Goal: Task Accomplishment & Management: Manage account settings

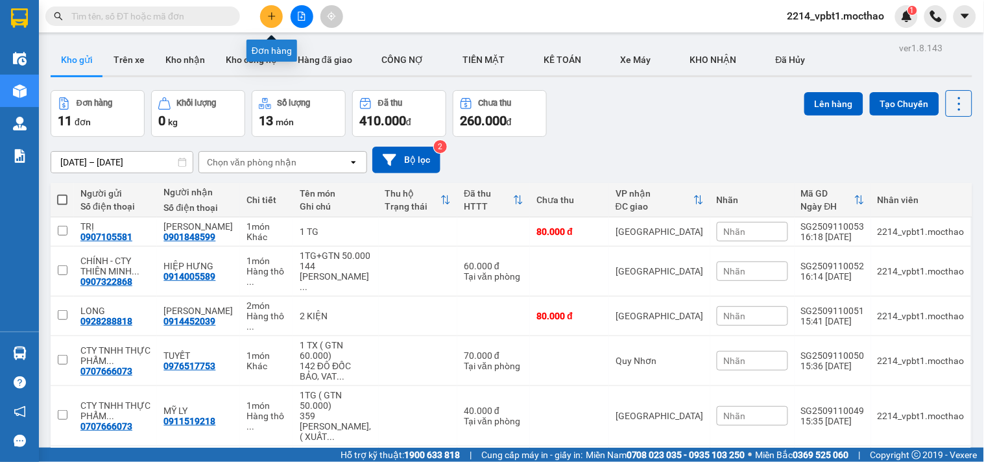
click at [275, 23] on button at bounding box center [271, 16] width 23 height 23
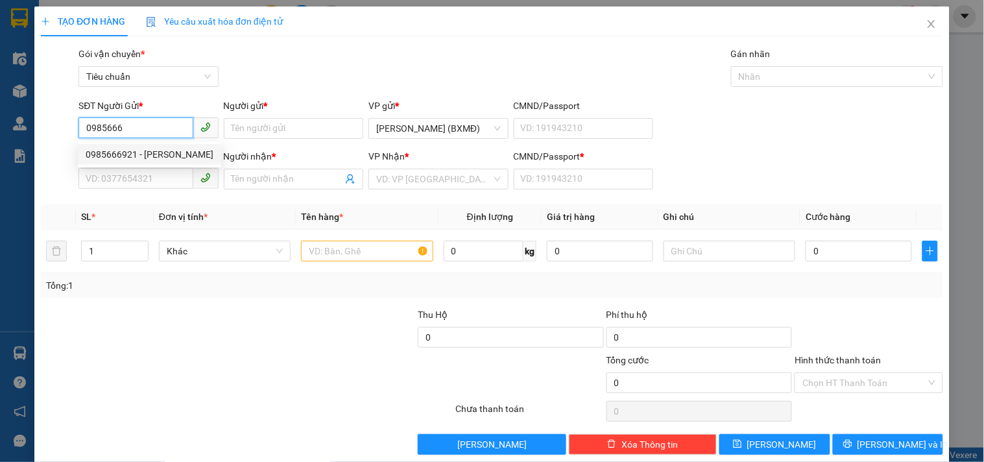
click at [131, 144] on div "0985666921 - HƯƠNG" at bounding box center [149, 154] width 143 height 21
type input "0985666921"
type input "HƯƠNG"
type input "0931931897"
type input "[PERSON_NAME]"
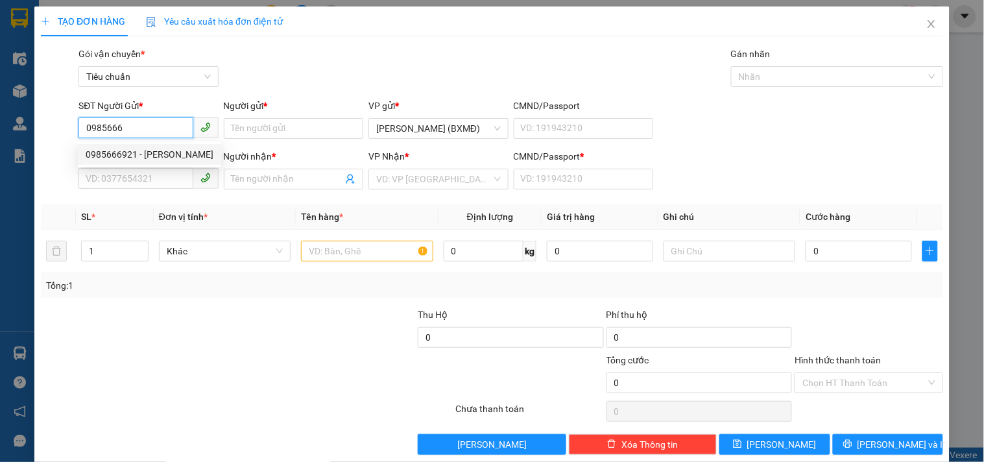
type input "1"
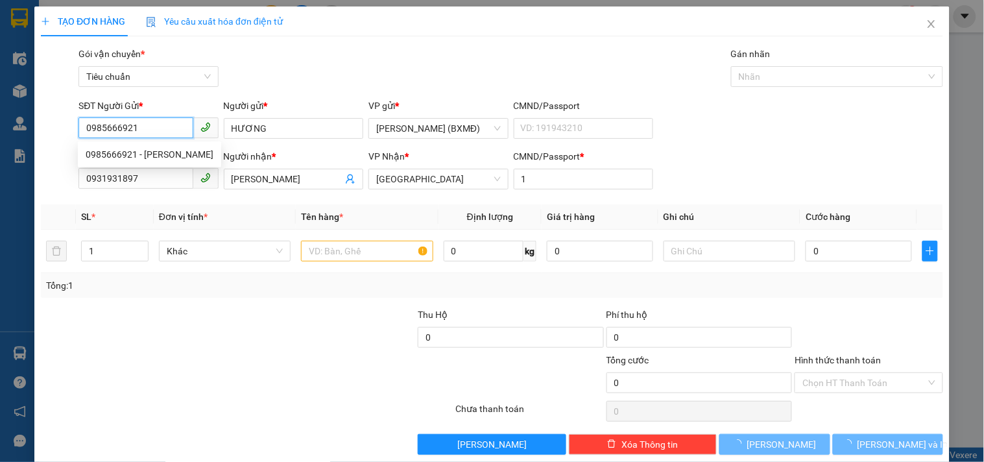
type input "30.000"
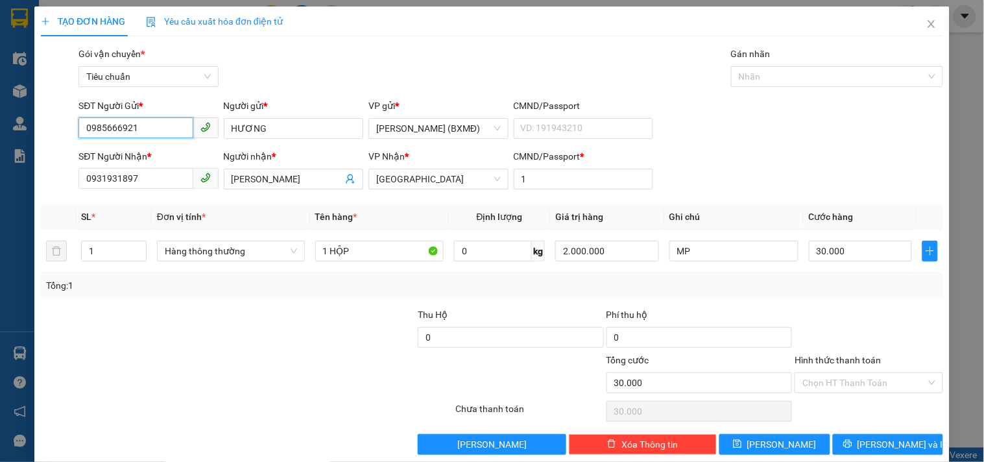
scroll to position [18, 0]
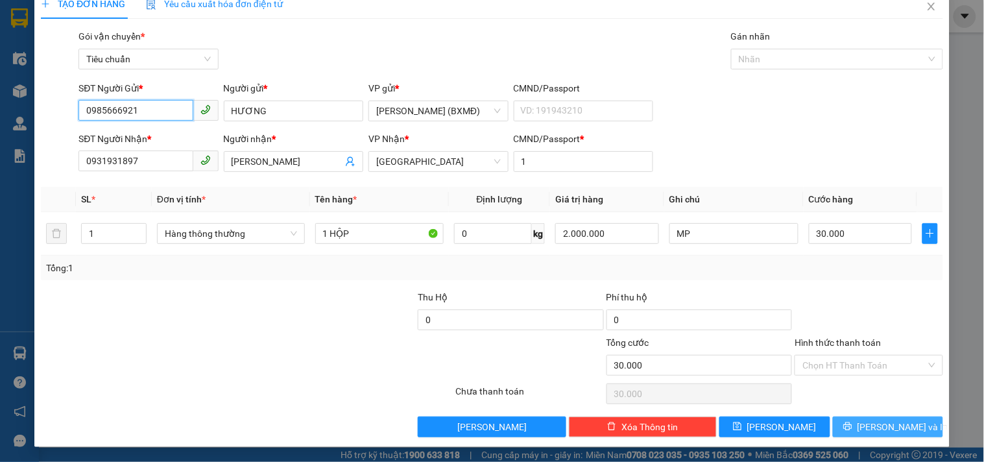
type input "0985666921"
click at [872, 431] on span "[PERSON_NAME] và In" at bounding box center [902, 427] width 91 height 14
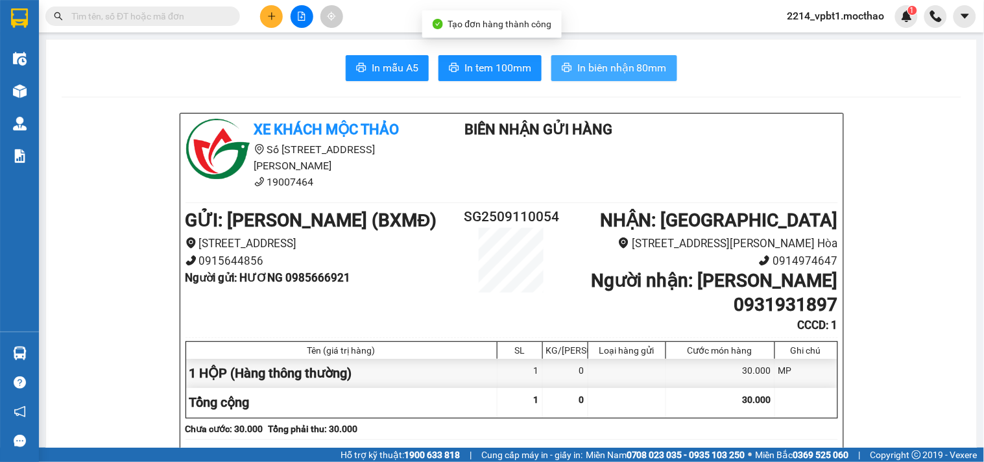
click at [589, 69] on span "In biên nhận 80mm" at bounding box center [621, 68] width 89 height 16
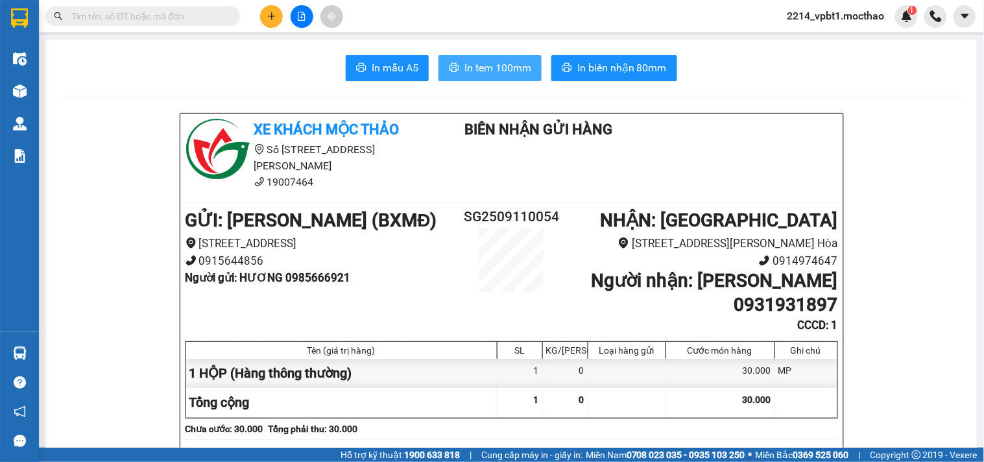
click at [457, 66] on button "In tem 100mm" at bounding box center [489, 68] width 103 height 26
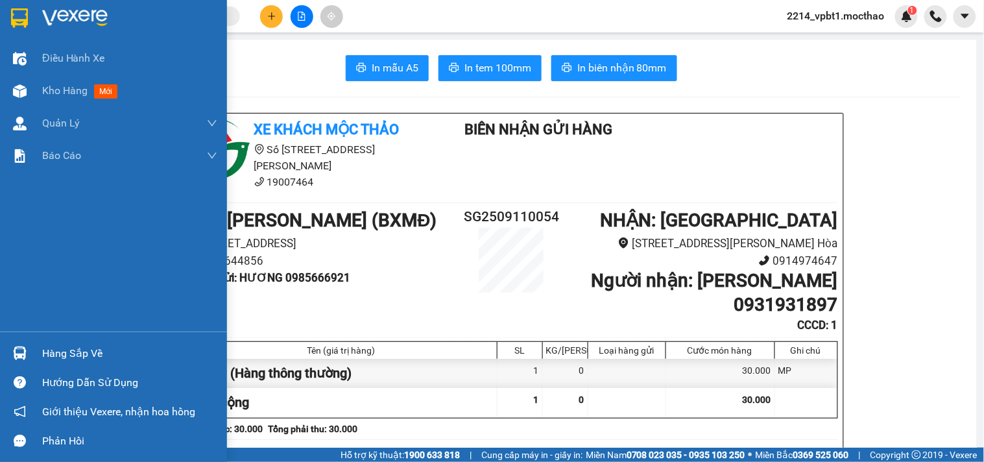
drag, startPoint x: 54, startPoint y: 89, endPoint x: 1, endPoint y: 203, distance: 125.9
click at [54, 89] on span "Kho hàng" at bounding box center [64, 90] width 45 height 12
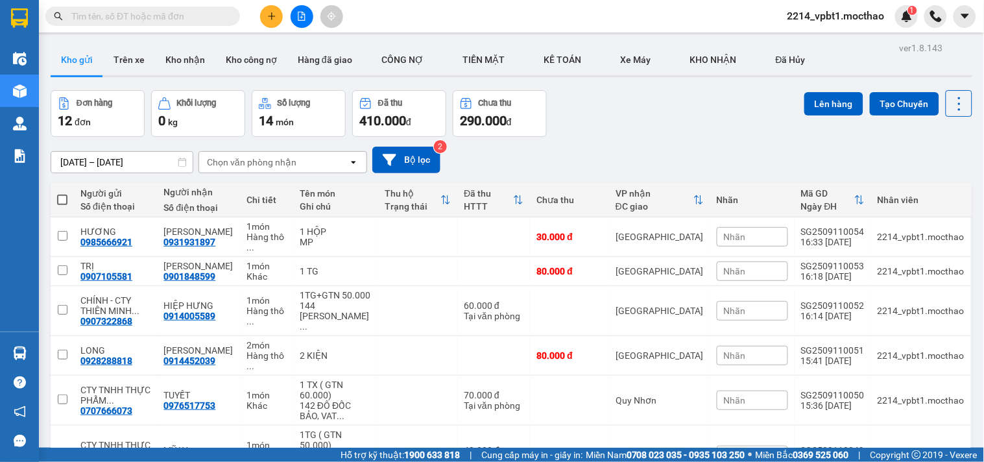
click at [149, 14] on input "text" at bounding box center [147, 16] width 153 height 14
paste input "0986647050"
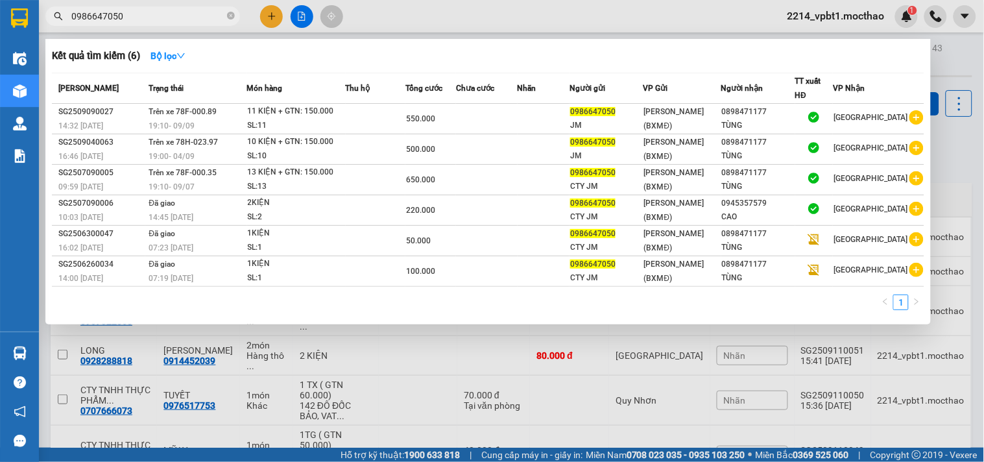
type input "0986647050"
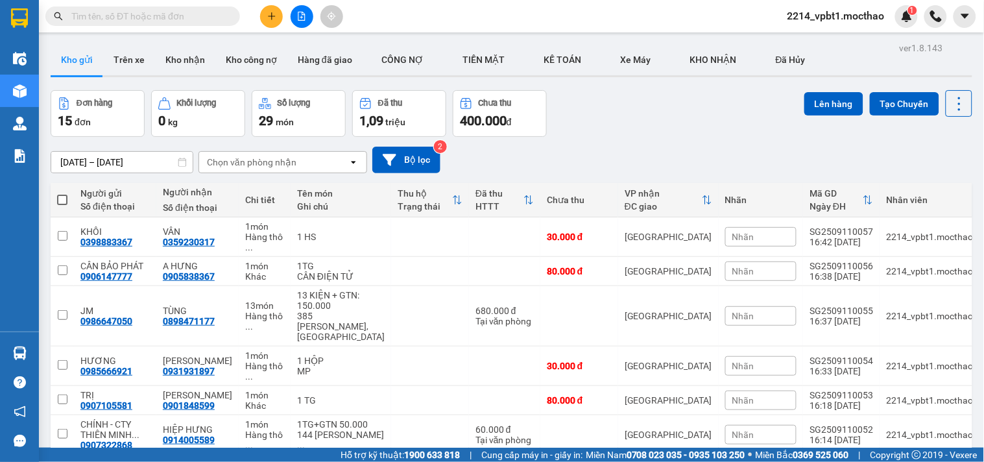
click at [746, 229] on div "Nhãn" at bounding box center [760, 236] width 71 height 19
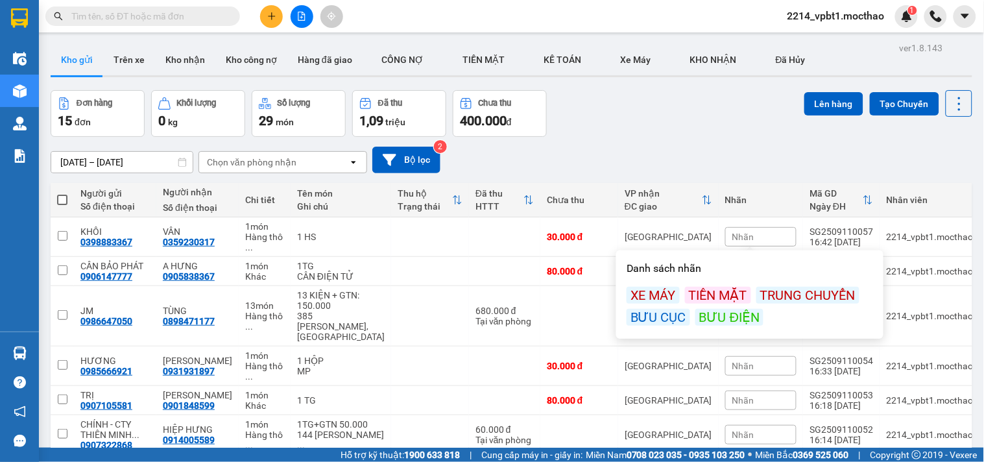
click at [735, 315] on div "BƯU ĐIỆN" at bounding box center [729, 317] width 68 height 17
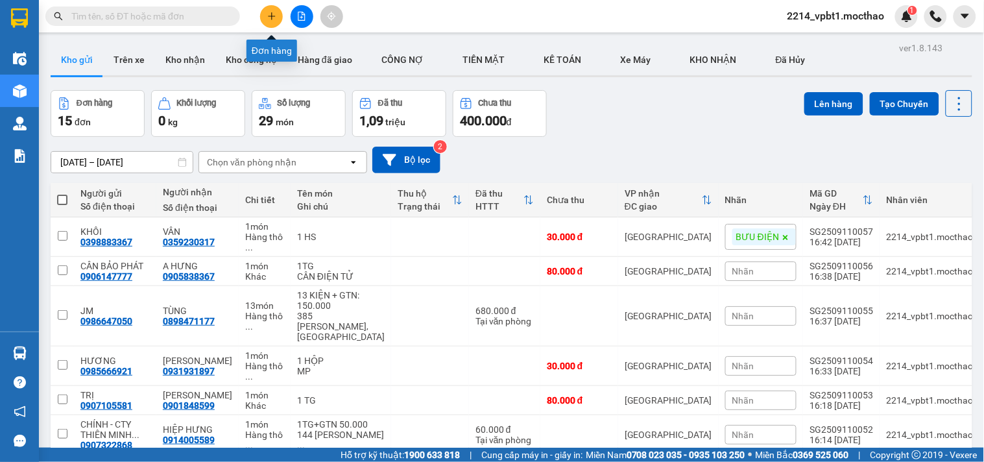
click at [264, 14] on button at bounding box center [271, 16] width 23 height 23
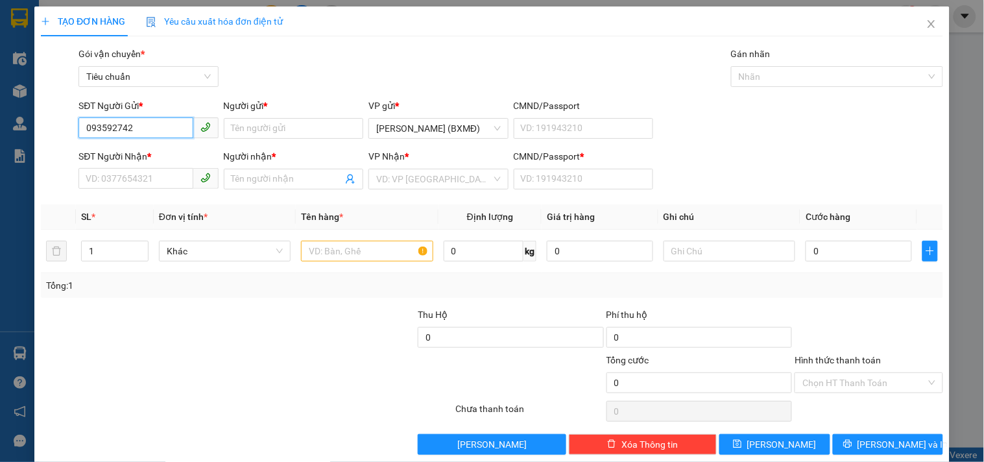
type input "0935927421"
click at [167, 154] on div "0935927421 - ĐẠT" at bounding box center [147, 154] width 123 height 14
type input "ĐẠT"
type input "0905269197"
type input "SANH"
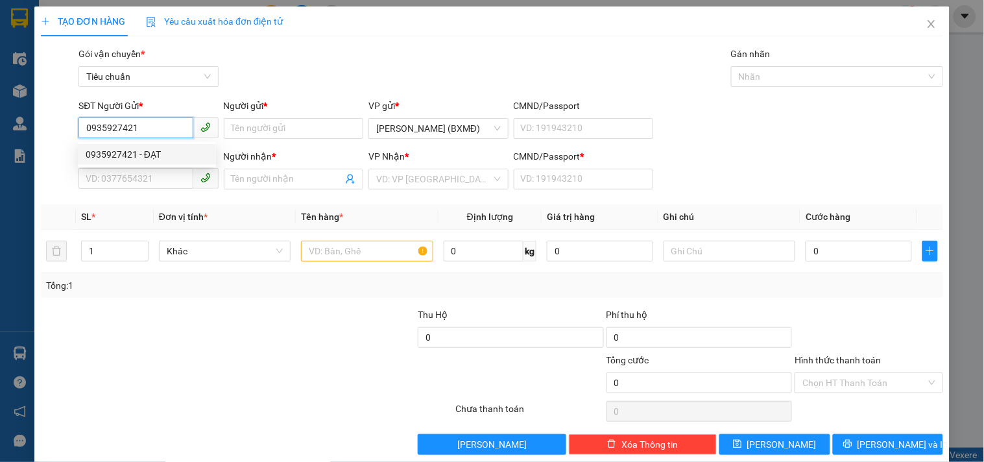
type input "1"
type input "30.000"
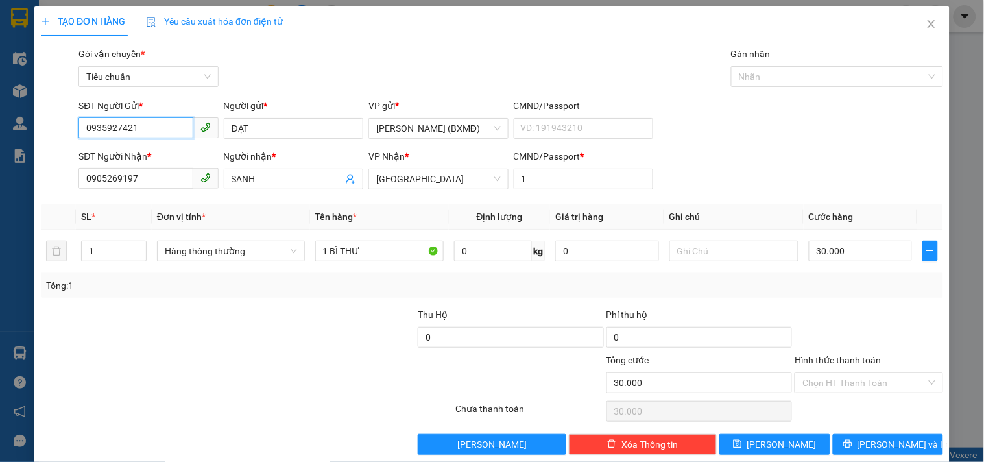
scroll to position [18, 0]
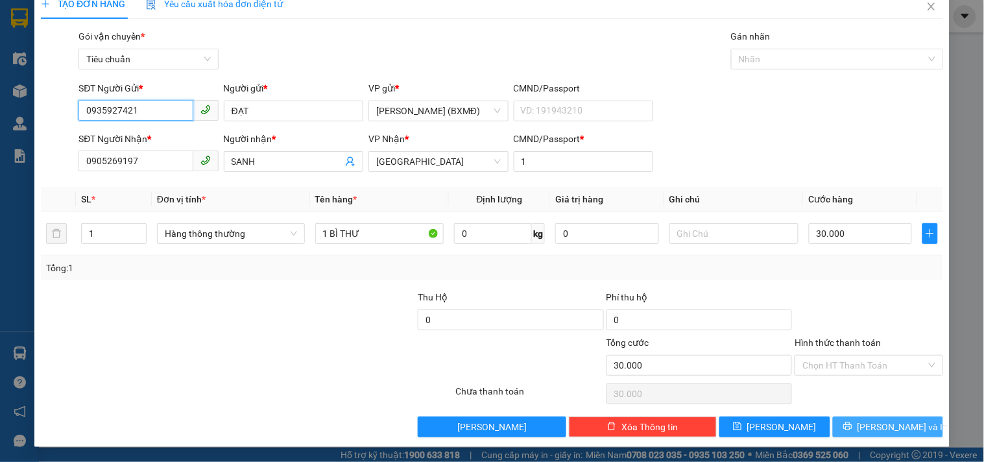
type input "0935927421"
click at [852, 431] on span "printer" at bounding box center [847, 427] width 9 height 10
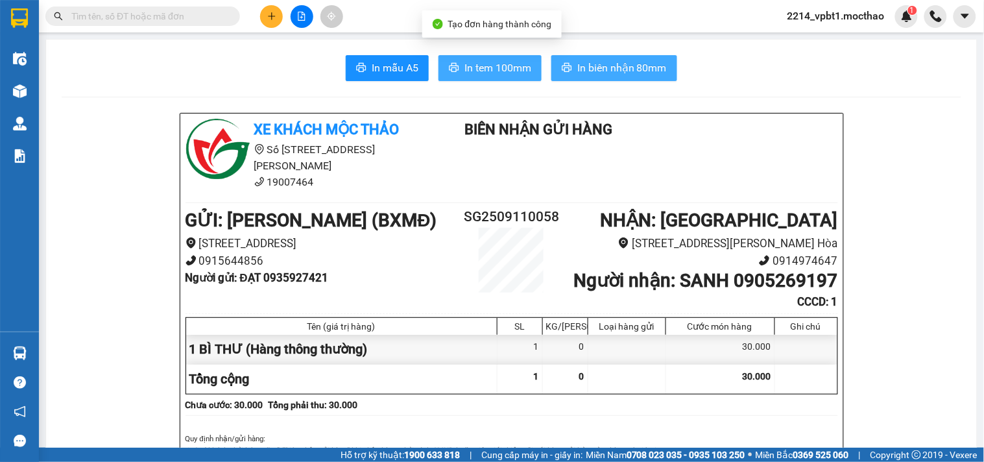
drag, startPoint x: 568, startPoint y: 60, endPoint x: 521, endPoint y: 79, distance: 50.3
click at [569, 60] on button "In biên nhận 80mm" at bounding box center [614, 68] width 126 height 26
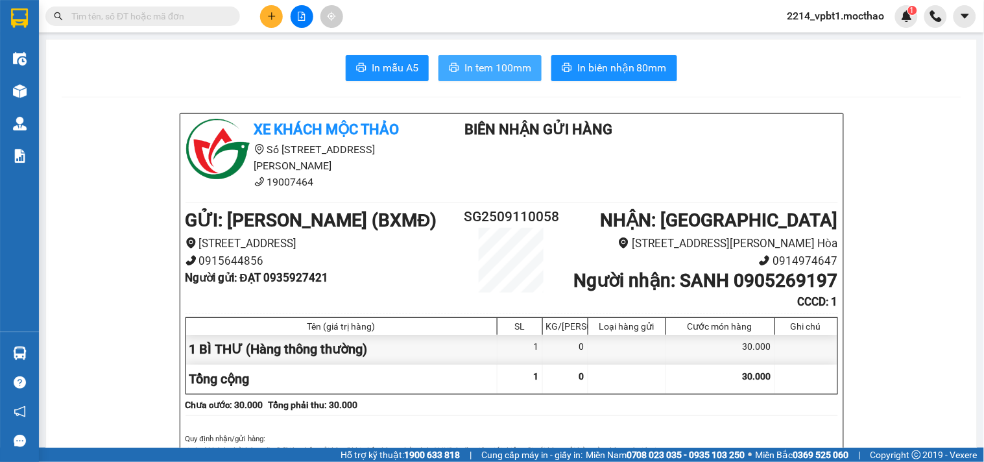
click at [510, 63] on span "In tem 100mm" at bounding box center [497, 68] width 67 height 16
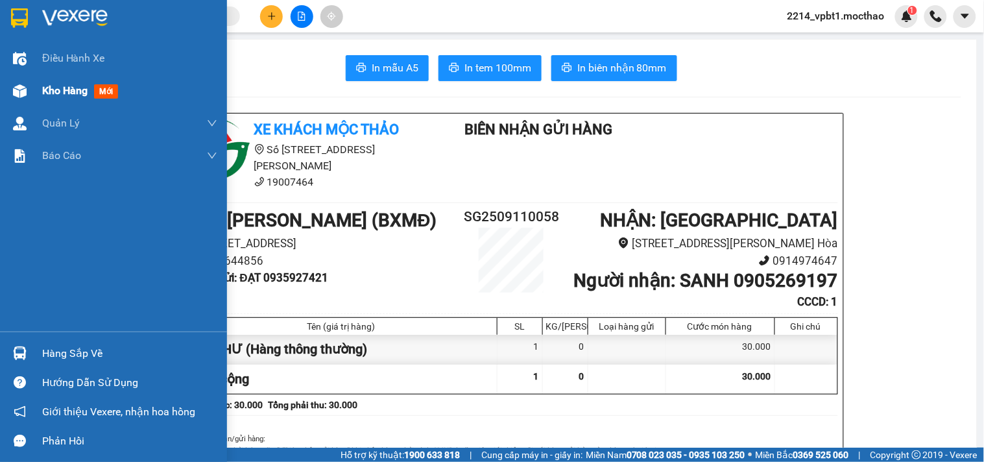
click at [68, 89] on span "Kho hàng" at bounding box center [64, 90] width 45 height 12
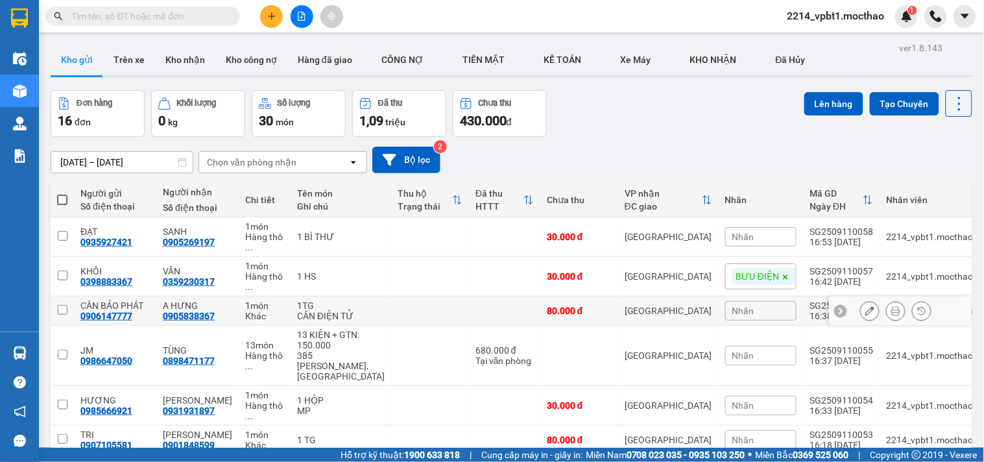
scroll to position [72, 0]
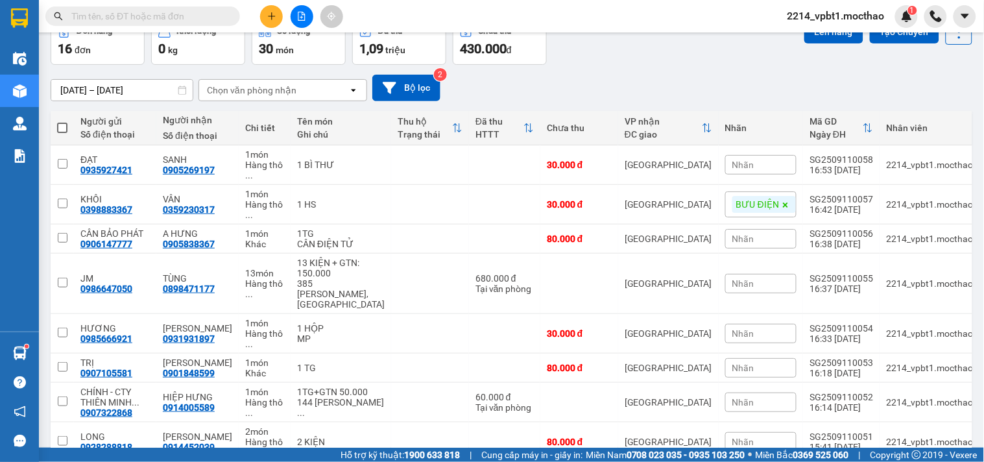
click at [258, 18] on div at bounding box center [301, 16] width 97 height 23
click at [272, 16] on icon "plus" at bounding box center [271, 16] width 7 height 1
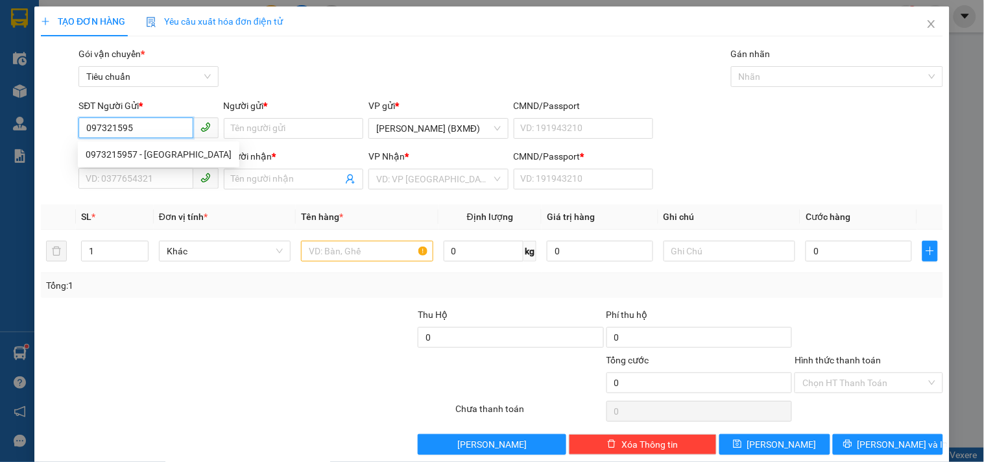
type input "0973215957"
click at [166, 157] on div "0973215957 - Trường Đèn" at bounding box center [159, 154] width 146 height 14
type input "Trường Đèn"
type input "0899969796"
type input "TÂM"
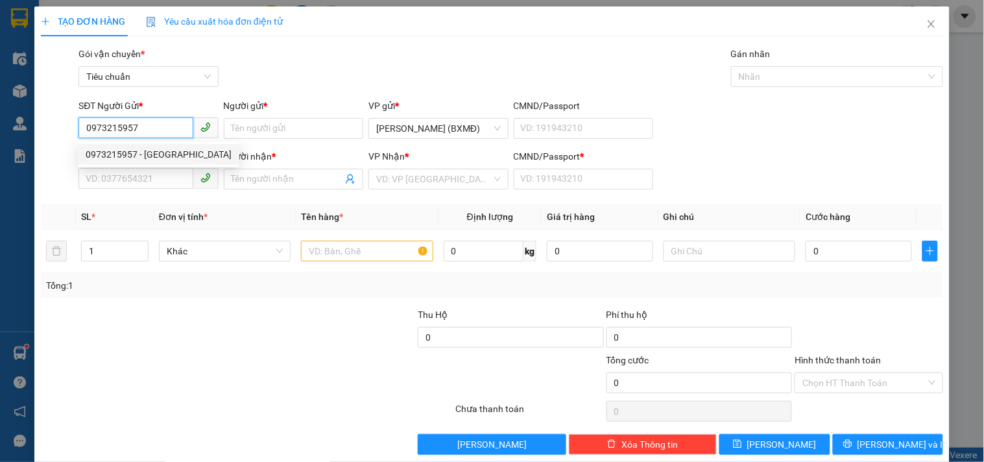
type input "1"
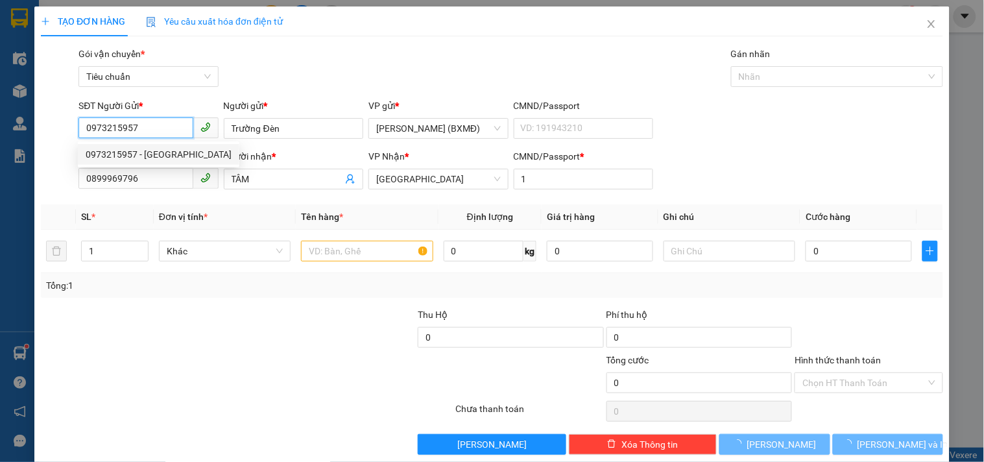
type input "30.000"
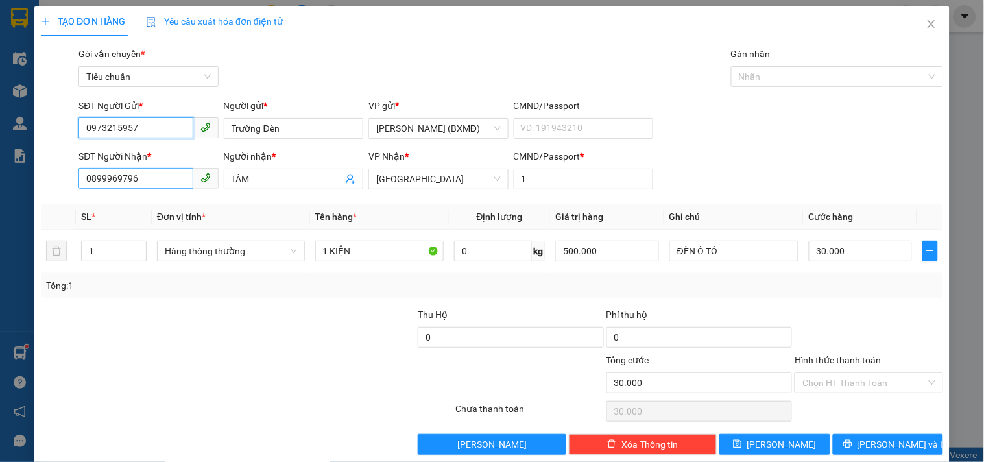
type input "0973215957"
drag, startPoint x: 141, startPoint y: 180, endPoint x: 49, endPoint y: 166, distance: 93.2
click at [49, 166] on div "SĐT Người Nhận * 0899969796 Người nhận * TÂM VP Nhận * Tuy Hòa CMND/Passport * 1" at bounding box center [492, 171] width 905 height 45
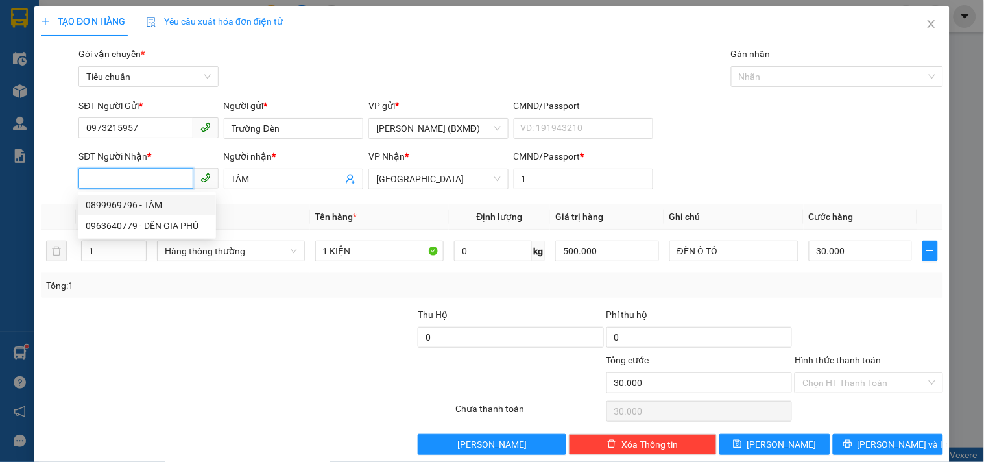
click at [152, 202] on div "0899969796 - TÂM" at bounding box center [147, 205] width 123 height 14
type input "0899969796"
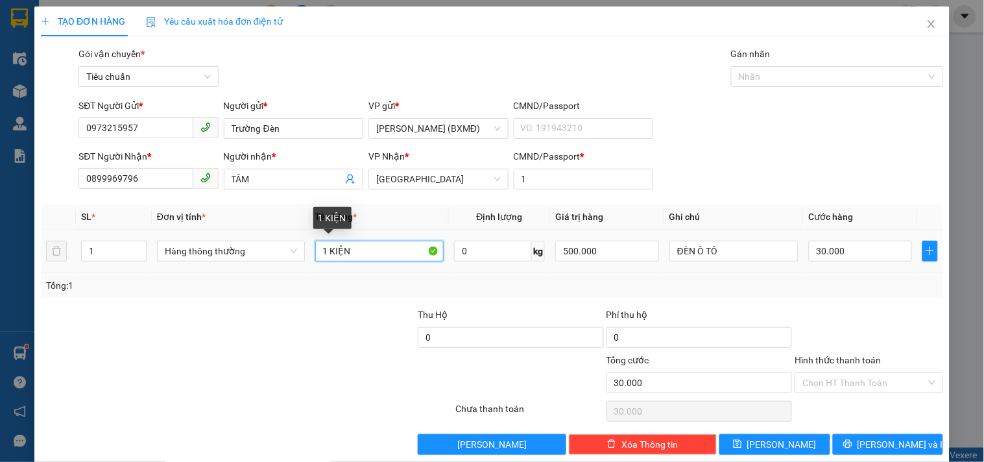
click at [354, 254] on input "1 KIỆN" at bounding box center [379, 251] width 129 height 21
type input "1 TG"
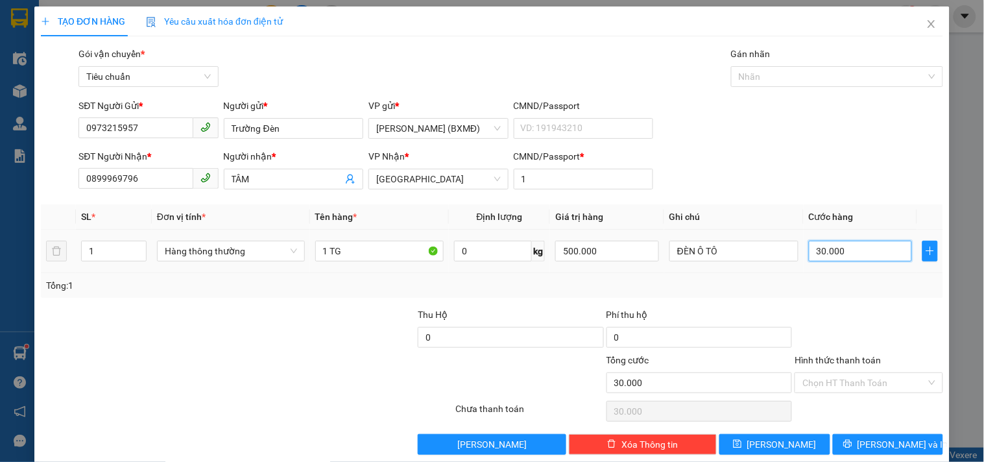
click at [857, 254] on input "30.000" at bounding box center [861, 251] width 104 height 21
type input "0"
type input "4"
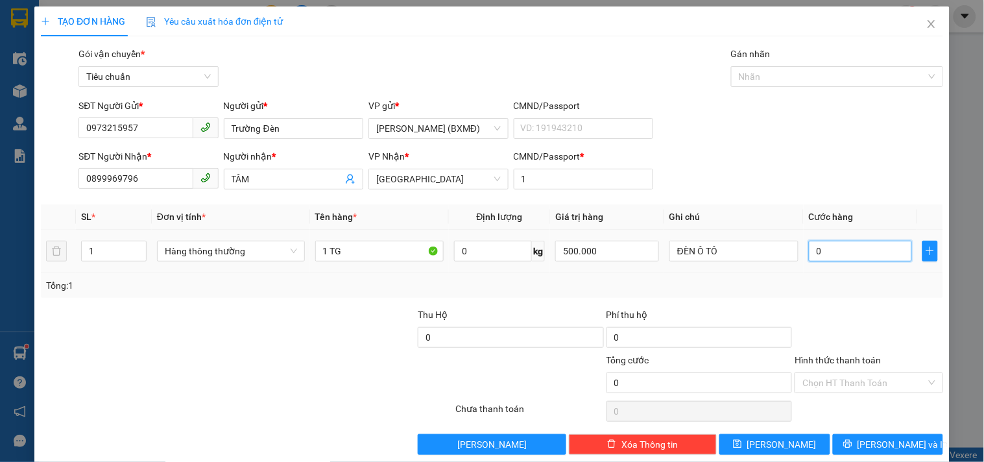
type input "4"
type input "004"
type input "40"
type input "0.040"
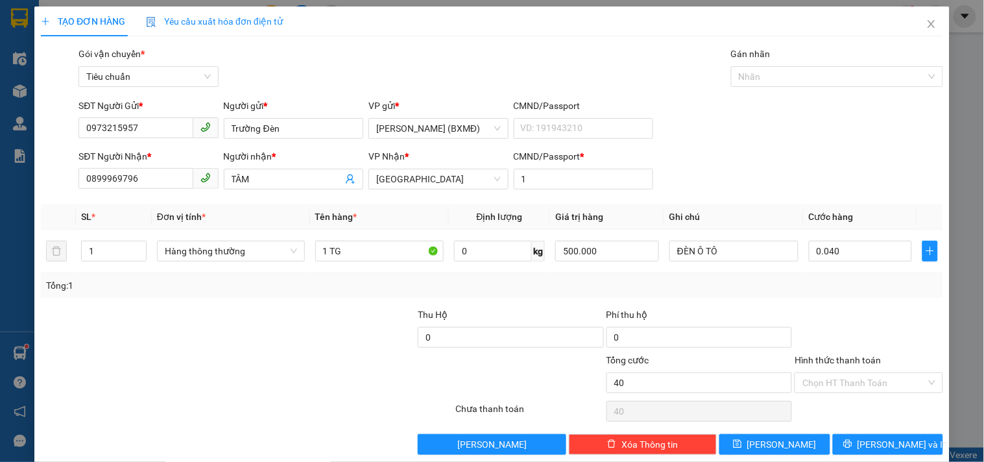
type input "40.000"
click at [833, 318] on div at bounding box center [868, 329] width 150 height 45
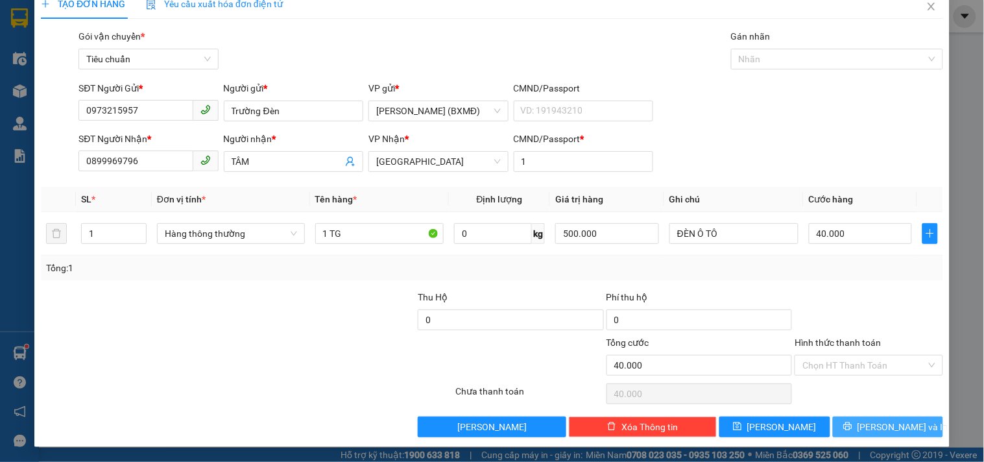
click at [850, 431] on button "[PERSON_NAME] và In" at bounding box center [888, 426] width 110 height 21
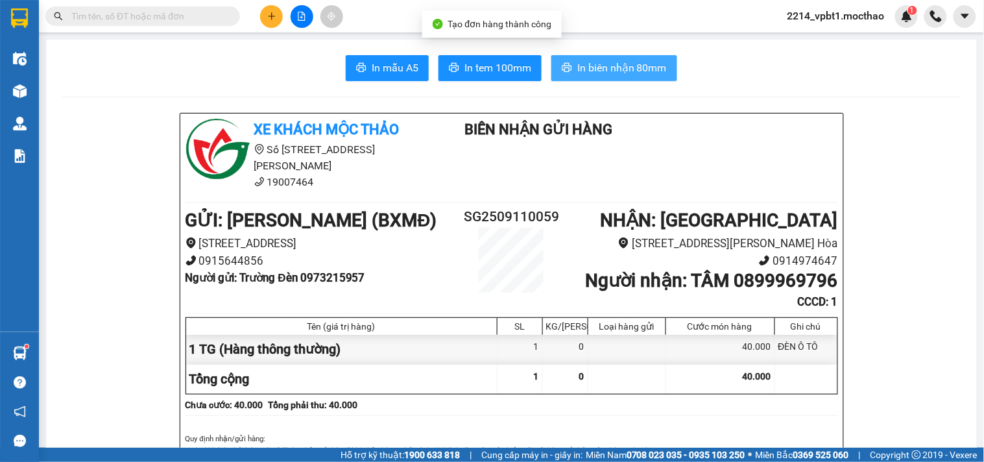
click at [592, 62] on span "In biên nhận 80mm" at bounding box center [621, 68] width 89 height 16
click at [481, 69] on span "In tem 100mm" at bounding box center [497, 68] width 67 height 16
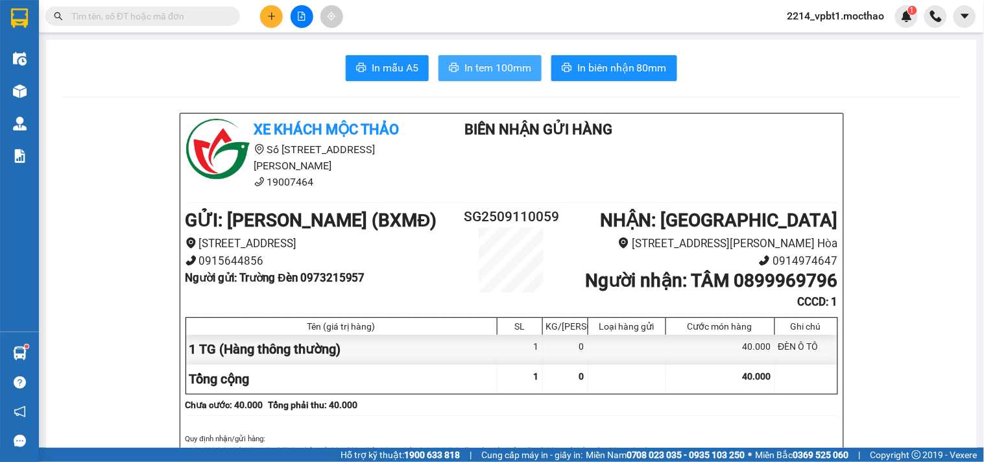
click at [482, 73] on span "In tem 100mm" at bounding box center [497, 68] width 67 height 16
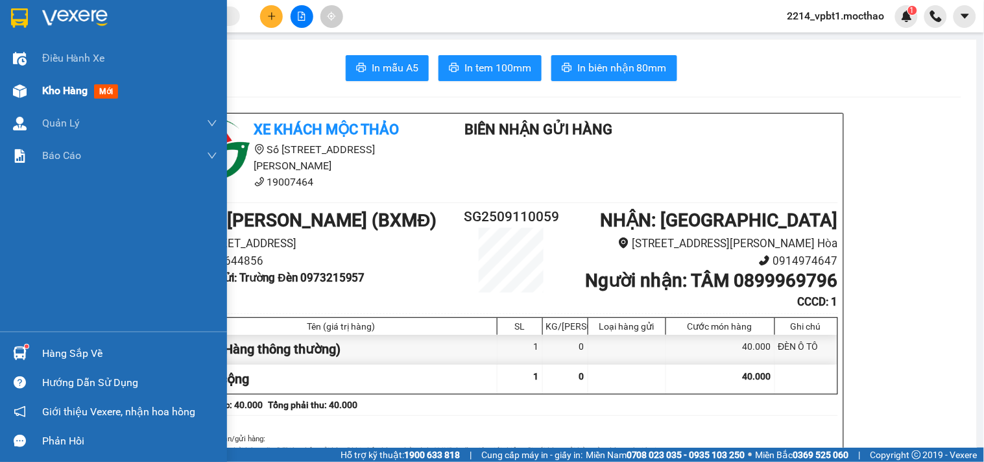
click at [40, 91] on div "Kho hàng mới" at bounding box center [113, 91] width 227 height 32
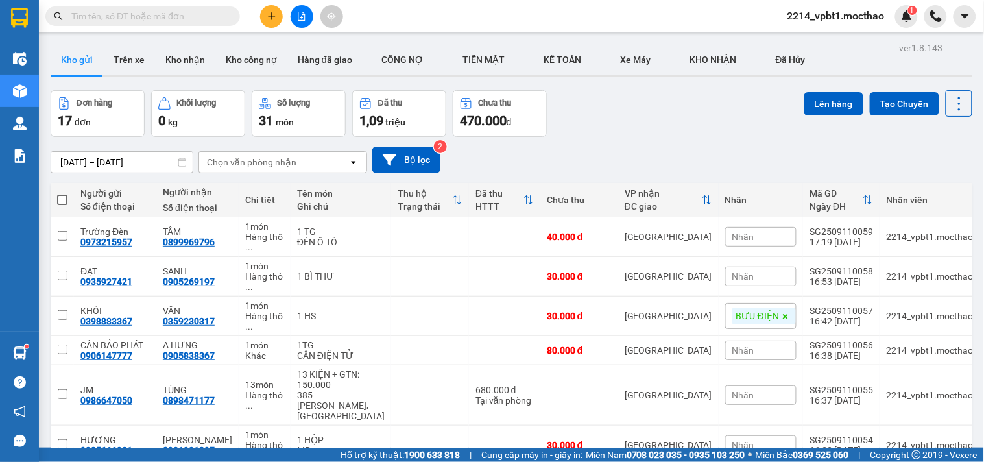
click at [65, 198] on span at bounding box center [62, 200] width 10 height 10
click at [62, 193] on input "checkbox" at bounding box center [62, 193] width 0 height 0
checkbox input "true"
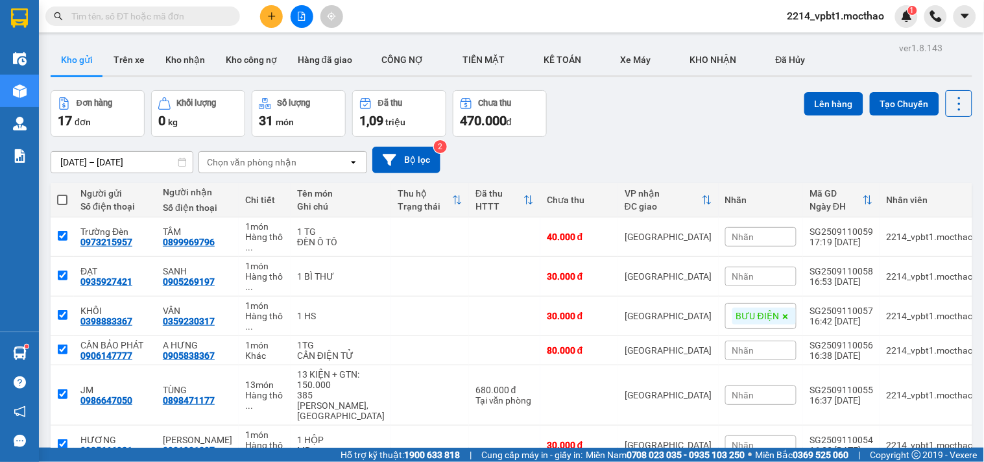
checkbox input "true"
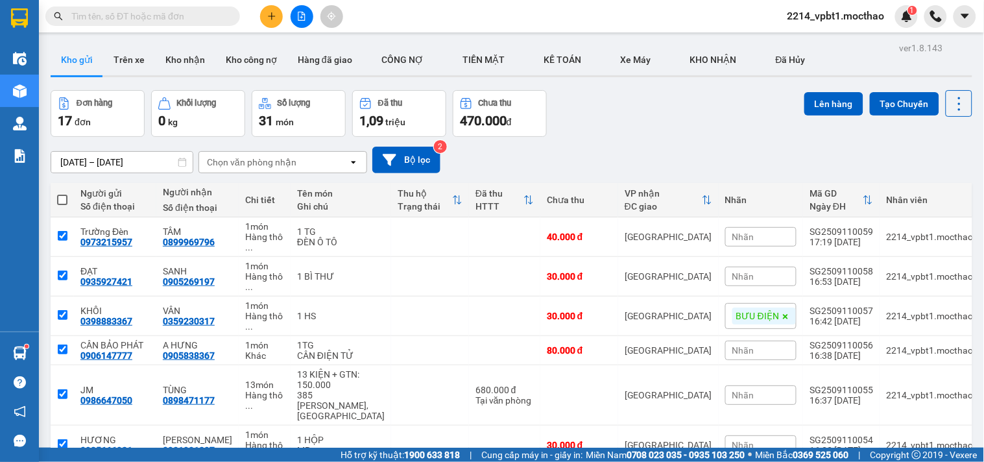
checkbox input "true"
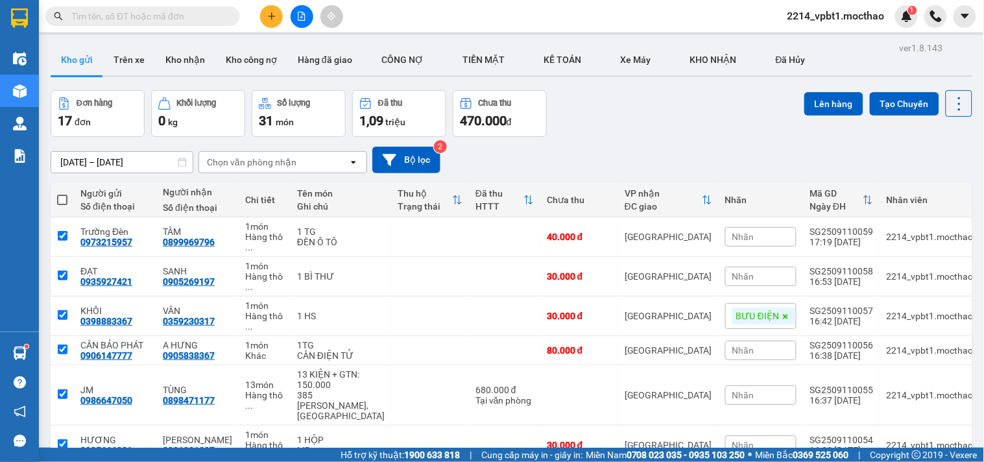
checkbox input "true"
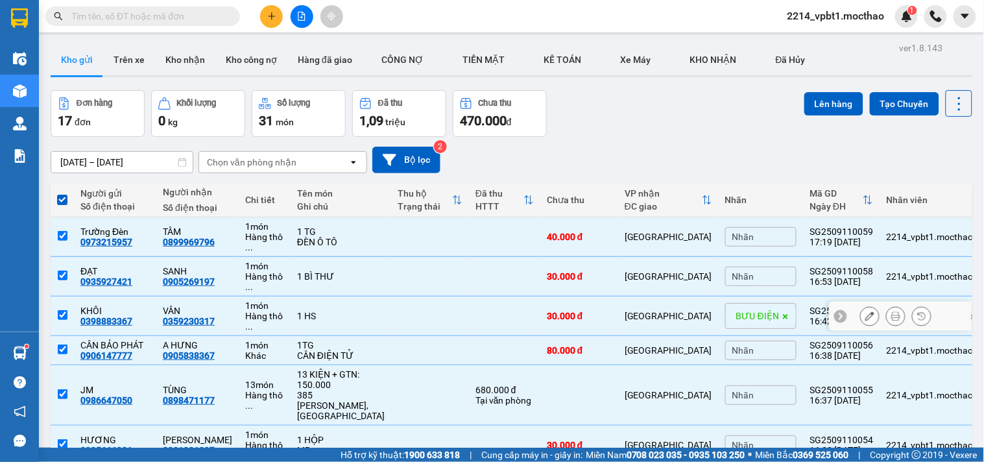
click at [478, 296] on td at bounding box center [504, 316] width 71 height 40
checkbox input "false"
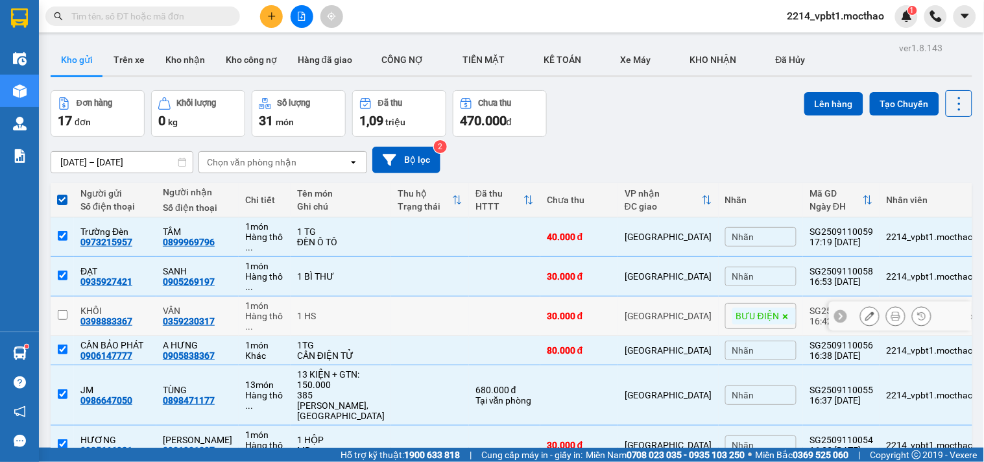
scroll to position [360, 0]
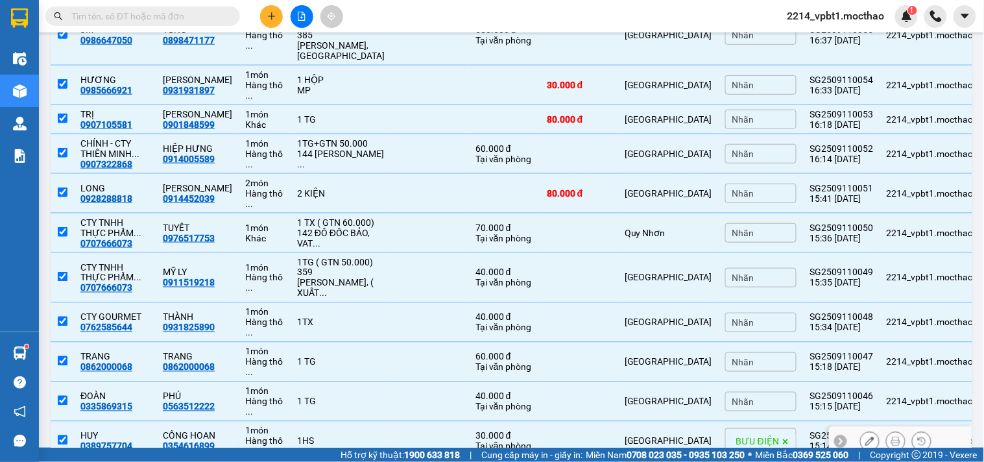
click at [424, 422] on td at bounding box center [430, 442] width 78 height 40
checkbox input "false"
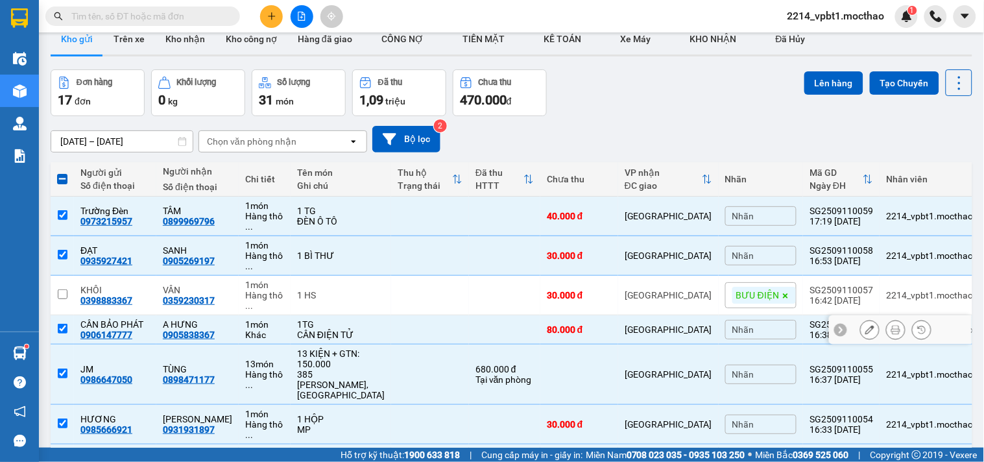
scroll to position [0, 0]
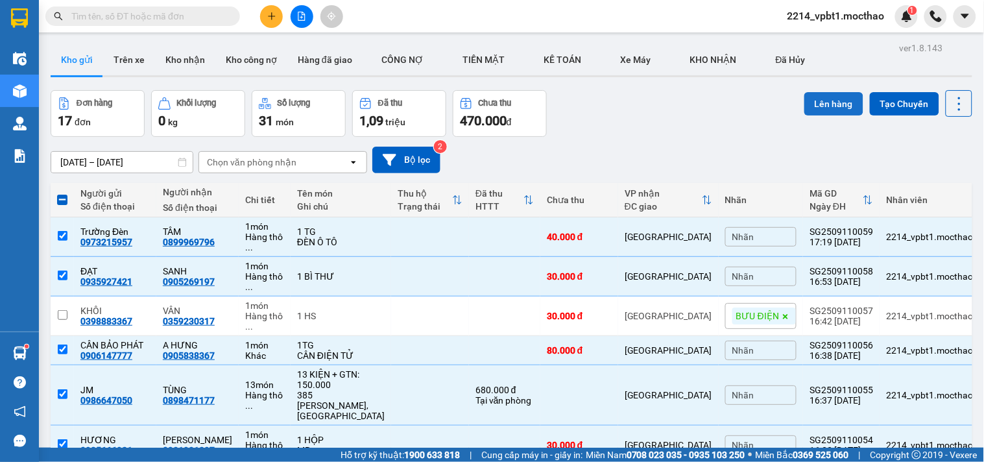
click at [812, 98] on button "Lên hàng" at bounding box center [833, 103] width 59 height 23
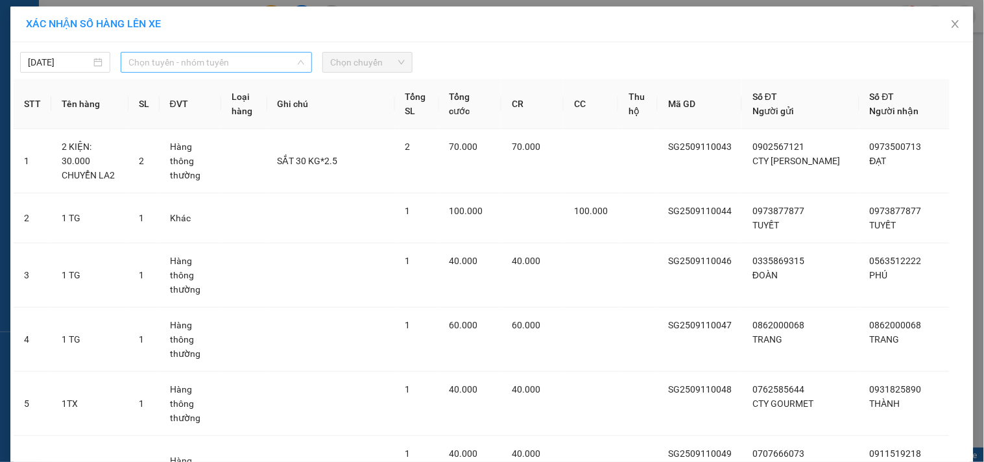
click at [180, 63] on span "Chọn tuyến - nhóm tuyến" at bounding box center [216, 62] width 176 height 19
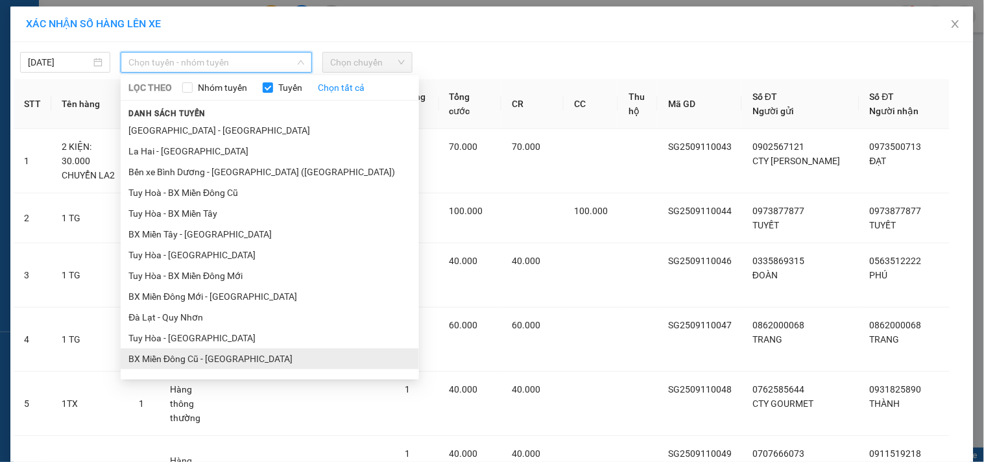
click at [209, 357] on li "BX Miền Đông Cũ - [GEOGRAPHIC_DATA]" at bounding box center [270, 358] width 298 height 21
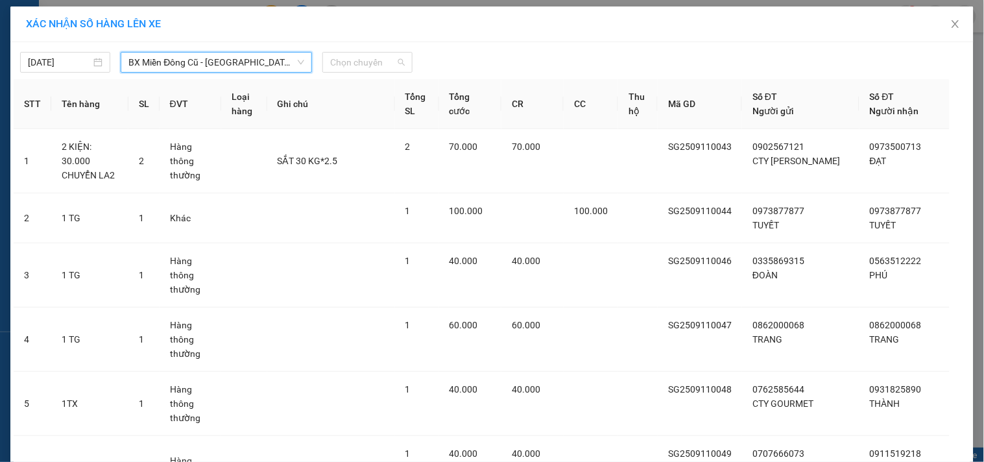
drag, startPoint x: 351, startPoint y: 59, endPoint x: 361, endPoint y: 93, distance: 35.1
click at [350, 59] on span "Chọn chuyến" at bounding box center [367, 62] width 75 height 19
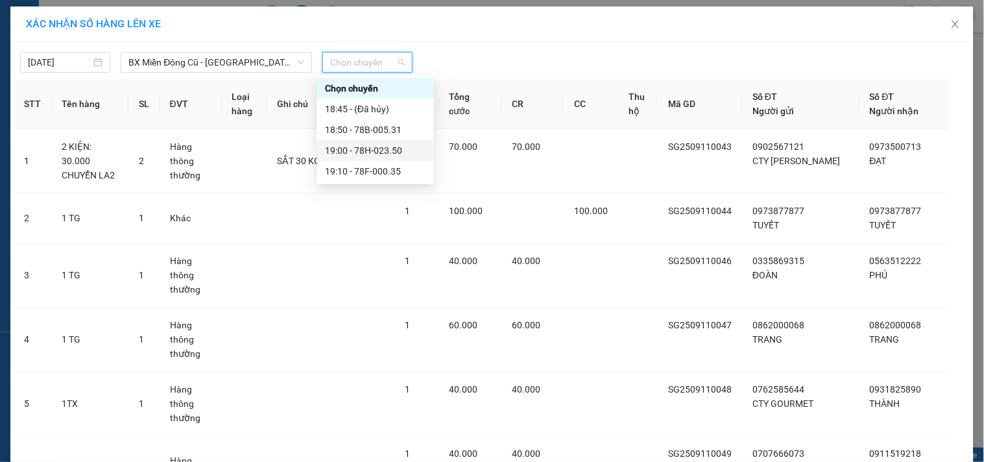
click at [380, 150] on div "19:00 - 78H-023.50" at bounding box center [375, 150] width 101 height 14
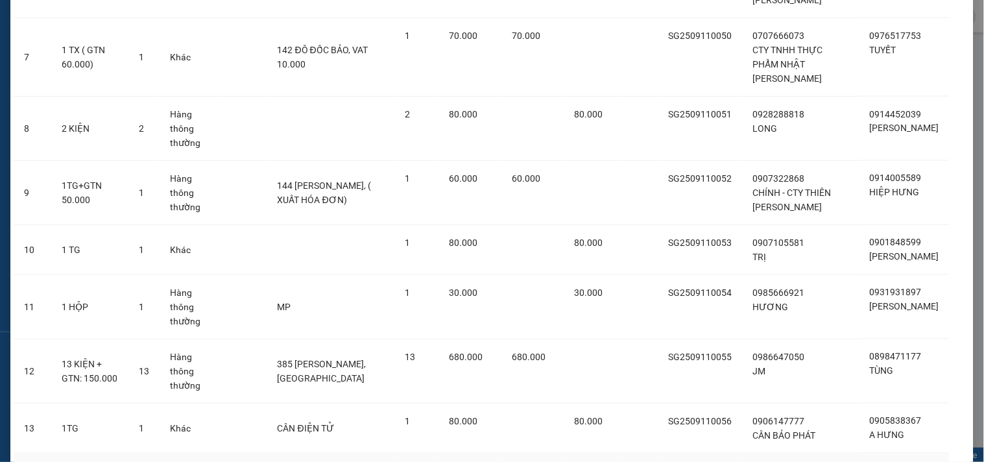
scroll to position [591, 0]
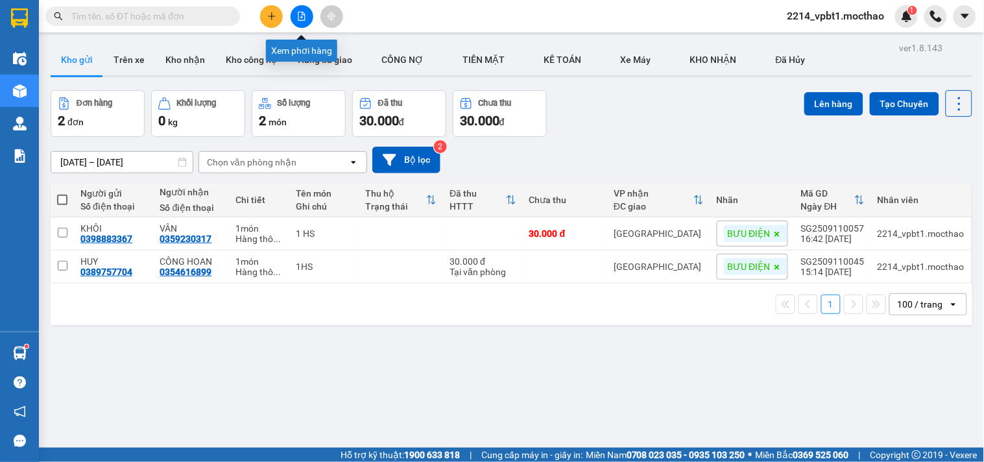
click at [297, 12] on icon "file-add" at bounding box center [301, 16] width 9 height 9
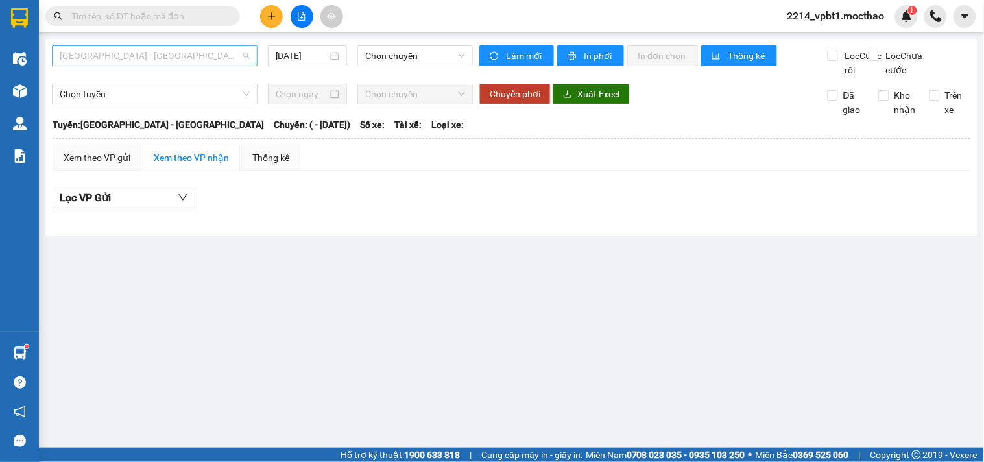
click at [109, 56] on span "[GEOGRAPHIC_DATA] - [GEOGRAPHIC_DATA]" at bounding box center [155, 55] width 190 height 19
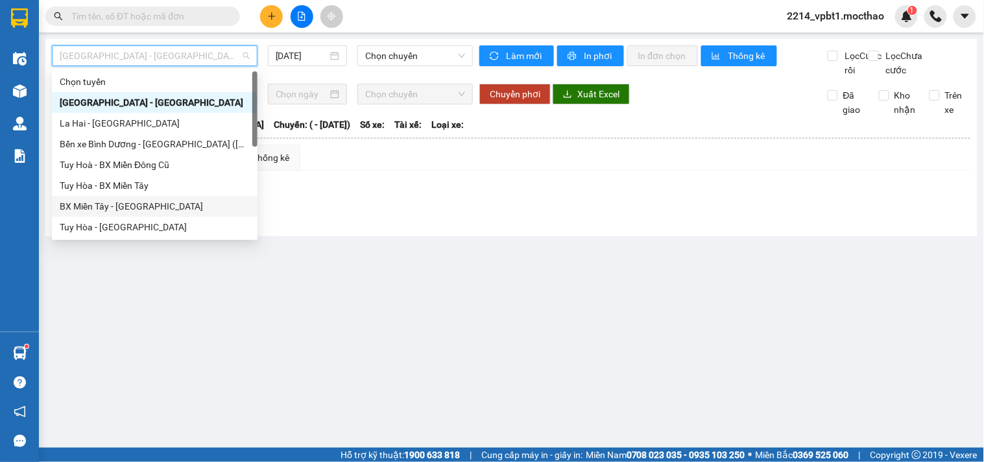
click at [111, 211] on div "BX Miền Tây - [GEOGRAPHIC_DATA]" at bounding box center [155, 206] width 190 height 14
type input "[DATE]"
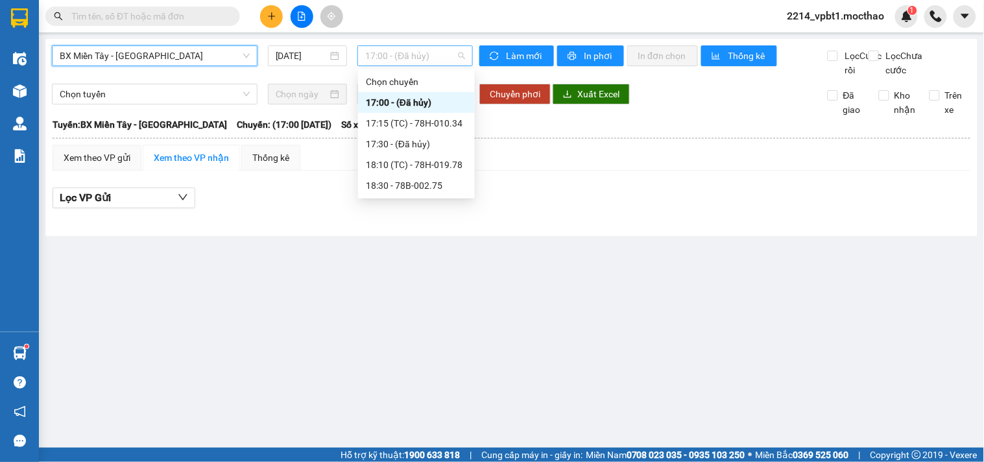
click at [378, 53] on span "17:00 - (Đã hủy)" at bounding box center [415, 55] width 100 height 19
click at [450, 126] on div "17:15 (TC) - 78H-010.34" at bounding box center [416, 123] width 101 height 14
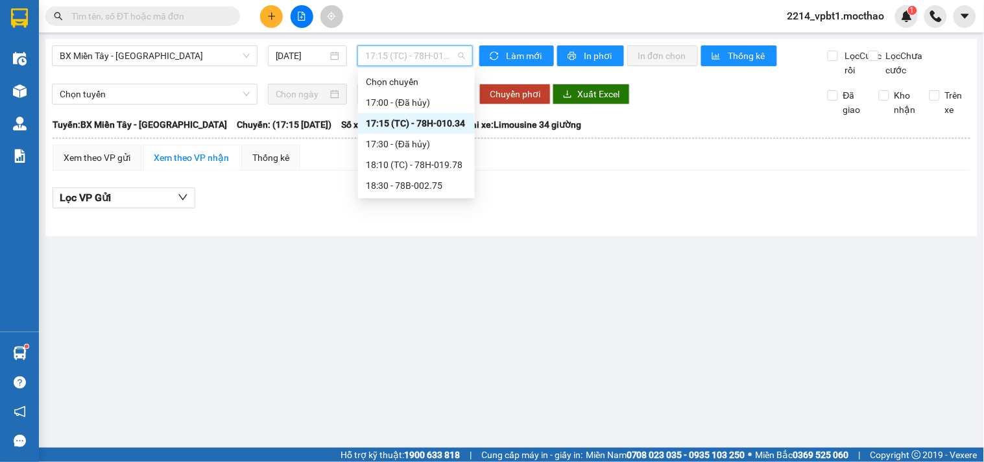
click at [419, 56] on span "17:15 (TC) - 78H-010.34" at bounding box center [415, 55] width 100 height 19
click at [420, 162] on div "18:10 (TC) - 78H-019.78" at bounding box center [416, 165] width 101 height 14
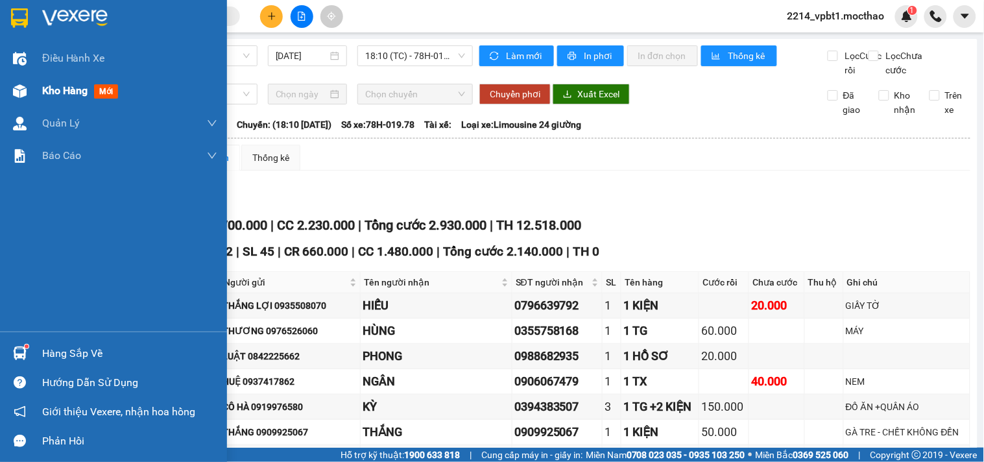
click at [43, 87] on span "Kho hàng" at bounding box center [64, 90] width 45 height 12
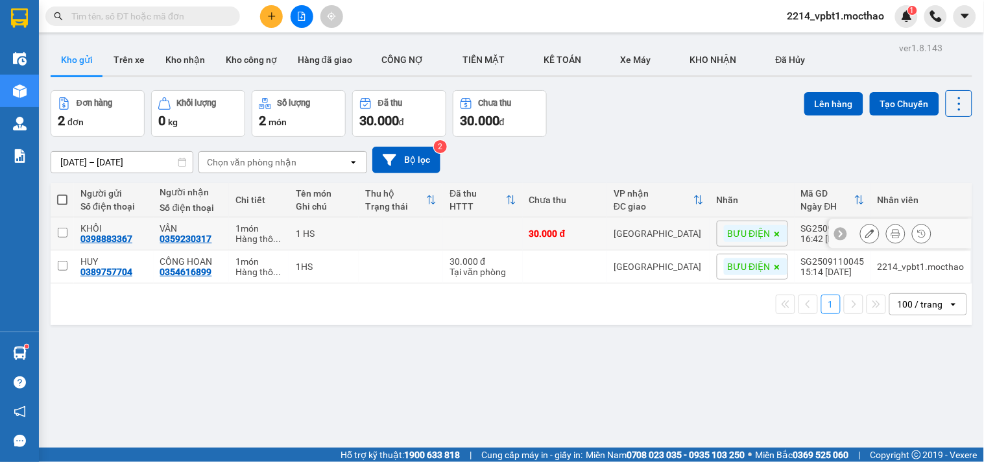
drag, startPoint x: 379, startPoint y: 234, endPoint x: 380, endPoint y: 267, distance: 33.1
click at [379, 234] on td at bounding box center [401, 233] width 84 height 33
checkbox input "true"
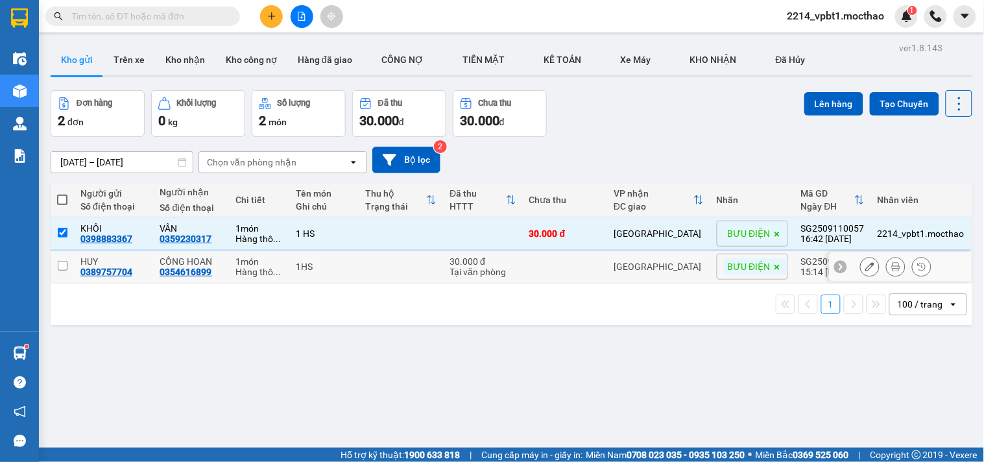
click at [380, 267] on td at bounding box center [401, 266] width 84 height 33
checkbox input "true"
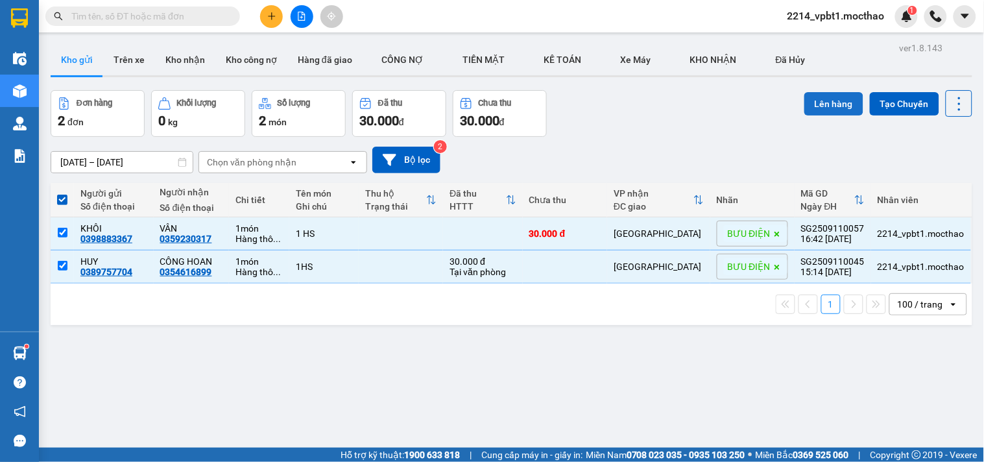
click at [831, 108] on button "Lên hàng" at bounding box center [833, 103] width 59 height 23
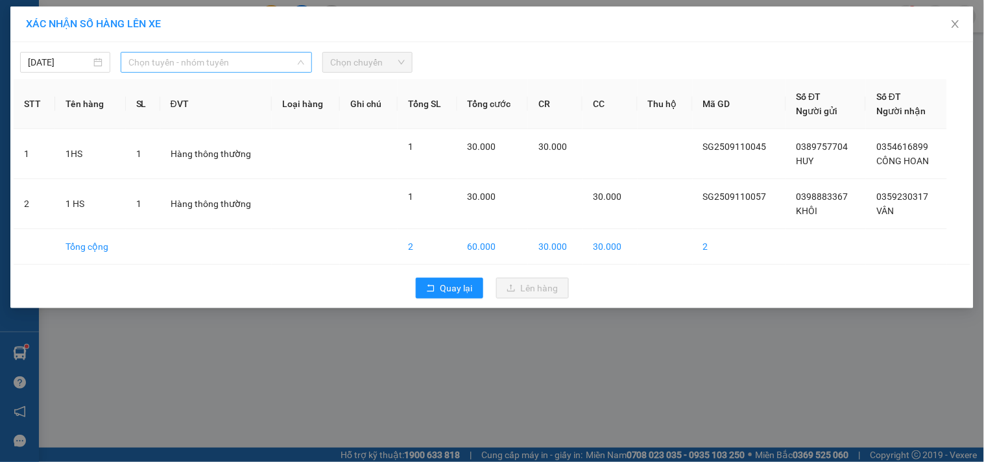
click at [188, 67] on span "Chọn tuyến - nhóm tuyến" at bounding box center [216, 62] width 176 height 19
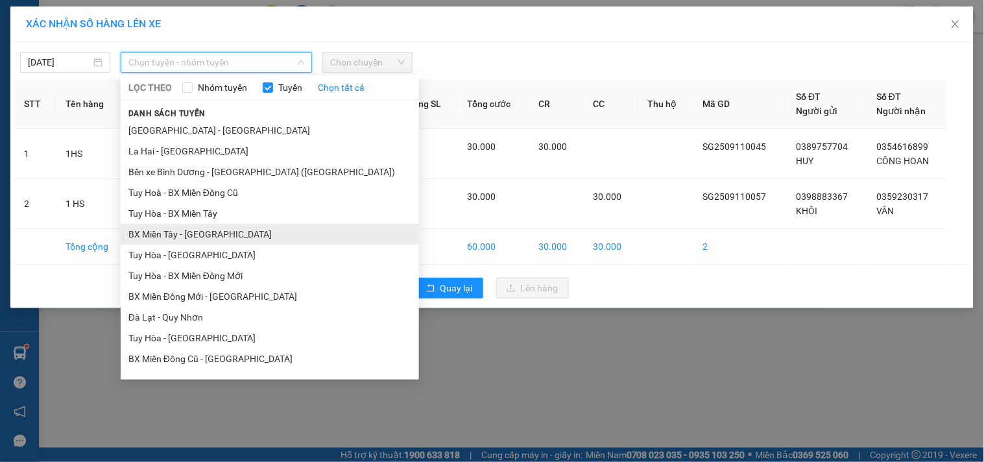
click at [177, 233] on li "BX Miền Tây - [GEOGRAPHIC_DATA]" at bounding box center [270, 234] width 298 height 21
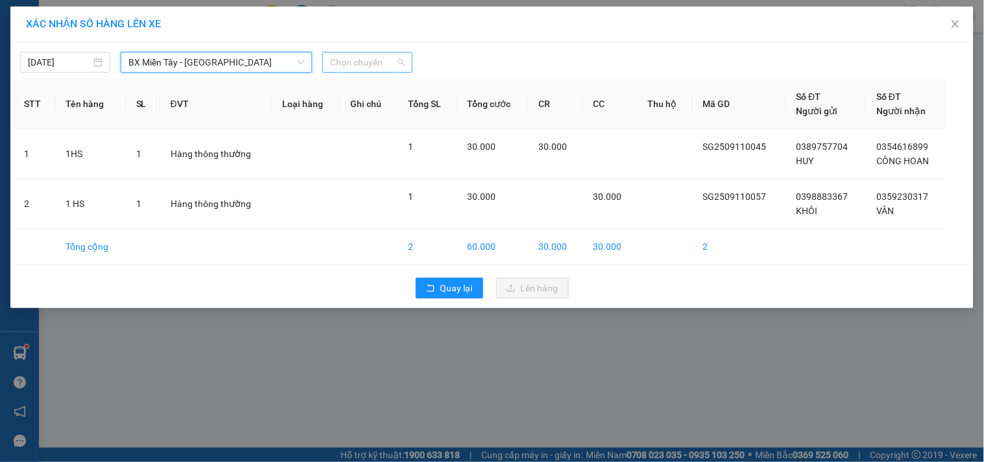
click at [362, 62] on span "Chọn chuyến" at bounding box center [367, 62] width 75 height 19
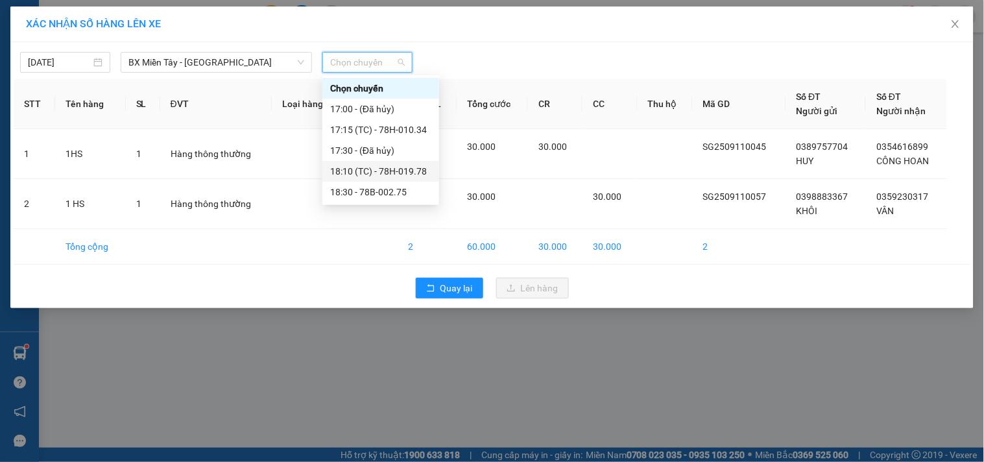
click at [407, 173] on div "18:10 (TC) - 78H-019.78" at bounding box center [380, 171] width 101 height 14
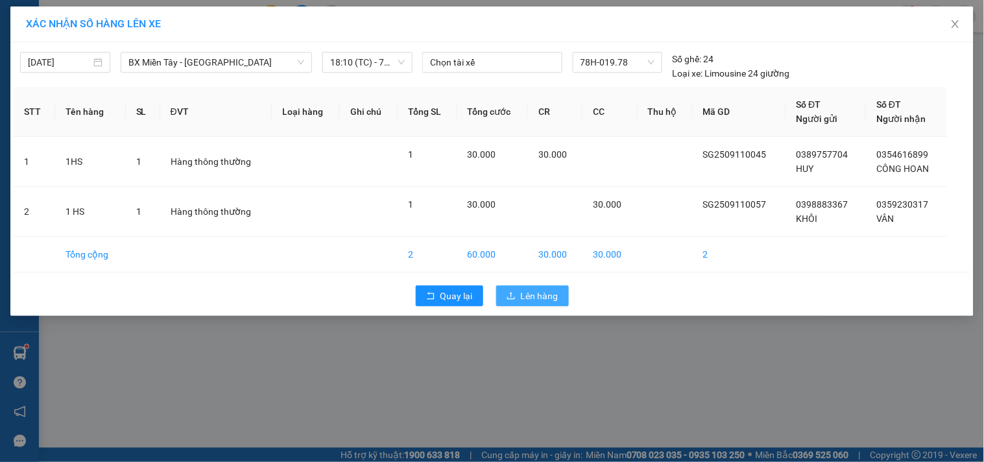
click at [515, 299] on icon "upload" at bounding box center [511, 295] width 8 height 7
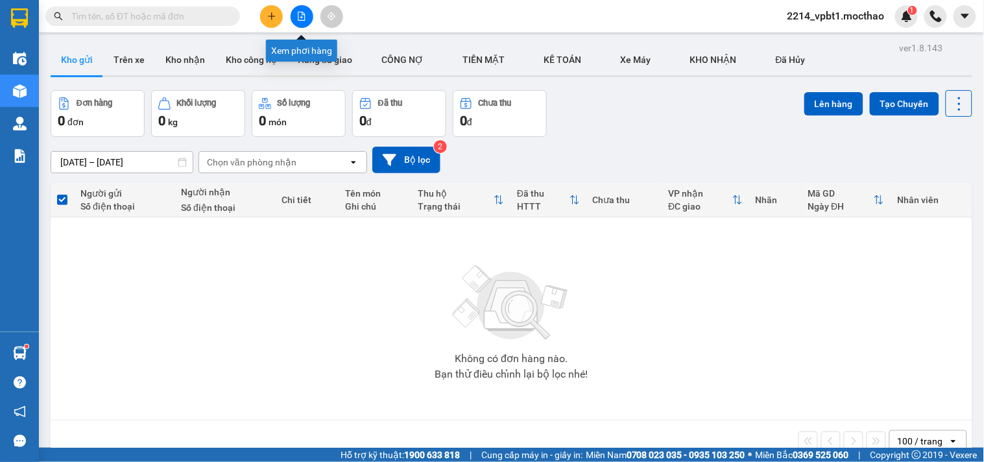
click at [306, 17] on button at bounding box center [302, 16] width 23 height 23
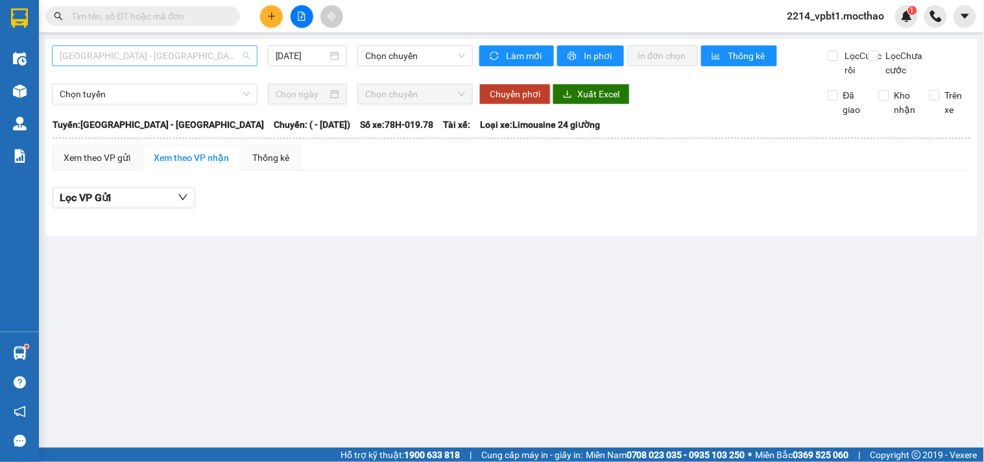
click at [139, 60] on span "[GEOGRAPHIC_DATA] - [GEOGRAPHIC_DATA]" at bounding box center [155, 55] width 190 height 19
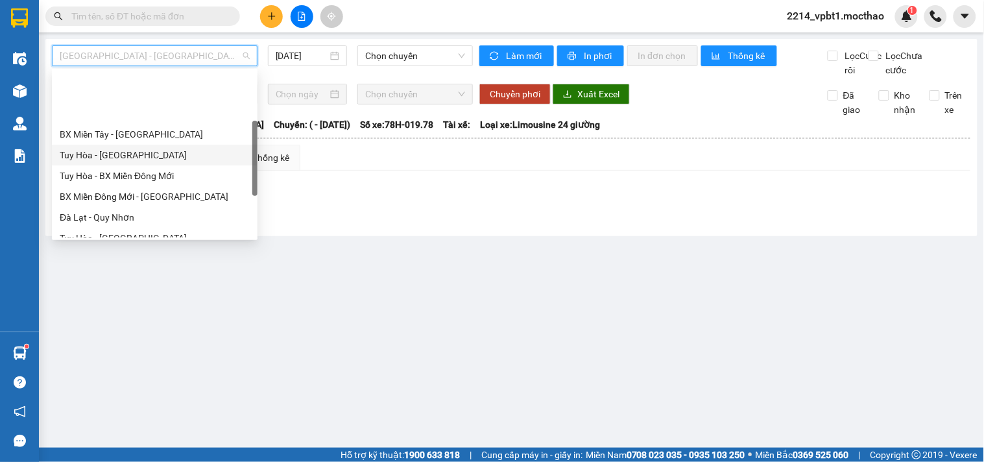
scroll to position [144, 0]
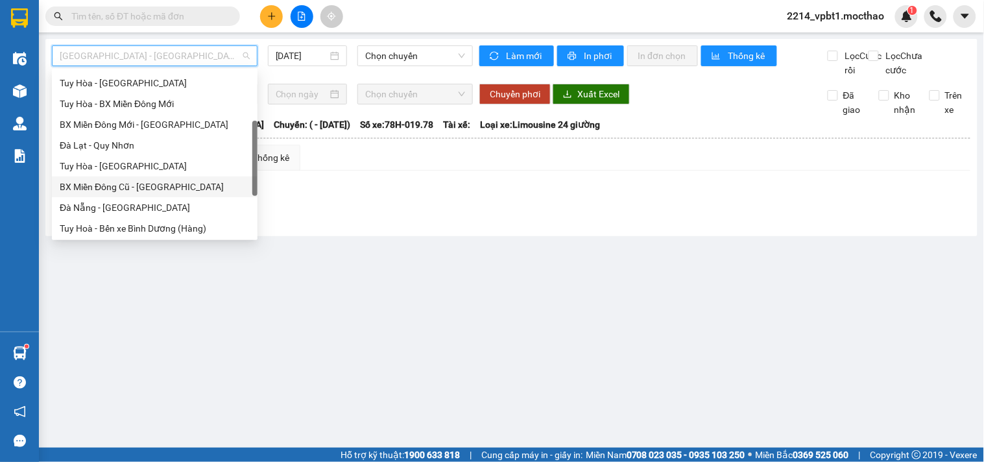
click at [128, 188] on div "BX Miền Đông Cũ - [GEOGRAPHIC_DATA]" at bounding box center [155, 187] width 190 height 14
type input "[DATE]"
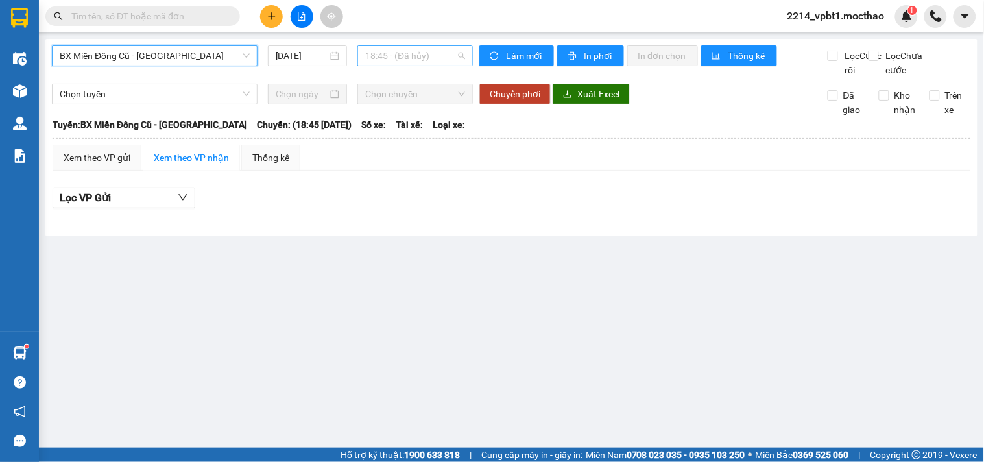
click at [383, 52] on span "18:45 - (Đã hủy)" at bounding box center [415, 55] width 100 height 19
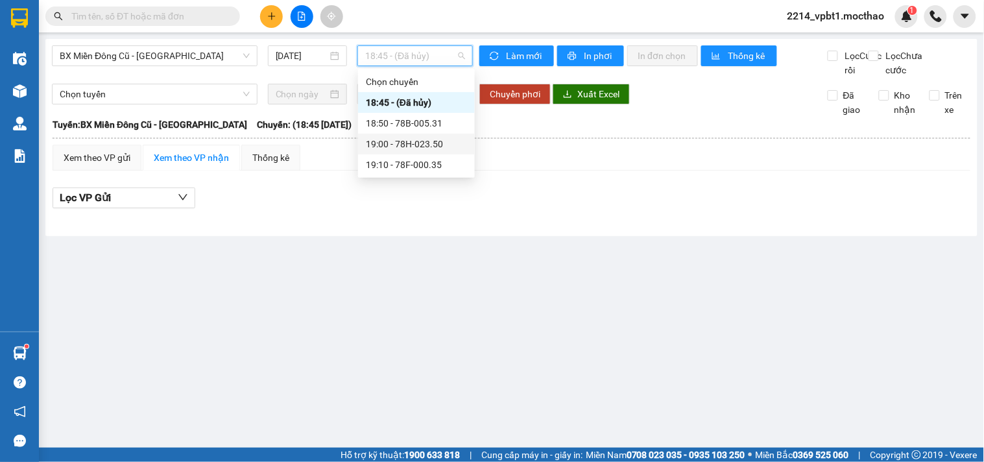
click at [418, 139] on div "19:00 - 78H-023.50" at bounding box center [416, 144] width 101 height 14
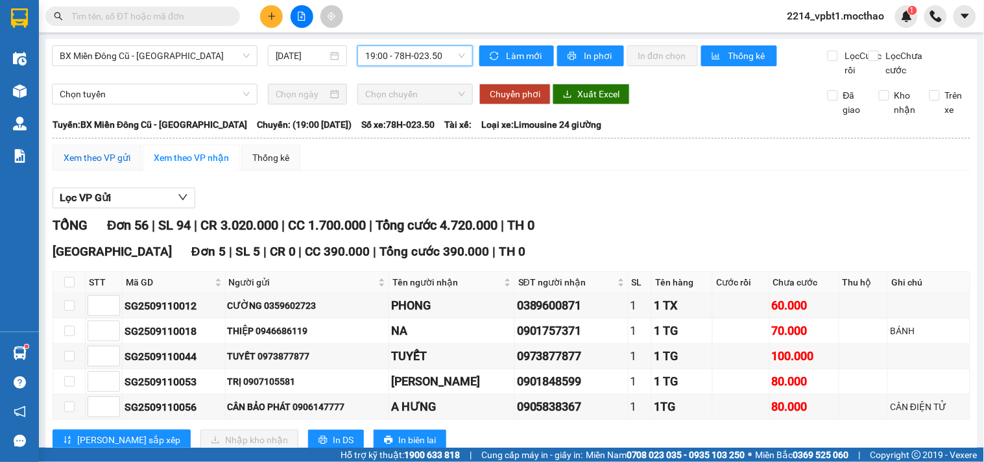
click at [93, 165] on div "Xem theo VP gửi" at bounding box center [97, 157] width 67 height 14
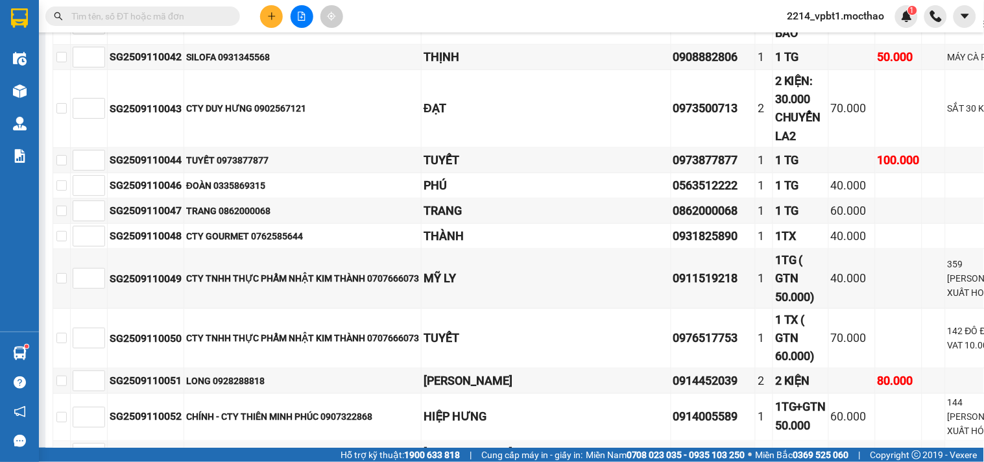
scroll to position [1552, 0]
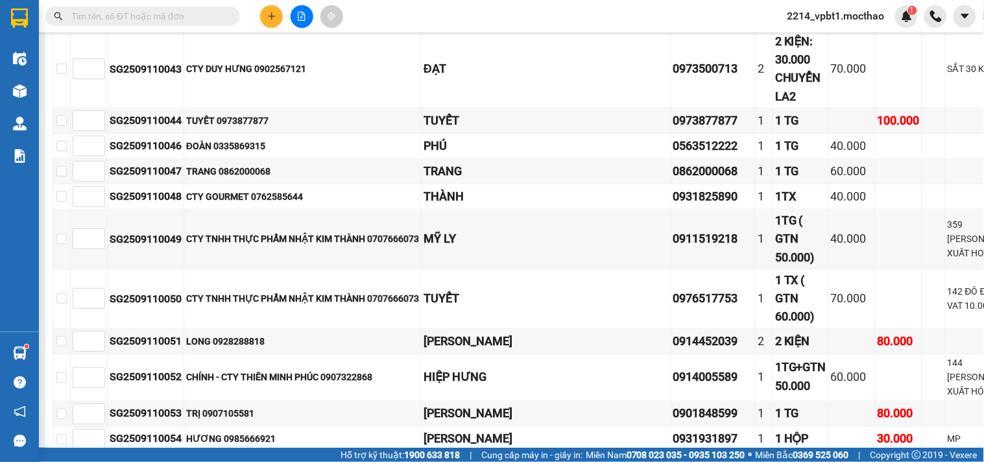
checkbox input "true"
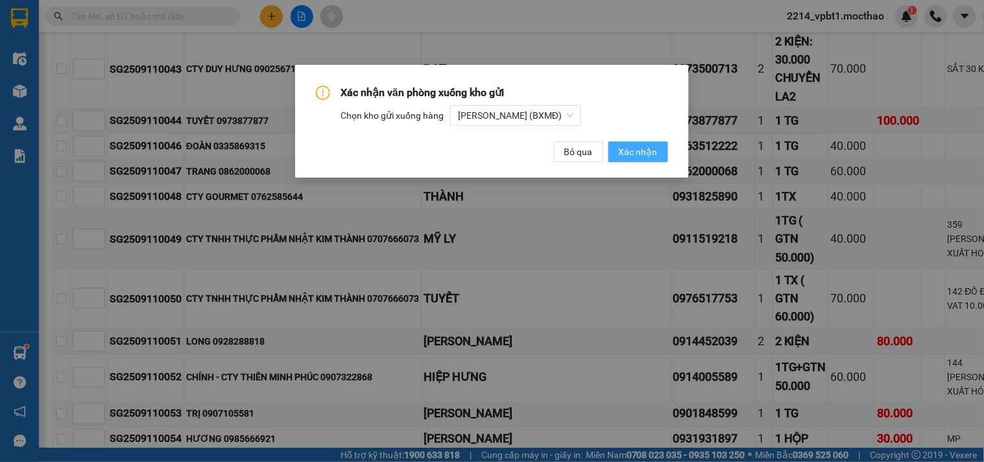
click at [634, 152] on span "Xác nhận" at bounding box center [638, 152] width 39 height 14
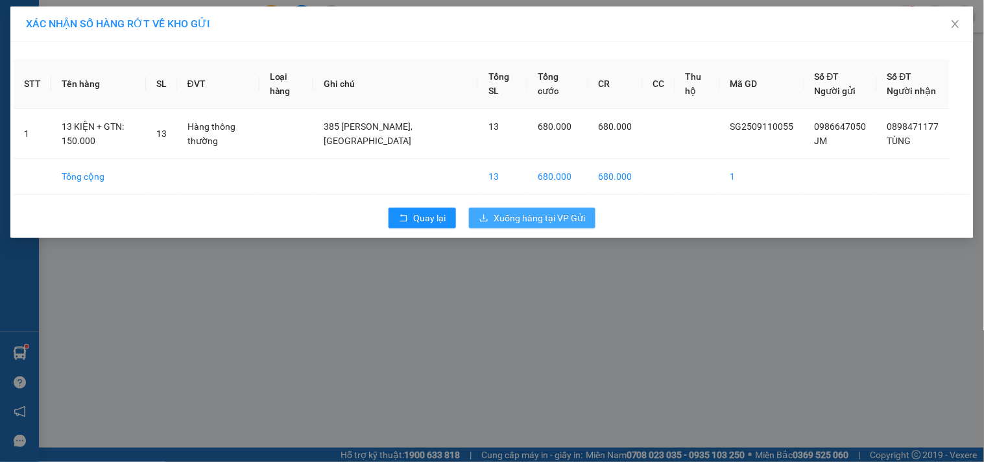
click at [540, 218] on span "Xuống hàng tại VP Gửi" at bounding box center [538, 218] width 91 height 14
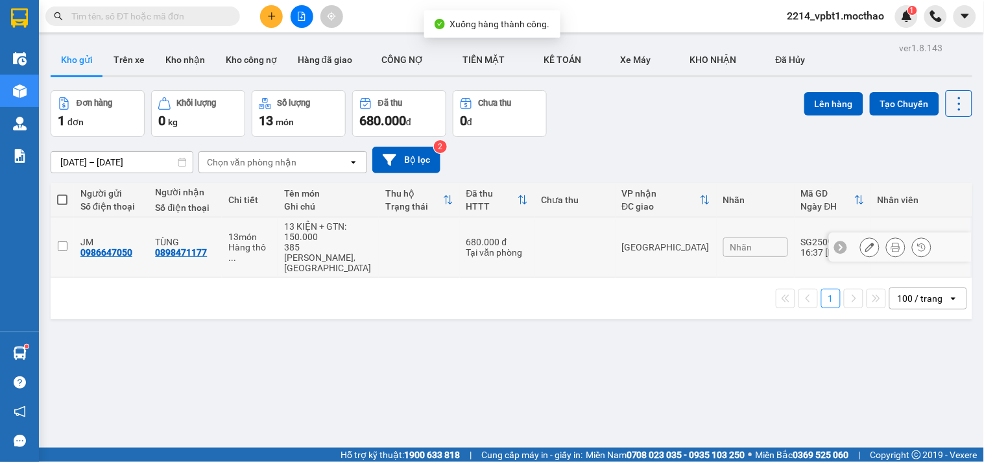
click at [559, 236] on td at bounding box center [574, 247] width 81 height 60
checkbox input "true"
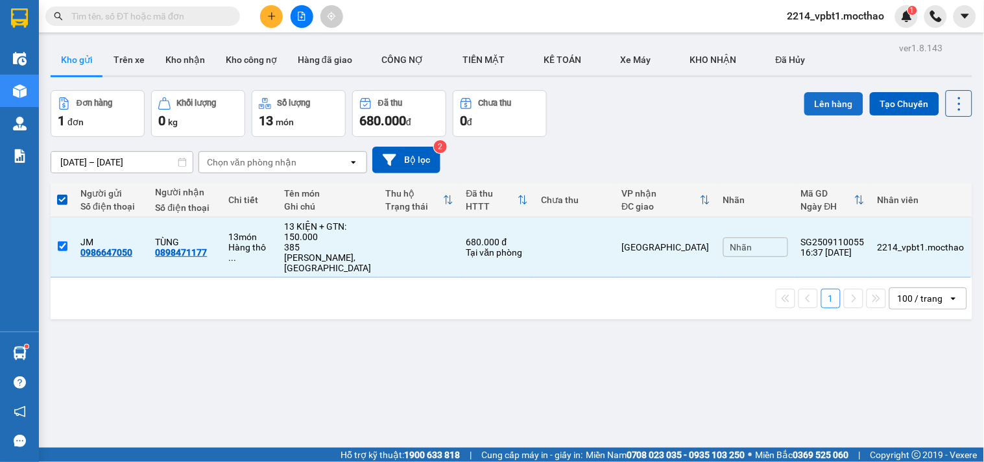
click at [831, 108] on button "Lên hàng" at bounding box center [833, 103] width 59 height 23
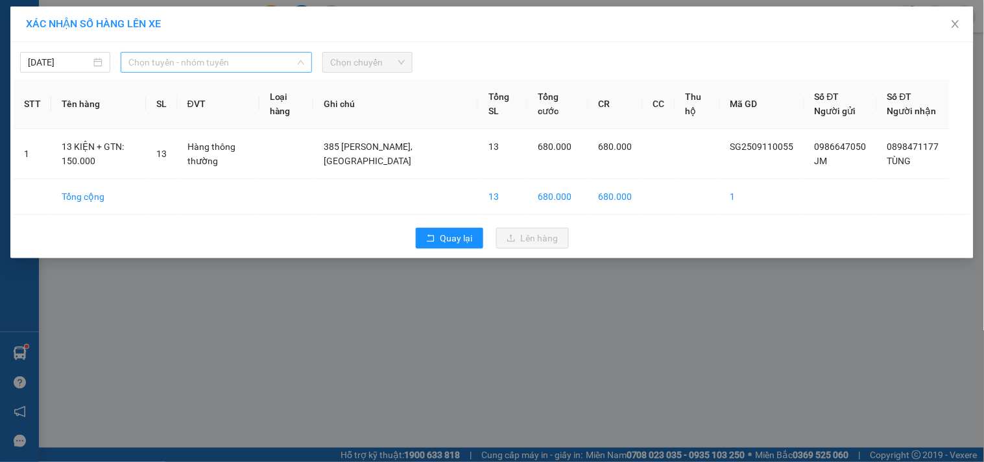
click at [209, 65] on span "Chọn tuyến - nhóm tuyến" at bounding box center [216, 62] width 176 height 19
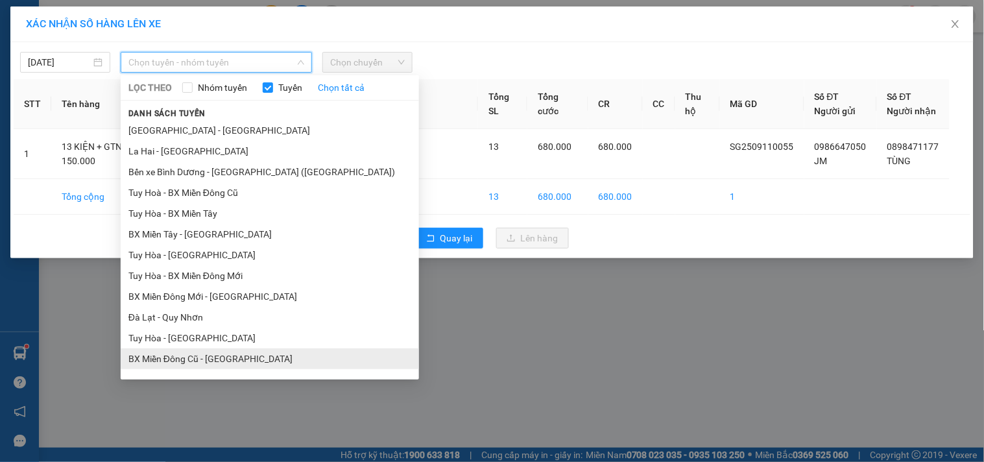
click at [178, 349] on li "BX Miền Đông Cũ - [GEOGRAPHIC_DATA]" at bounding box center [270, 358] width 298 height 21
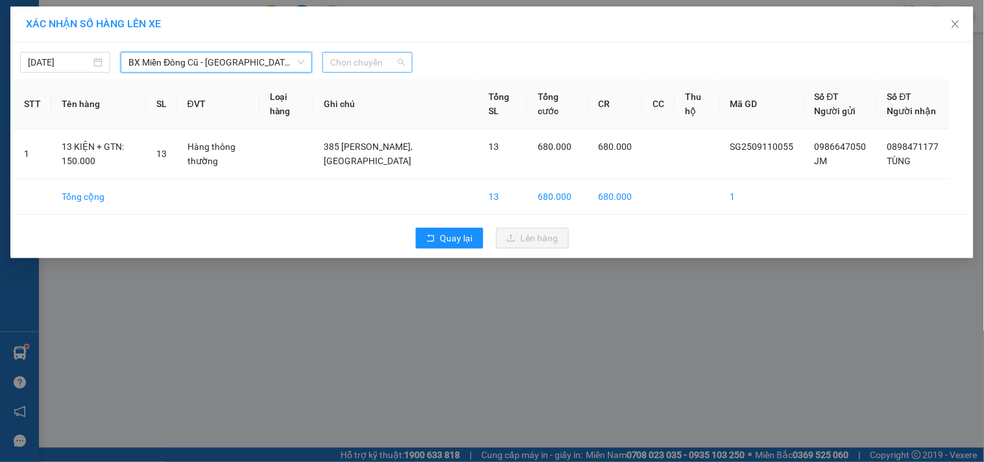
click at [334, 55] on span "Chọn chuyến" at bounding box center [367, 62] width 75 height 19
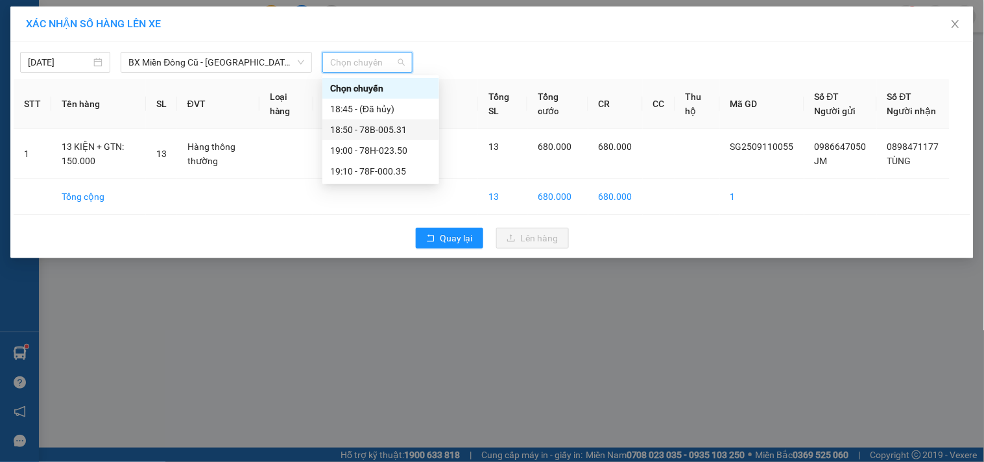
click at [363, 133] on div "18:50 - 78B-005.31" at bounding box center [380, 130] width 101 height 14
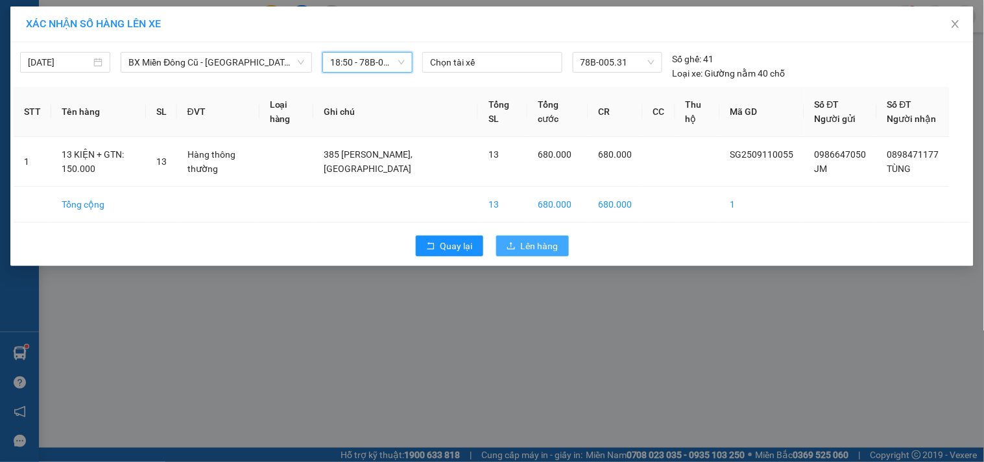
click at [530, 241] on span "Lên hàng" at bounding box center [540, 246] width 38 height 14
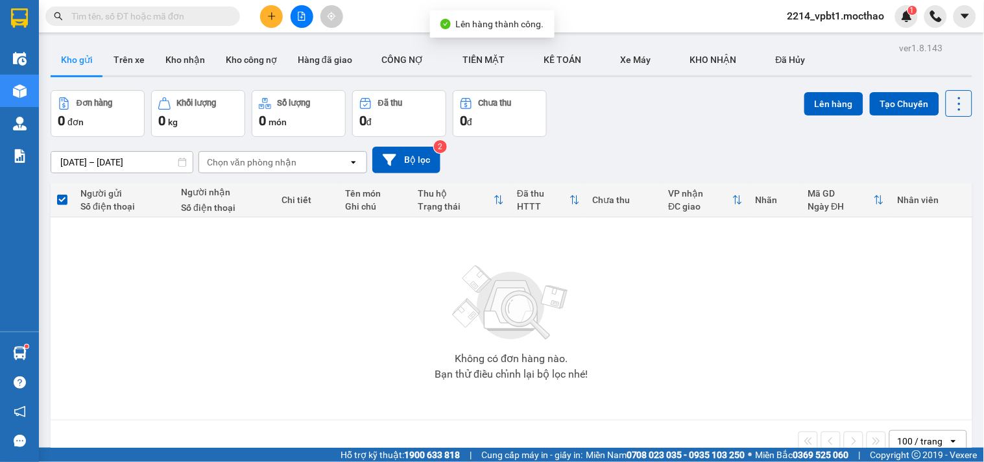
click at [301, 16] on icon "file-add" at bounding box center [301, 16] width 9 height 9
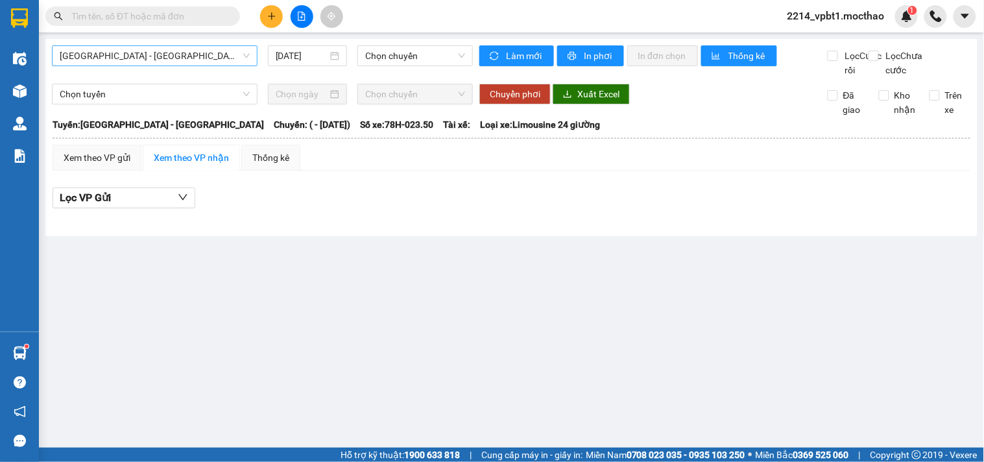
click at [130, 56] on span "[GEOGRAPHIC_DATA] - [GEOGRAPHIC_DATA]" at bounding box center [155, 55] width 190 height 19
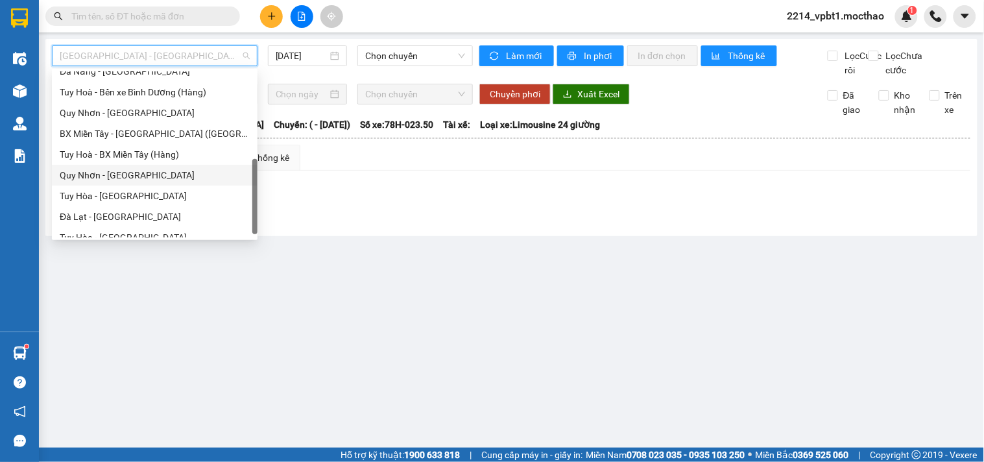
scroll to position [208, 0]
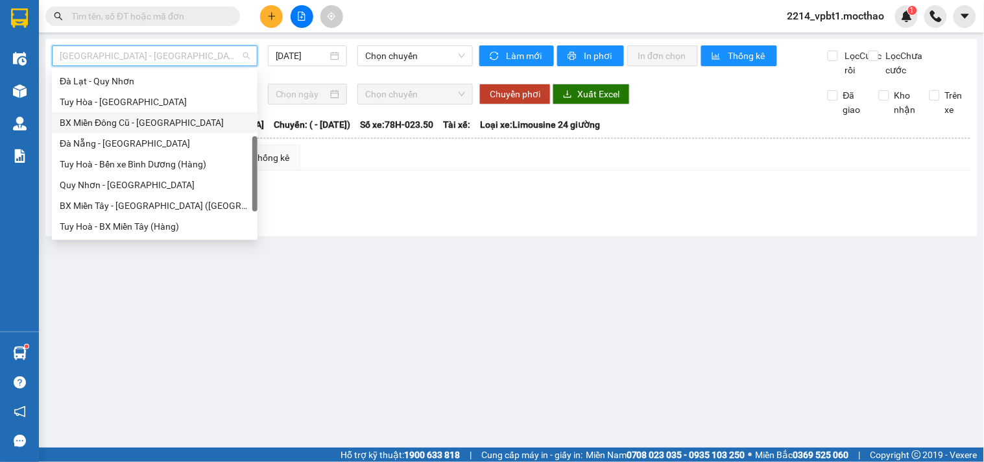
click at [144, 127] on div "BX Miền Đông Cũ - [GEOGRAPHIC_DATA]" at bounding box center [155, 122] width 190 height 14
type input "[DATE]"
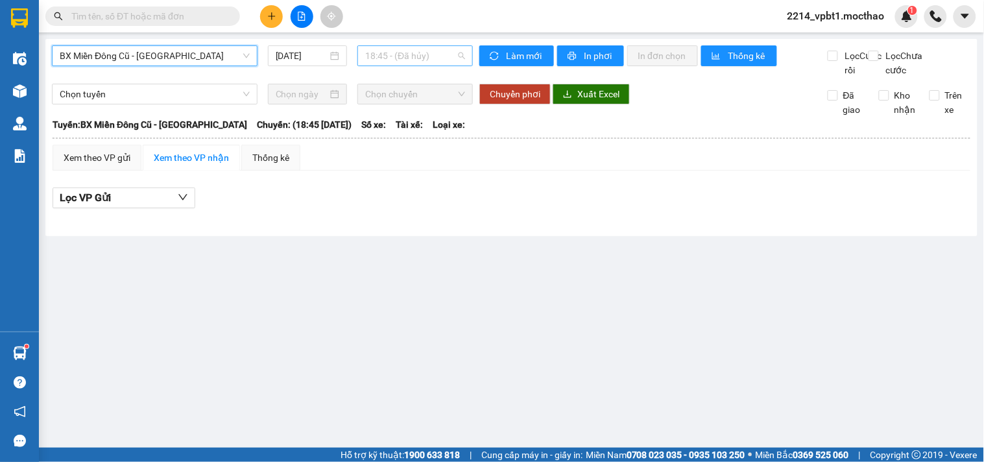
click at [388, 61] on span "18:45 - (Đã hủy)" at bounding box center [415, 55] width 100 height 19
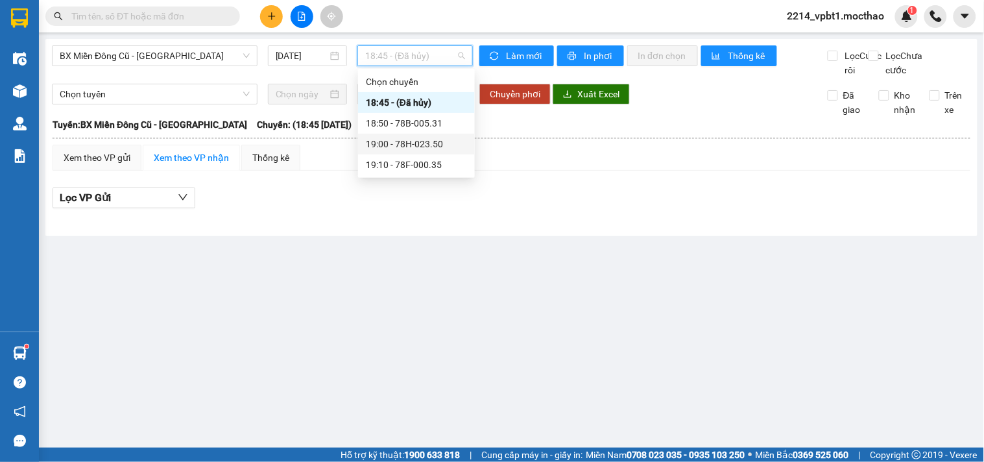
click at [431, 147] on div "19:00 - 78H-023.50" at bounding box center [416, 144] width 101 height 14
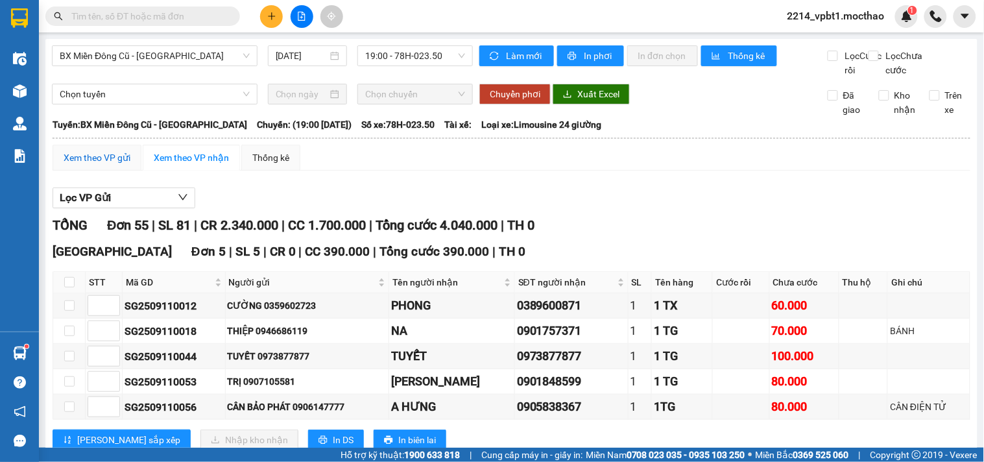
click at [113, 165] on div "Xem theo VP gửi" at bounding box center [97, 157] width 67 height 14
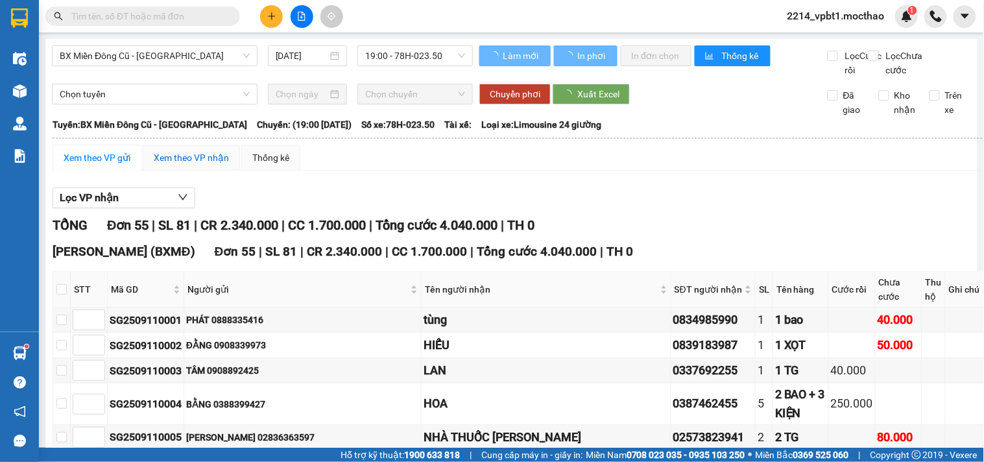
click at [189, 164] on div "Xem theo VP nhận" at bounding box center [191, 157] width 75 height 14
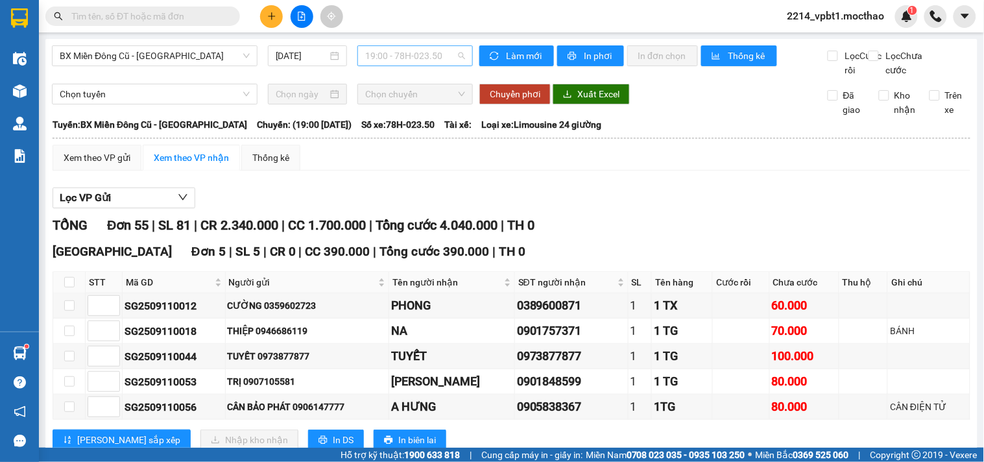
click at [403, 54] on span "19:00 - 78H-023.50" at bounding box center [415, 55] width 100 height 19
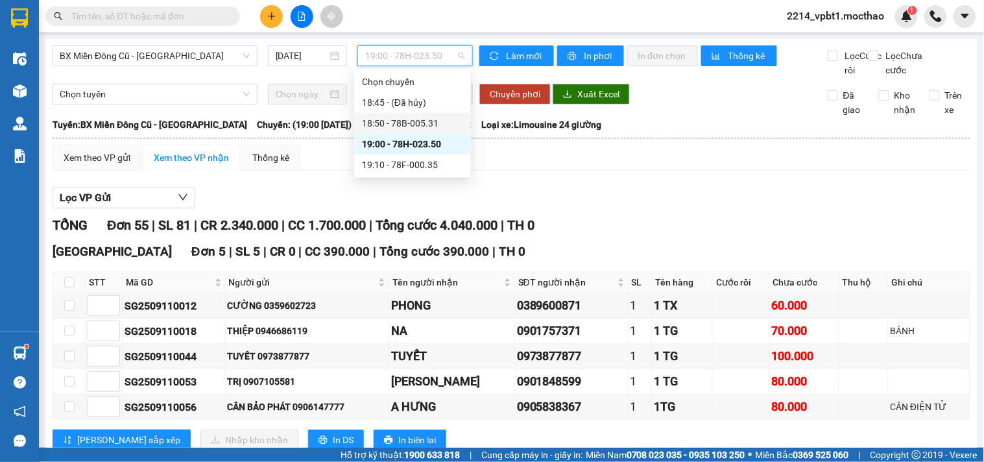
click at [435, 119] on div "18:50 - 78B-005.31" at bounding box center [412, 123] width 101 height 14
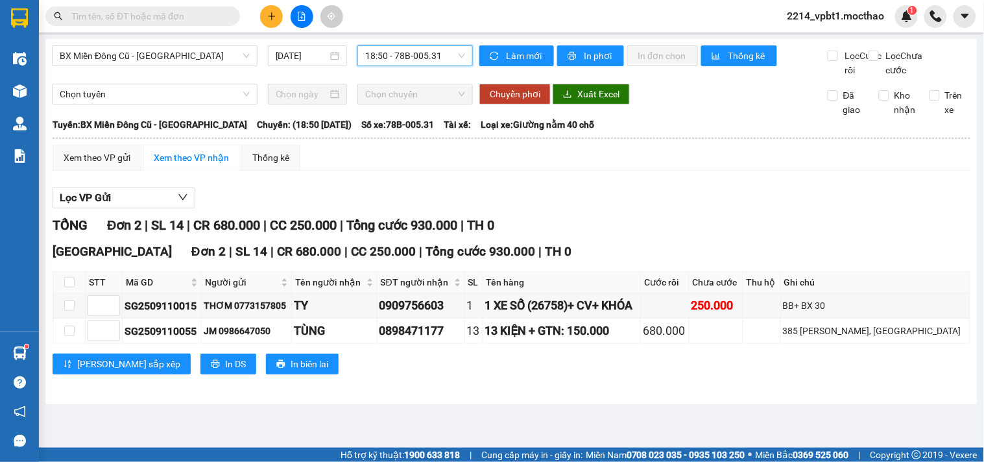
click at [422, 56] on span "18:50 - 78B-005.31" at bounding box center [415, 55] width 100 height 19
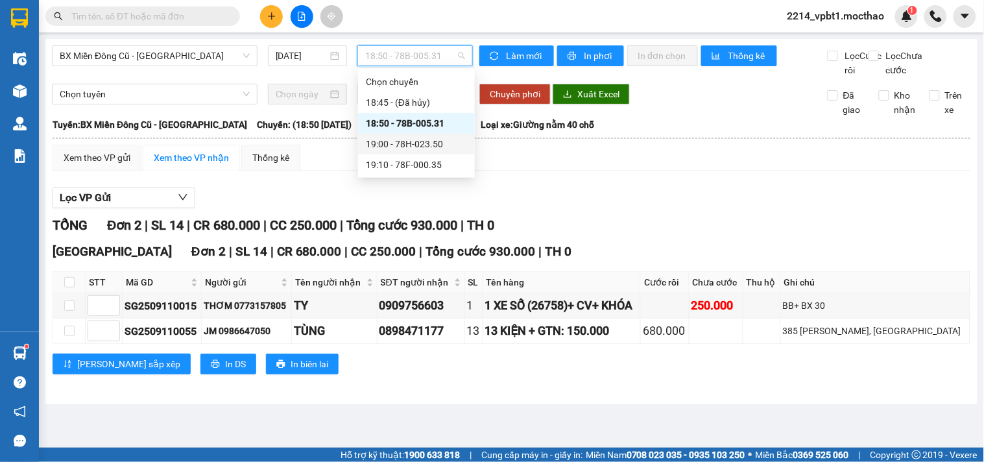
click at [434, 147] on div "19:00 - 78H-023.50" at bounding box center [416, 144] width 101 height 14
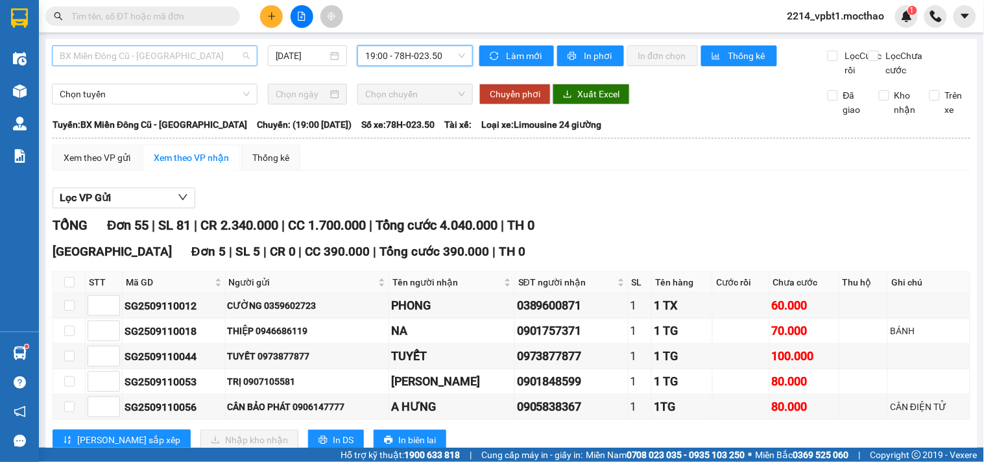
click at [198, 53] on span "BX Miền Đông Cũ - [GEOGRAPHIC_DATA]" at bounding box center [155, 55] width 190 height 19
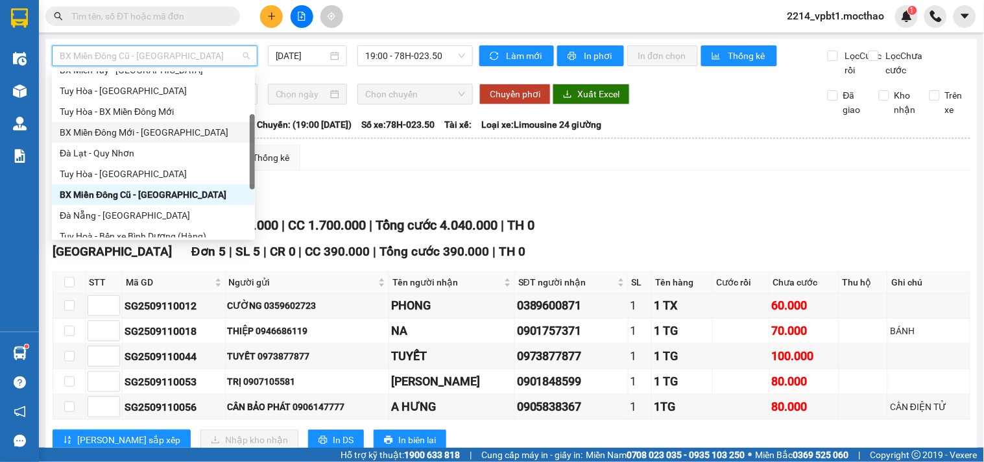
scroll to position [64, 0]
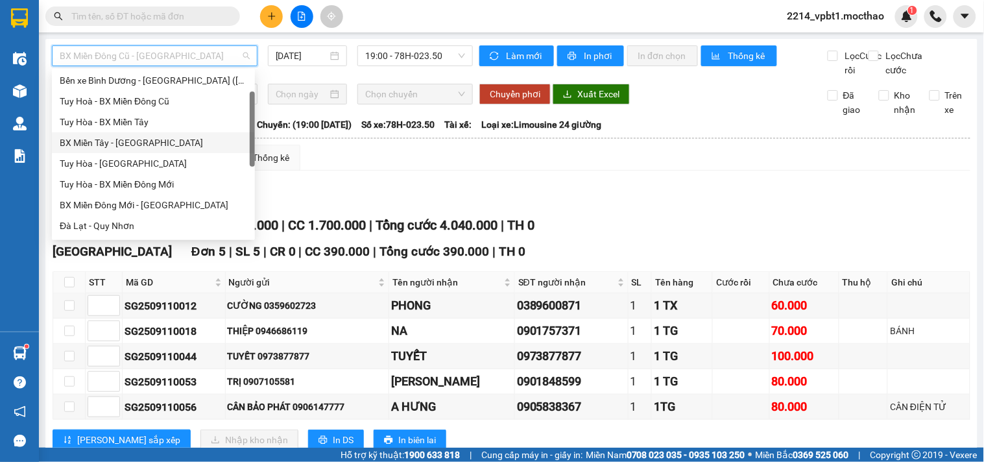
click at [137, 147] on div "BX Miền Tây - [GEOGRAPHIC_DATA]" at bounding box center [153, 143] width 187 height 14
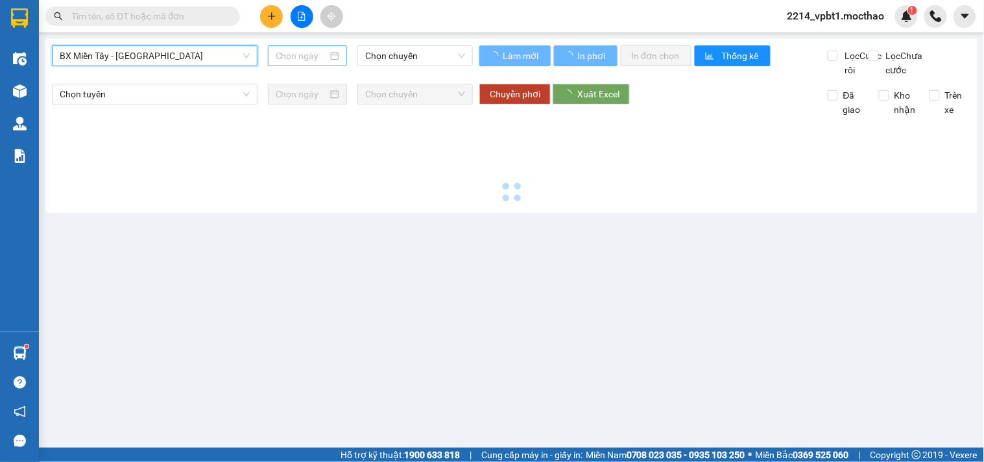
type input "[DATE]"
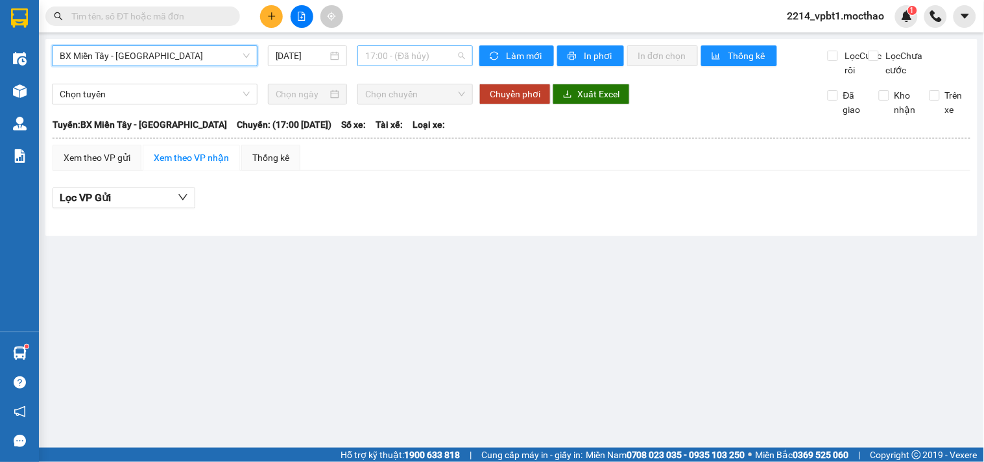
click at [400, 50] on span "17:00 - (Đã hủy)" at bounding box center [415, 55] width 100 height 19
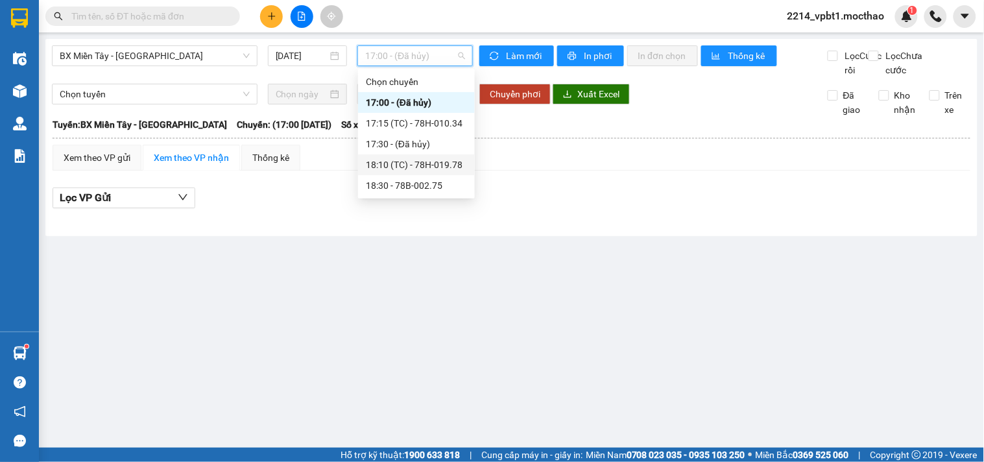
click at [451, 164] on div "18:10 (TC) - 78H-019.78" at bounding box center [416, 165] width 101 height 14
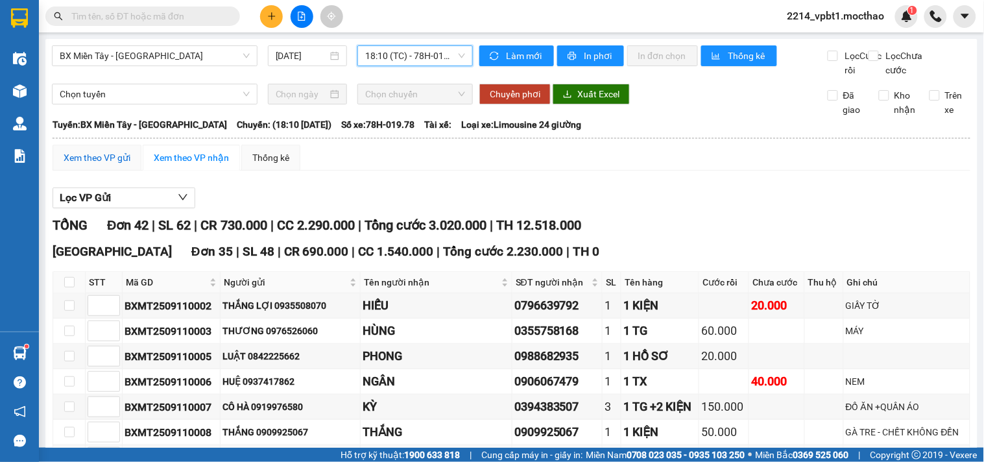
click at [101, 165] on div "Xem theo VP gửi" at bounding box center [97, 157] width 67 height 14
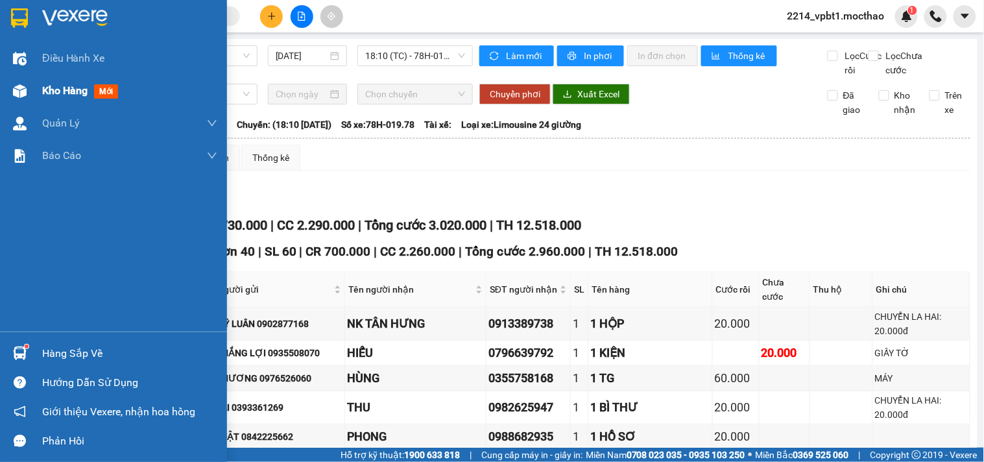
click at [49, 89] on span "Kho hàng" at bounding box center [64, 90] width 45 height 12
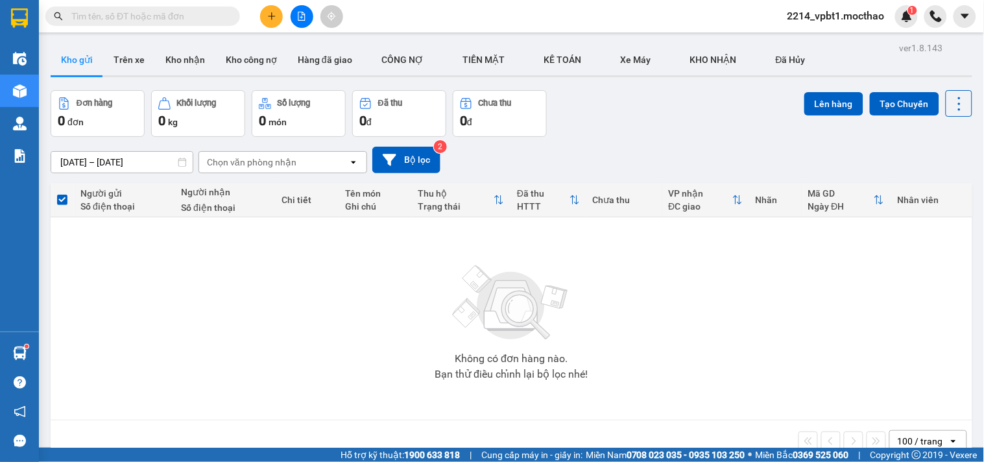
click at [297, 17] on icon "file-add" at bounding box center [301, 16] width 9 height 9
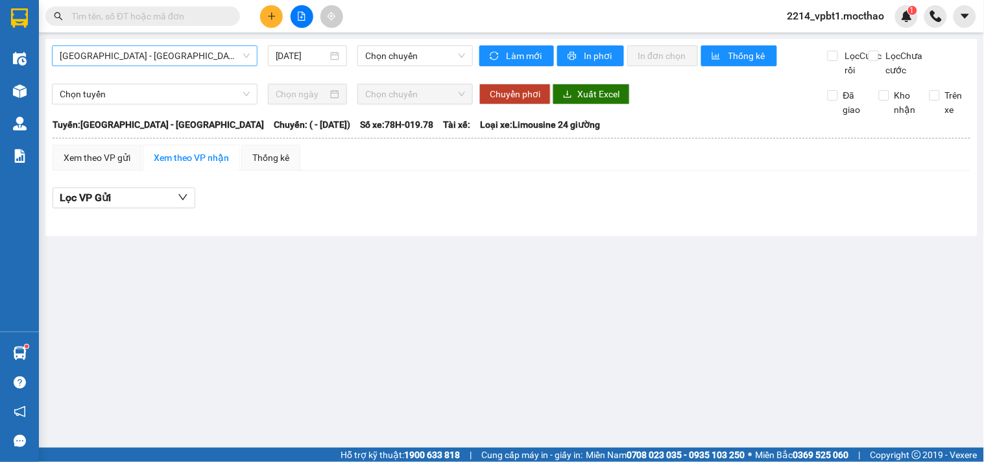
click at [177, 48] on span "[GEOGRAPHIC_DATA] - [GEOGRAPHIC_DATA]" at bounding box center [155, 55] width 190 height 19
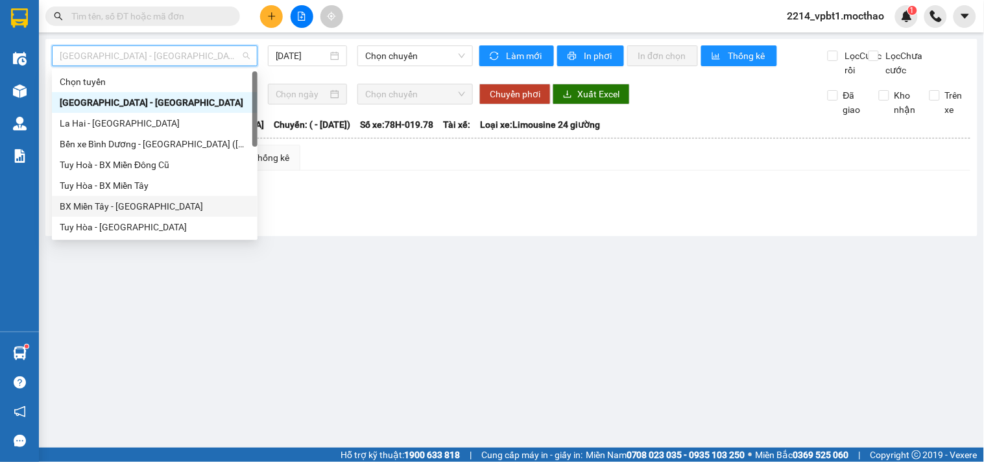
scroll to position [144, 0]
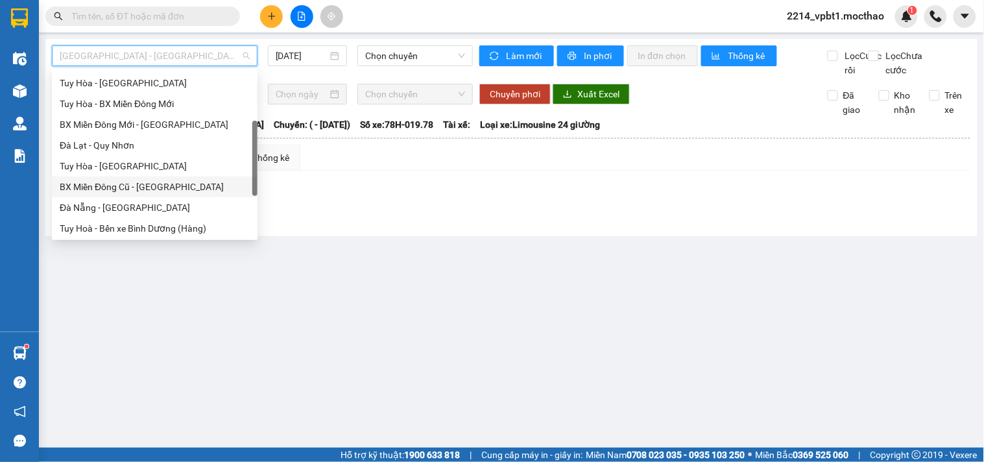
click at [110, 184] on div "BX Miền Đông Cũ - [GEOGRAPHIC_DATA]" at bounding box center [155, 187] width 190 height 14
type input "[DATE]"
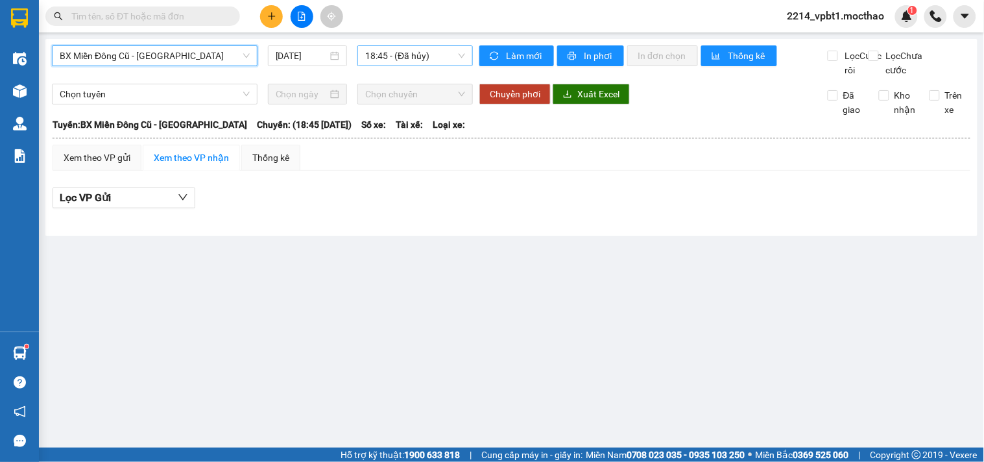
click at [412, 54] on span "18:45 - (Đã hủy)" at bounding box center [415, 55] width 100 height 19
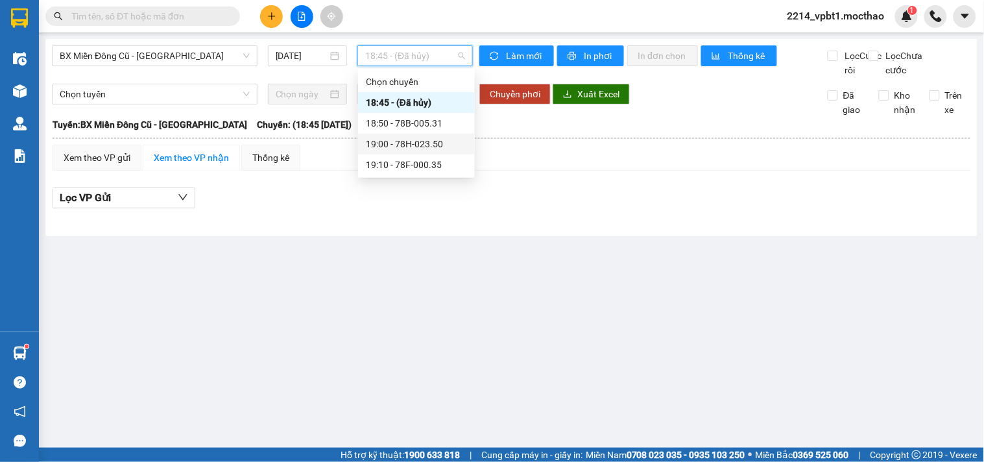
click at [418, 143] on div "19:00 - 78H-023.50" at bounding box center [416, 144] width 101 height 14
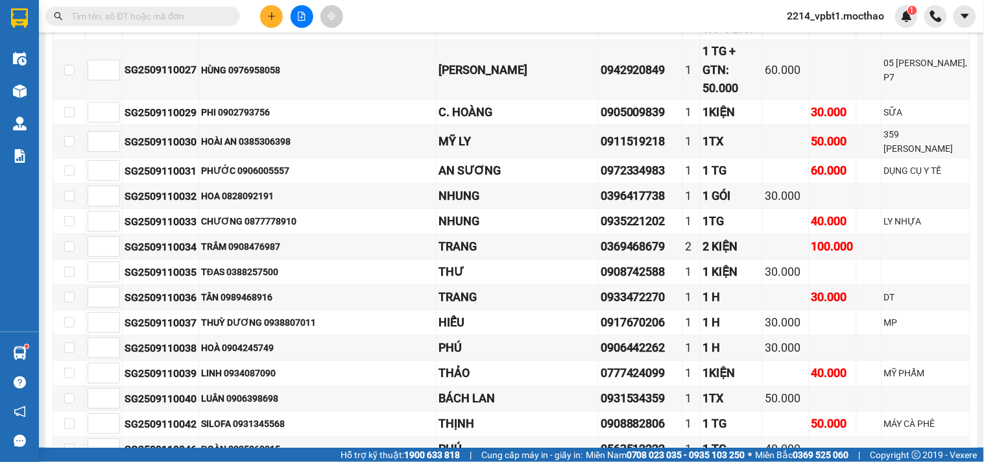
scroll to position [1729, 0]
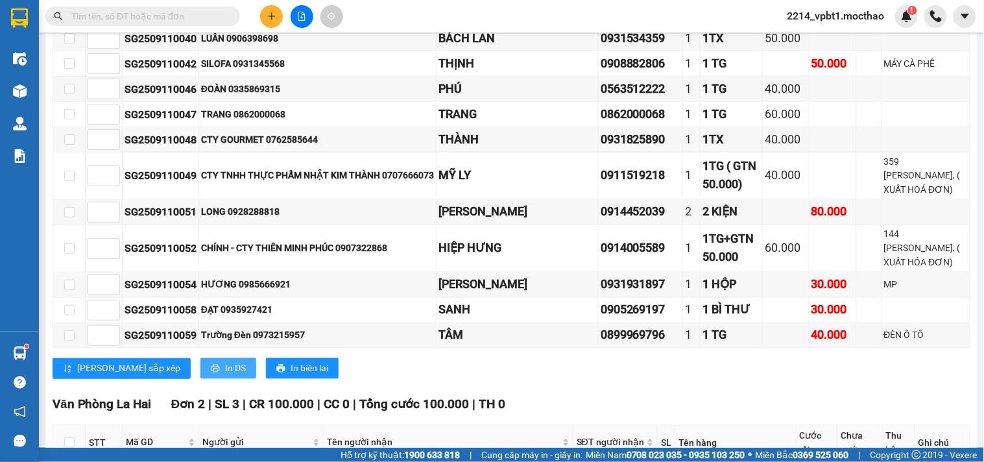
click at [200, 358] on button "In DS" at bounding box center [228, 368] width 56 height 21
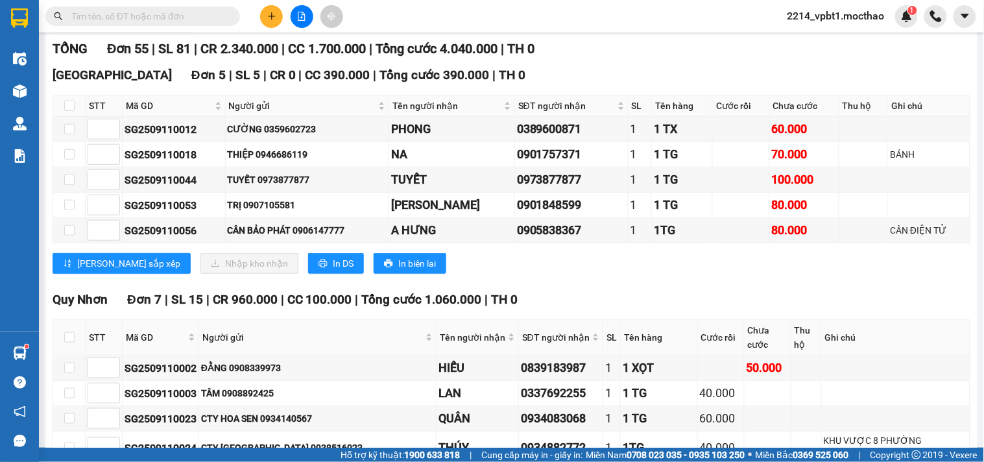
scroll to position [392, 0]
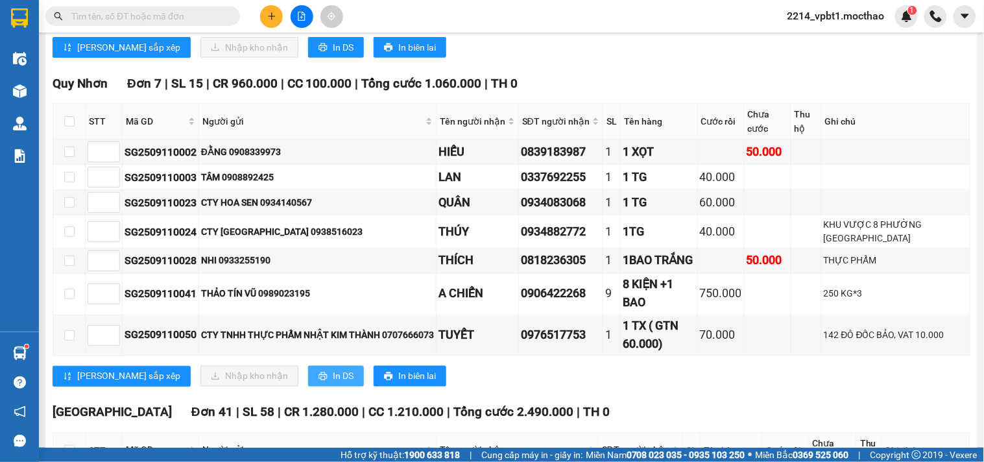
click at [333, 370] on span "In DS" at bounding box center [343, 376] width 21 height 14
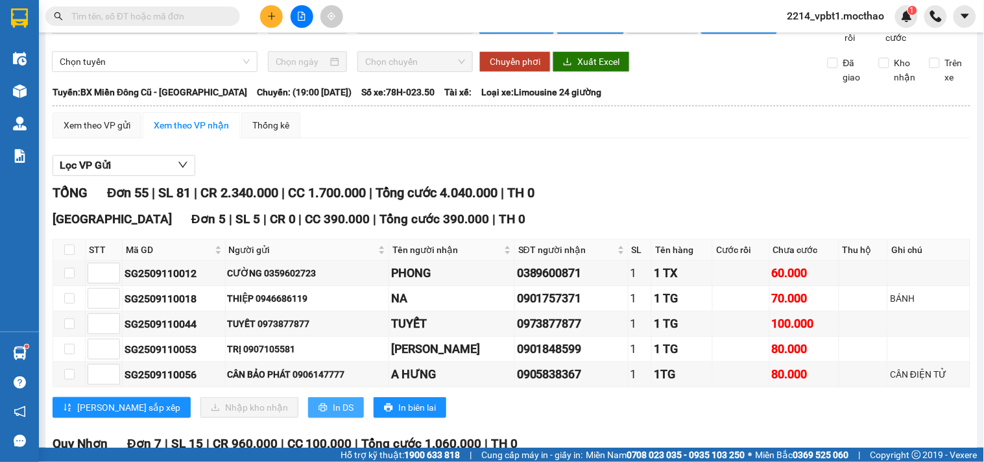
click at [333, 414] on span "In DS" at bounding box center [343, 407] width 21 height 14
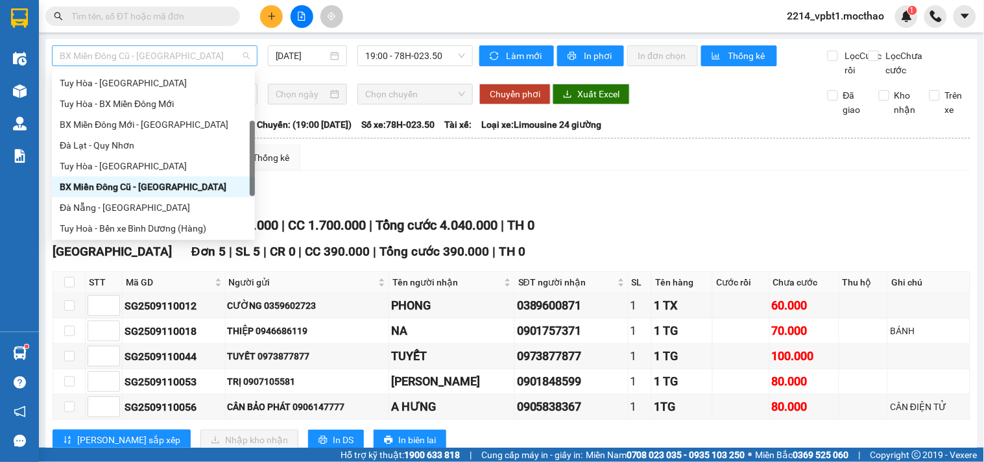
click at [172, 53] on span "BX Miền Đông Cũ - [GEOGRAPHIC_DATA]" at bounding box center [155, 55] width 190 height 19
click at [392, 60] on span "19:00 - 78H-023.50" at bounding box center [415, 55] width 100 height 19
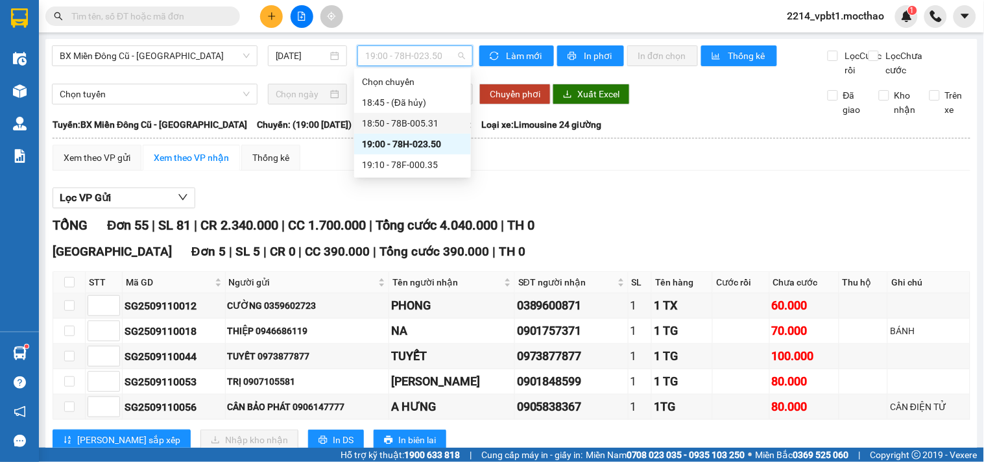
click at [424, 124] on div "18:50 - 78B-005.31" at bounding box center [412, 123] width 101 height 14
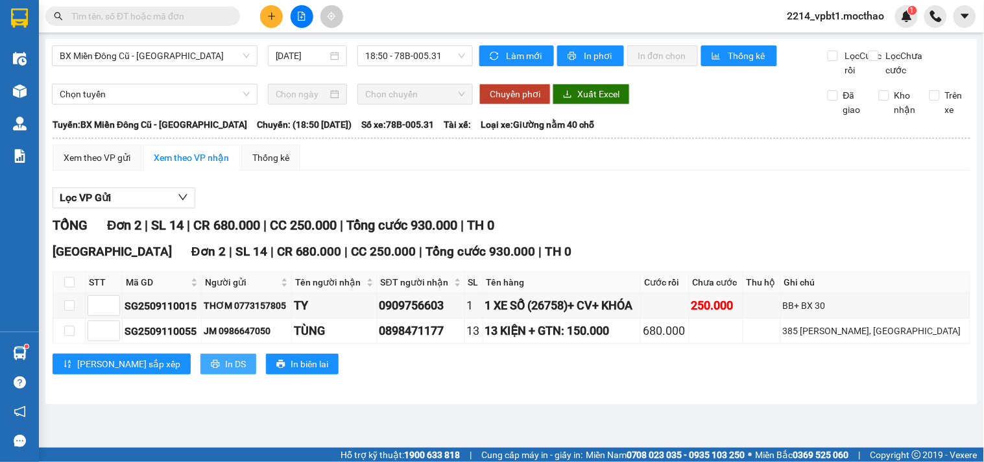
click at [225, 371] on span "In DS" at bounding box center [235, 364] width 21 height 14
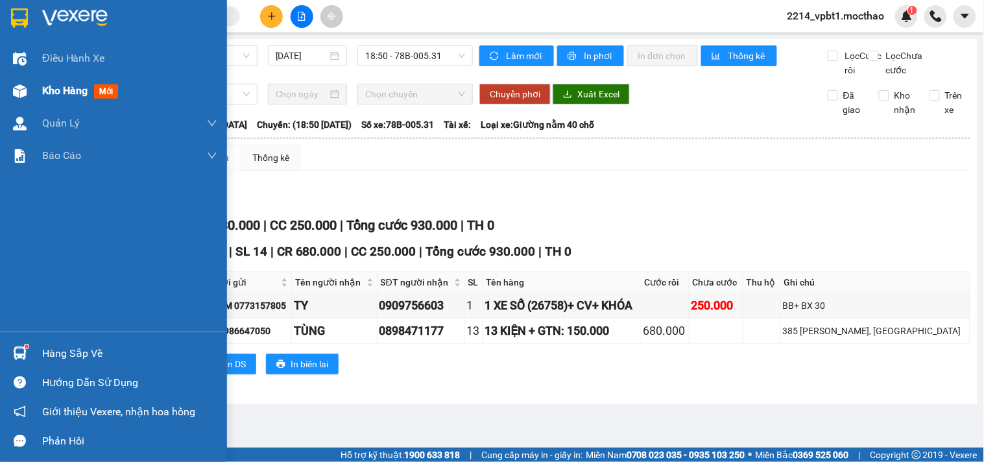
click at [54, 96] on span "Kho hàng" at bounding box center [64, 90] width 45 height 12
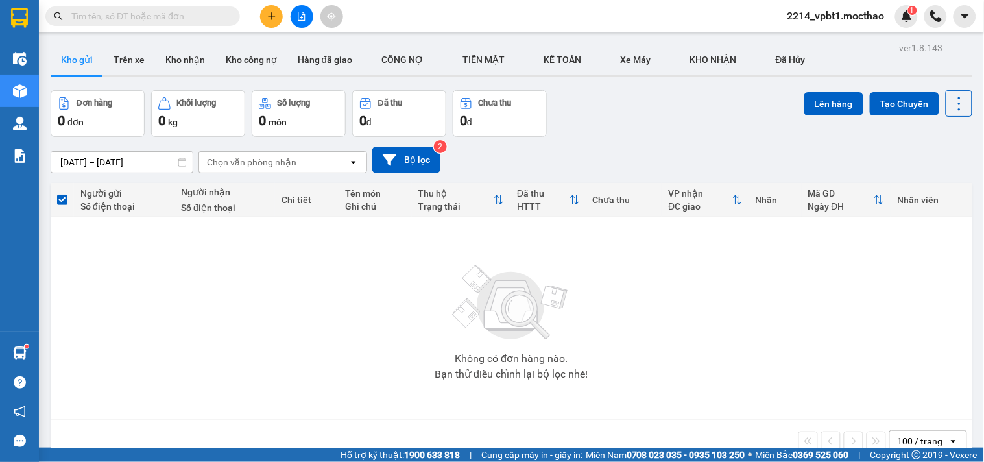
click at [299, 14] on icon "file-add" at bounding box center [301, 16] width 9 height 9
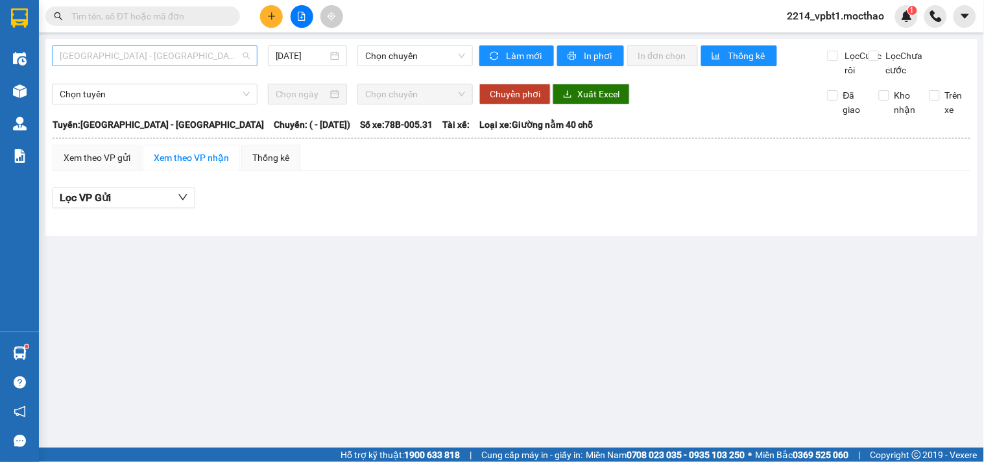
click at [174, 54] on span "[GEOGRAPHIC_DATA] - [GEOGRAPHIC_DATA]" at bounding box center [155, 55] width 190 height 19
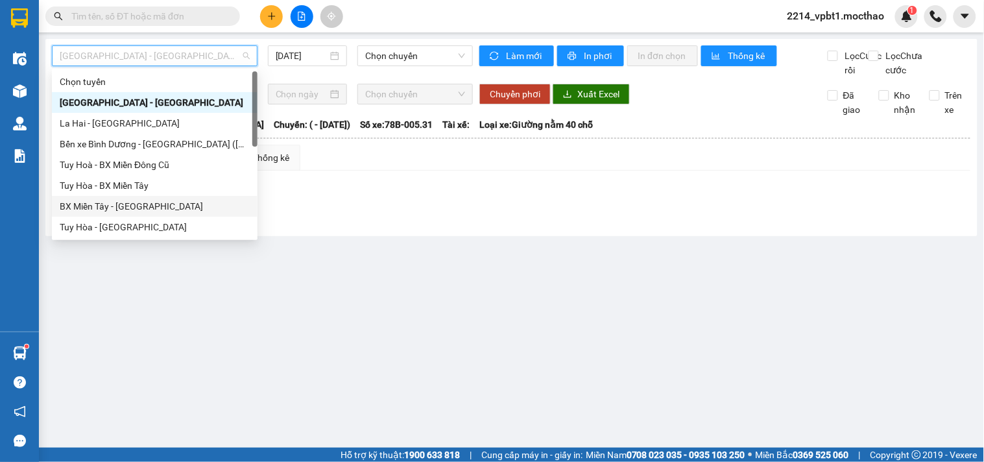
scroll to position [216, 0]
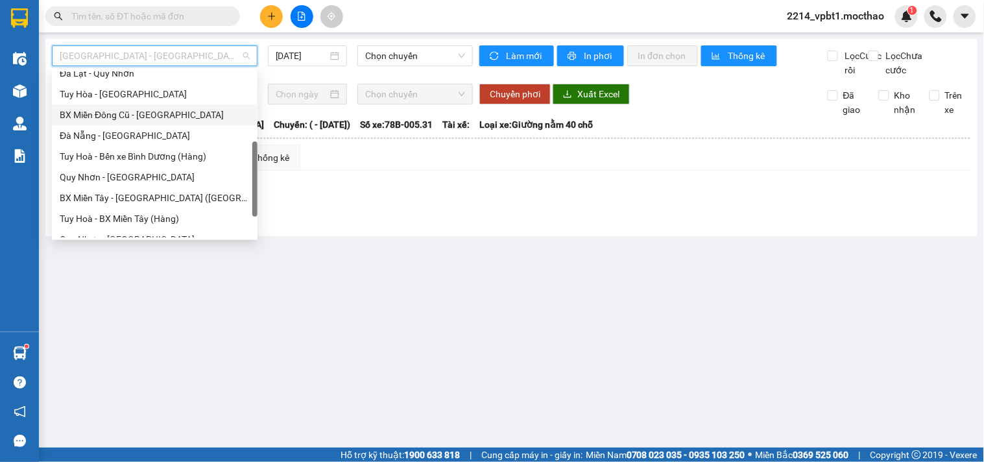
click at [130, 108] on div "BX Miền Đông Cũ - [GEOGRAPHIC_DATA]" at bounding box center [155, 115] width 190 height 14
type input "[DATE]"
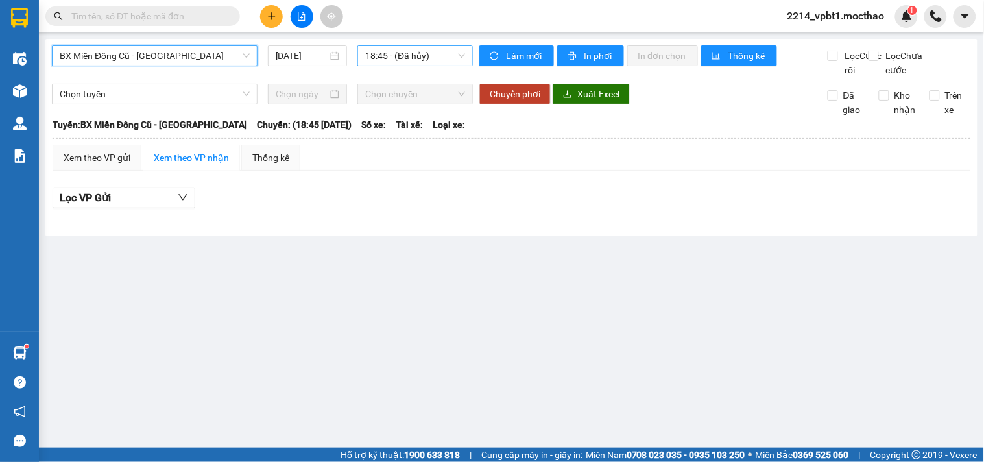
click at [393, 58] on span "18:45 - (Đã hủy)" at bounding box center [415, 55] width 100 height 19
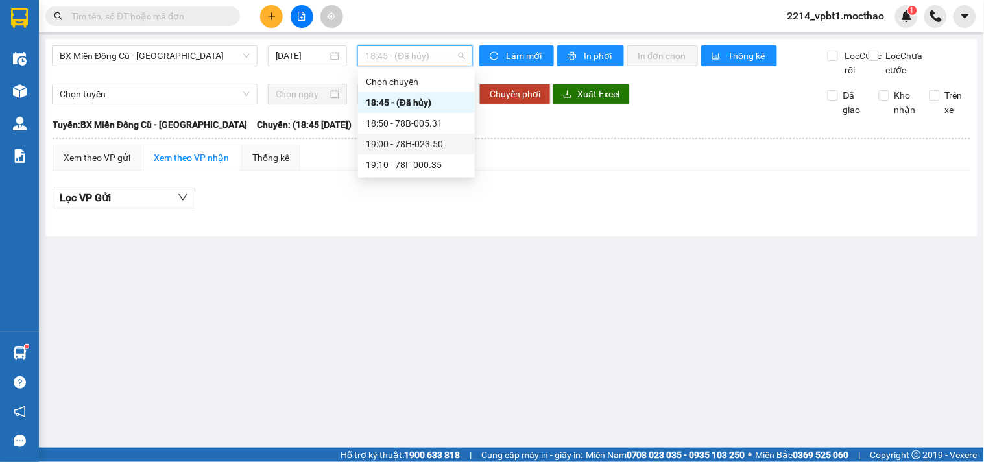
click at [410, 147] on div "19:00 - 78H-023.50" at bounding box center [416, 144] width 101 height 14
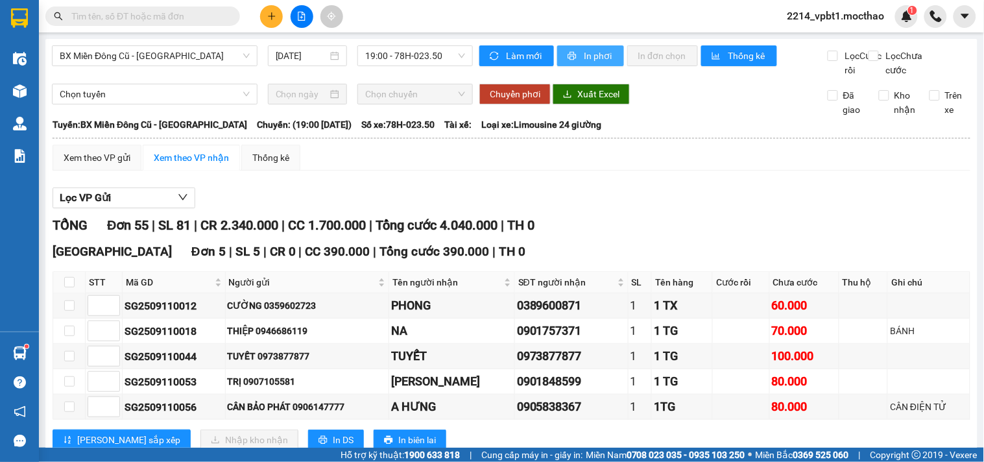
click at [573, 60] on button "In phơi" at bounding box center [590, 55] width 67 height 21
click at [400, 65] on div "19:00 - 78H-023.50" at bounding box center [414, 55] width 115 height 21
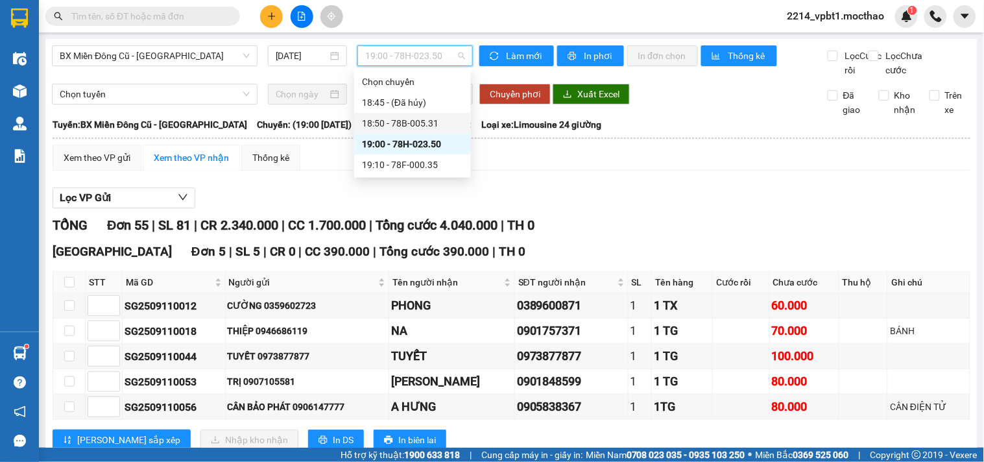
click at [423, 121] on div "18:50 - 78B-005.31" at bounding box center [412, 123] width 101 height 14
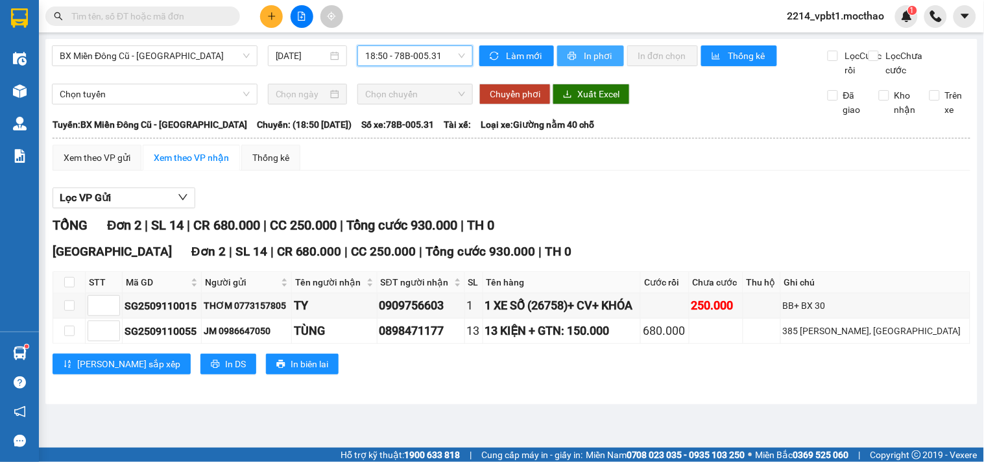
click at [584, 54] on span "In phơi" at bounding box center [599, 56] width 30 height 14
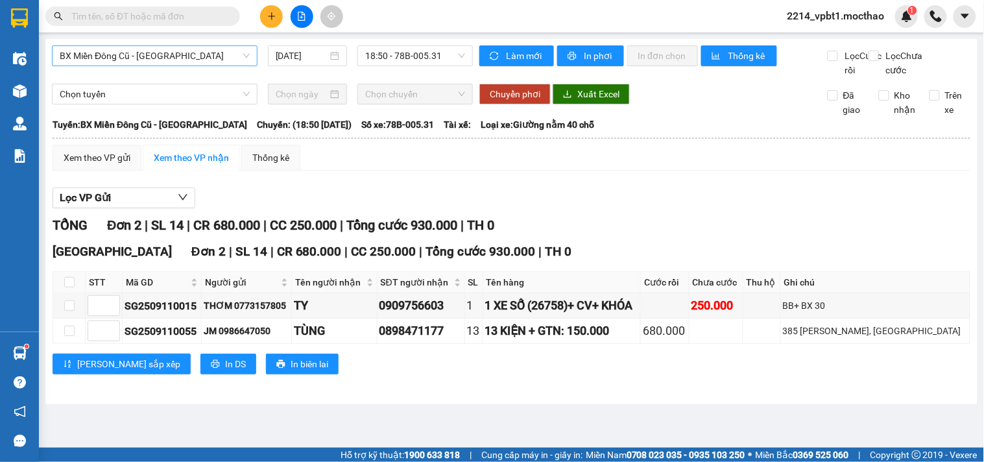
click at [210, 58] on span "BX Miền Đông Cũ - [GEOGRAPHIC_DATA]" at bounding box center [155, 55] width 190 height 19
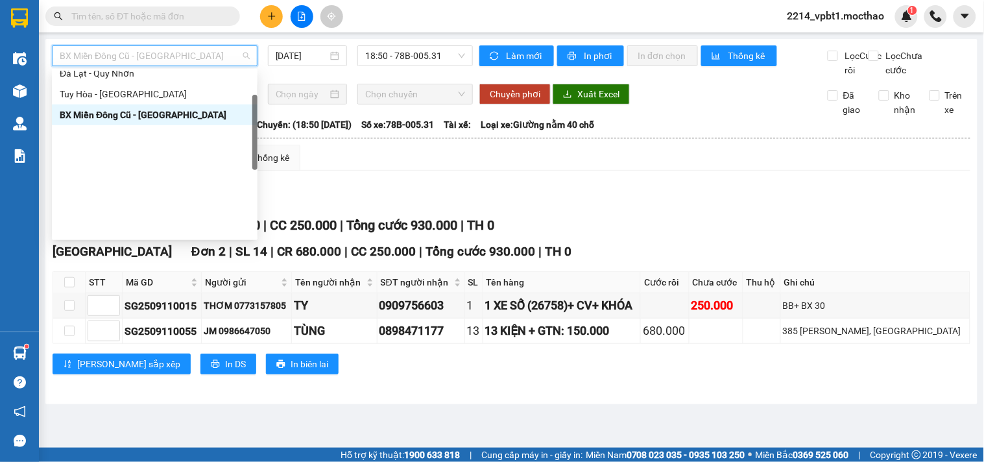
scroll to position [72, 0]
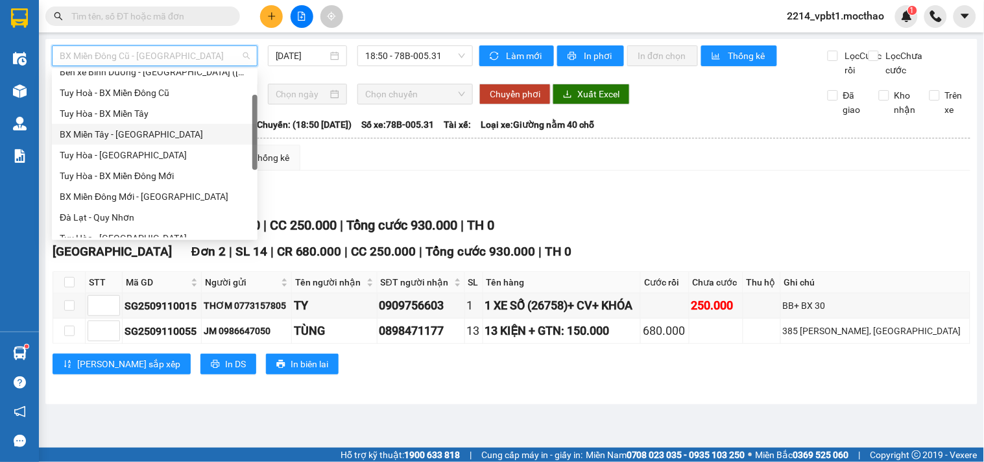
click at [122, 137] on div "BX Miền Tây - [GEOGRAPHIC_DATA]" at bounding box center [155, 134] width 190 height 14
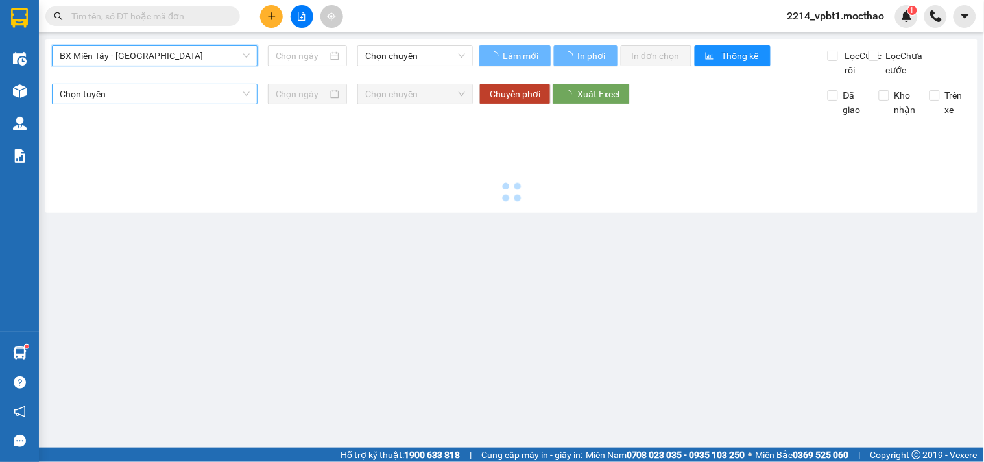
type input "[DATE]"
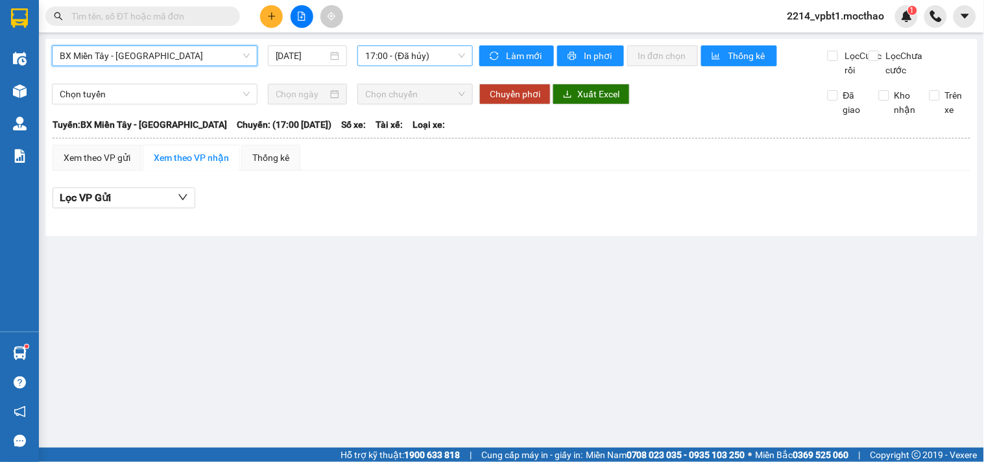
click at [426, 60] on span "17:00 - (Đã hủy)" at bounding box center [415, 55] width 100 height 19
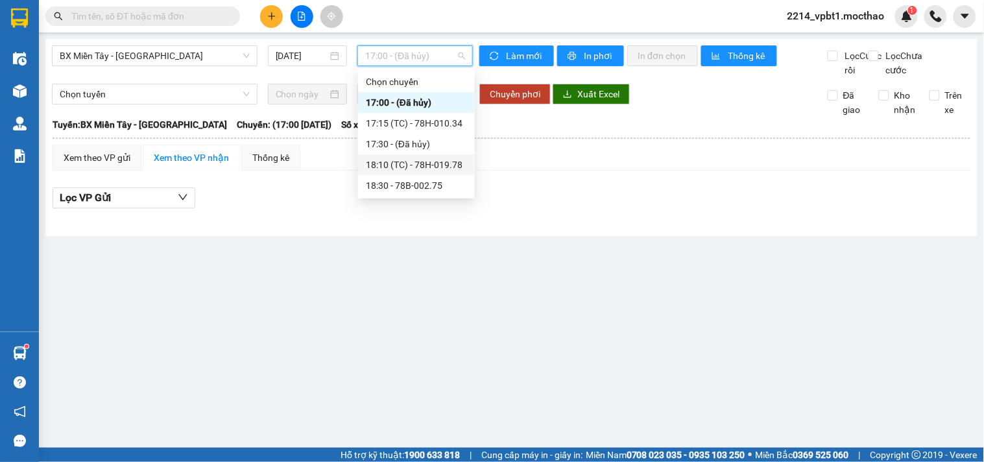
click at [440, 164] on div "18:10 (TC) - 78H-019.78" at bounding box center [416, 165] width 101 height 14
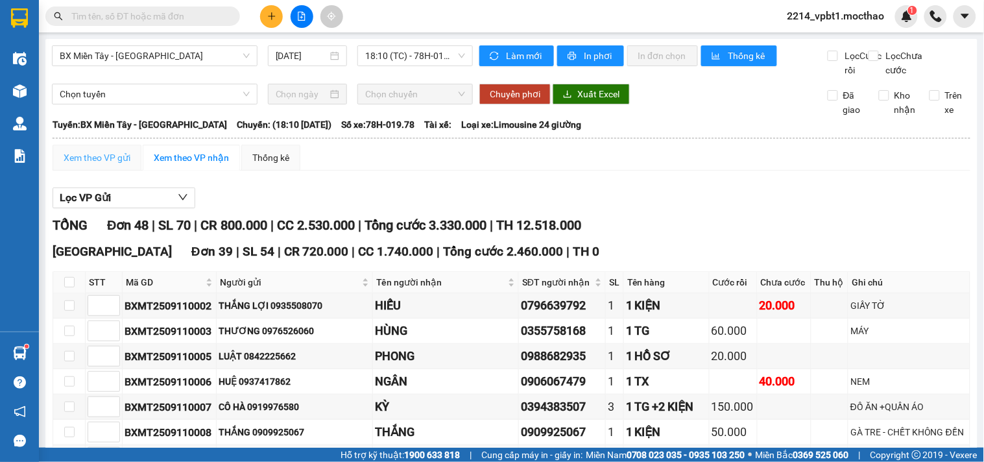
click at [110, 161] on div "Xem theo VP gửi" at bounding box center [97, 158] width 89 height 26
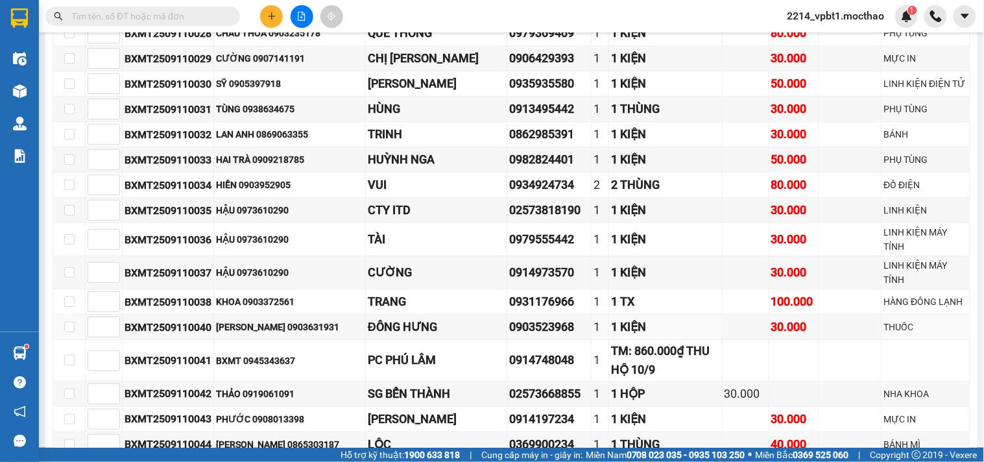
scroll to position [1316, 0]
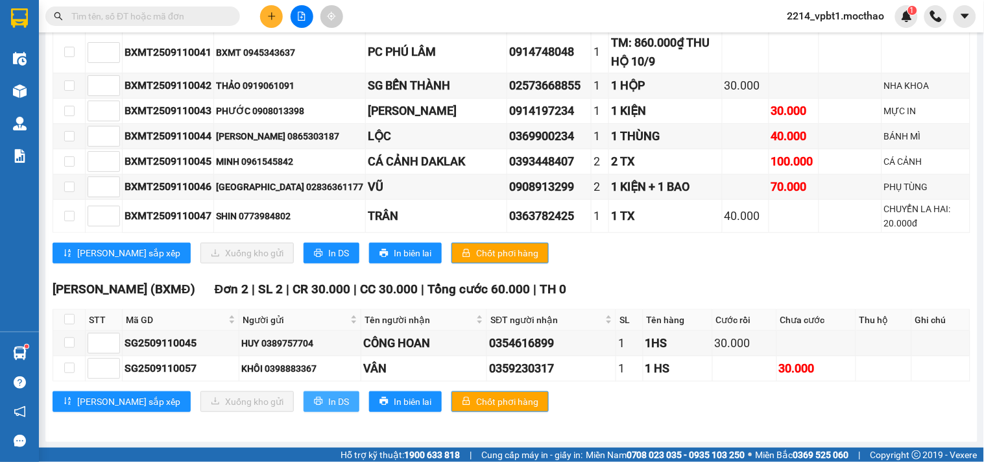
click at [314, 397] on icon "printer" at bounding box center [318, 400] width 9 height 9
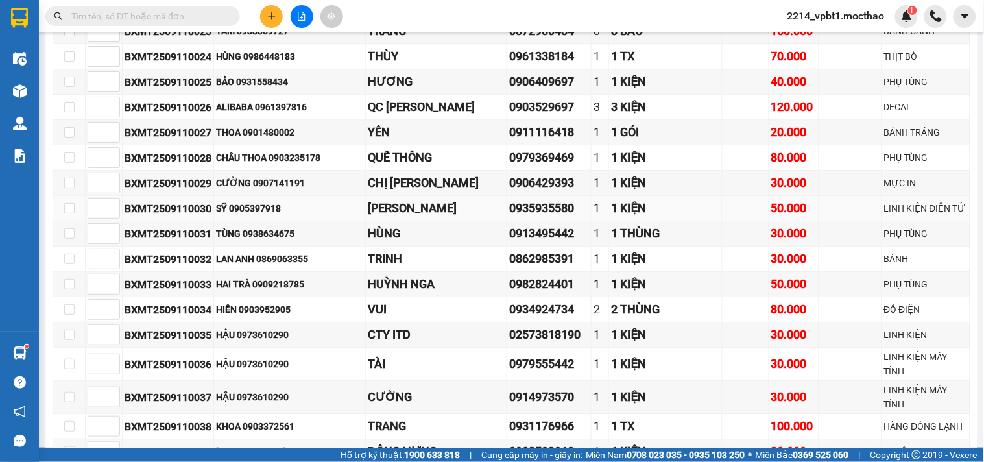
scroll to position [595, 0]
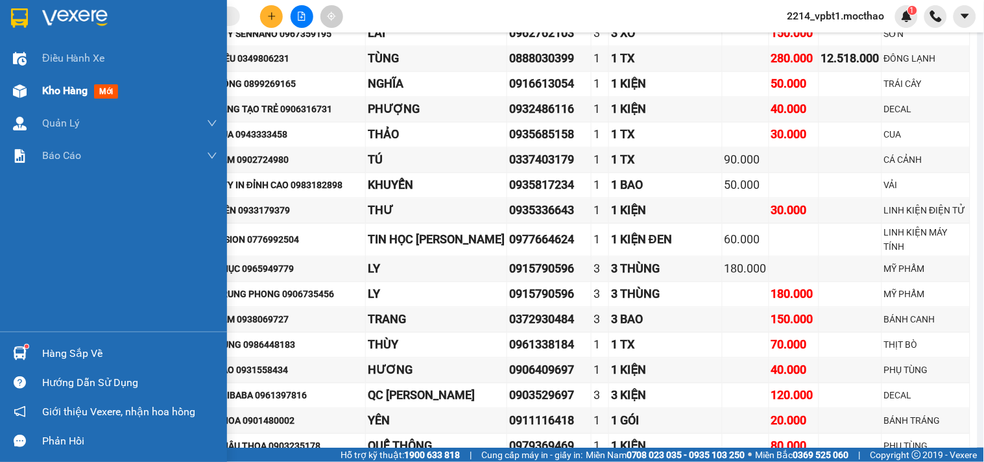
click at [46, 91] on span "Kho hàng" at bounding box center [64, 90] width 45 height 12
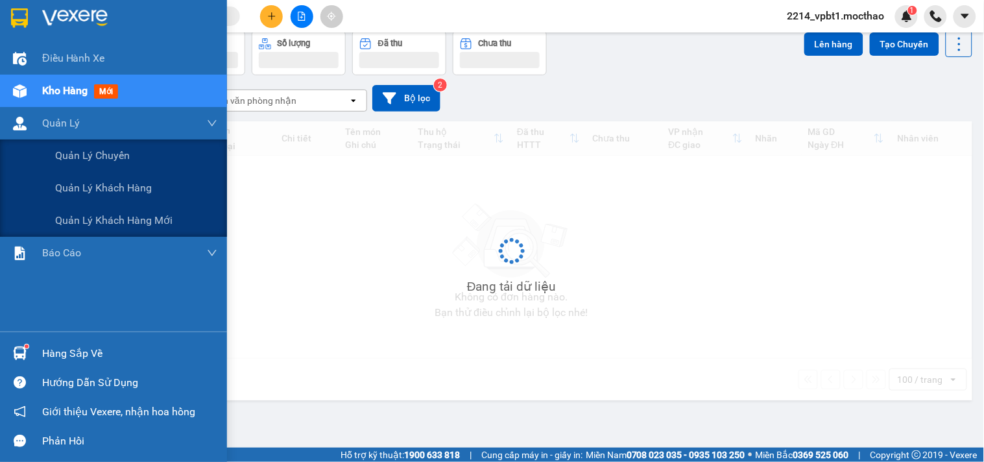
scroll to position [60, 0]
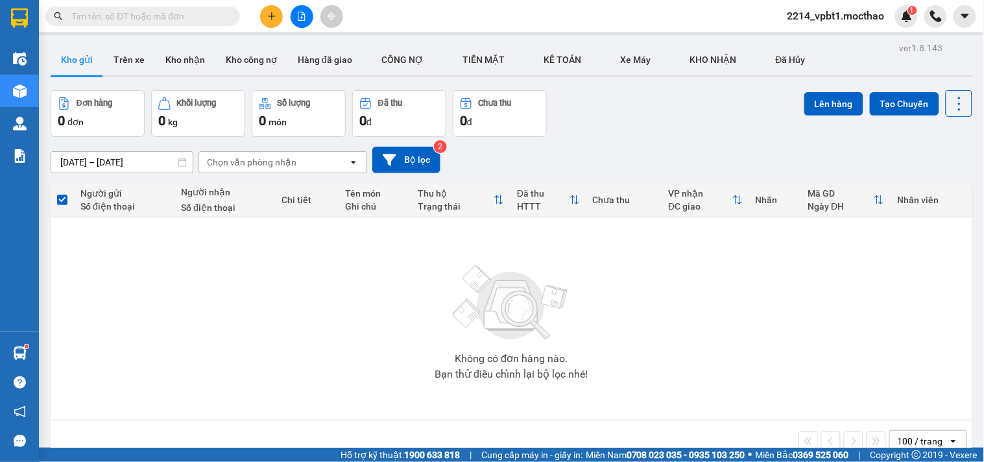
scroll to position [60, 0]
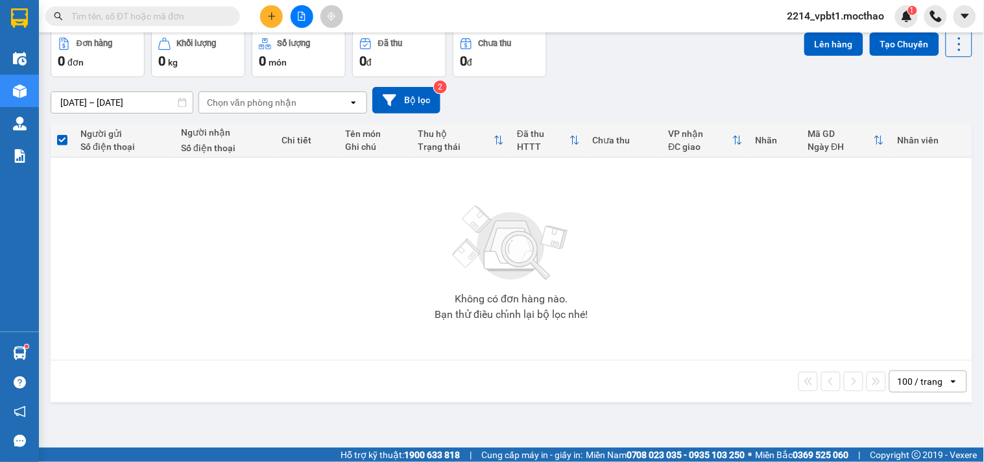
drag, startPoint x: 165, startPoint y: 21, endPoint x: 871, endPoint y: 218, distance: 733.2
click at [173, 21] on input "text" at bounding box center [147, 16] width 153 height 14
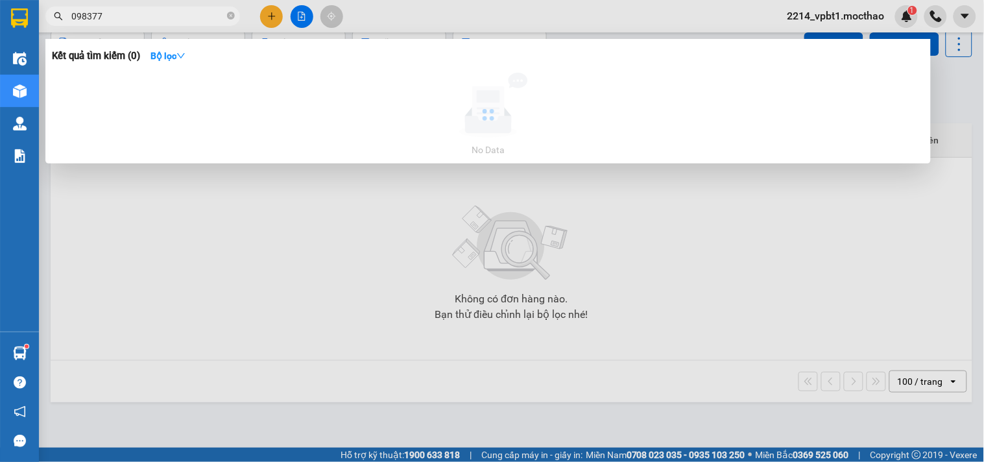
type input "0983775"
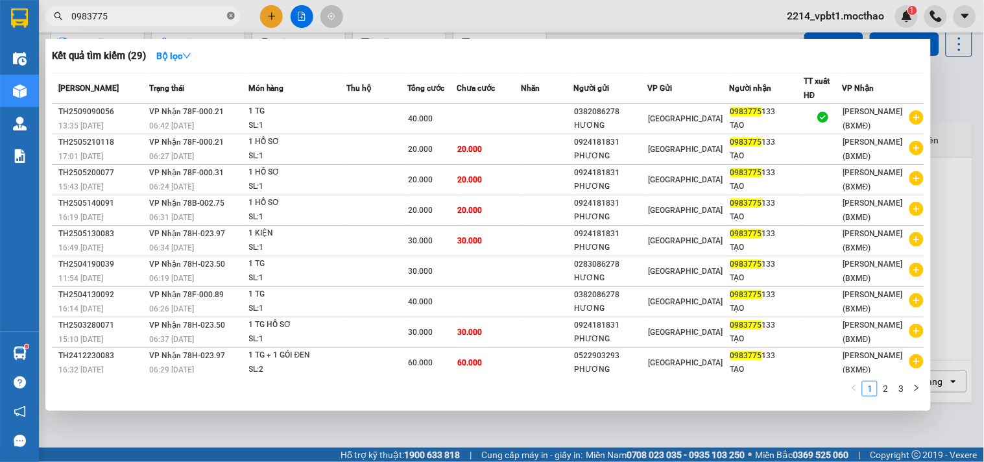
click at [230, 16] on icon "close-circle" at bounding box center [231, 16] width 8 height 8
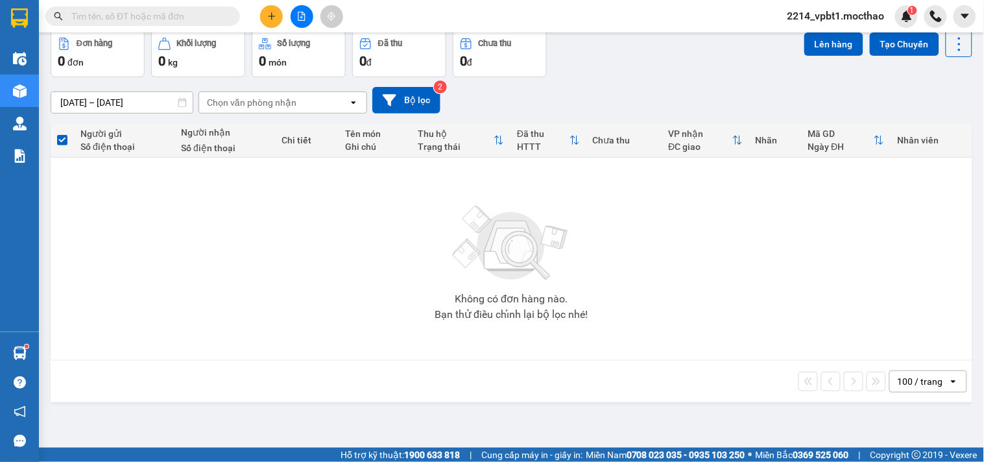
scroll to position [0, 0]
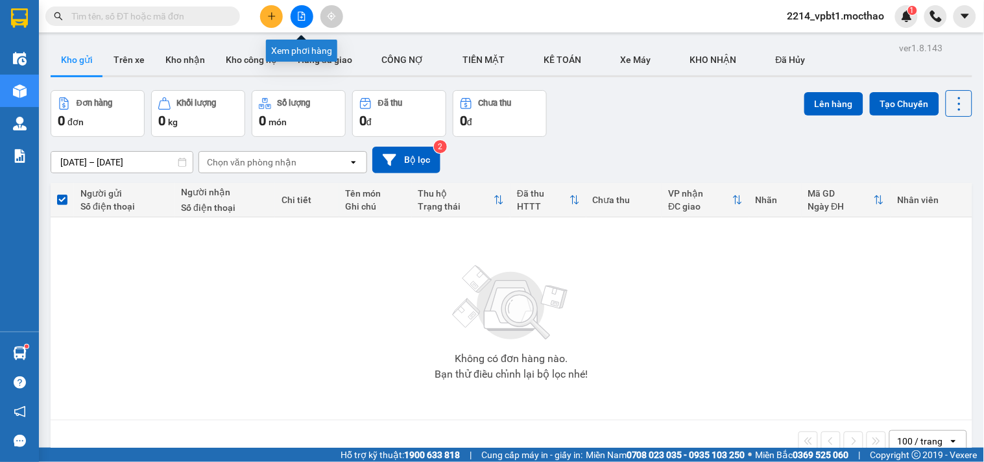
click at [298, 15] on icon "file-add" at bounding box center [301, 16] width 7 height 9
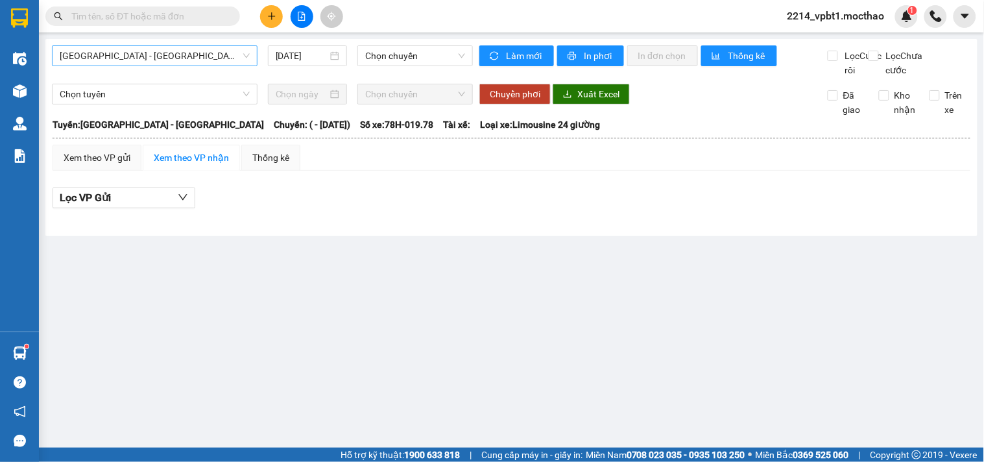
click at [160, 53] on span "[GEOGRAPHIC_DATA] - [GEOGRAPHIC_DATA]" at bounding box center [155, 55] width 190 height 19
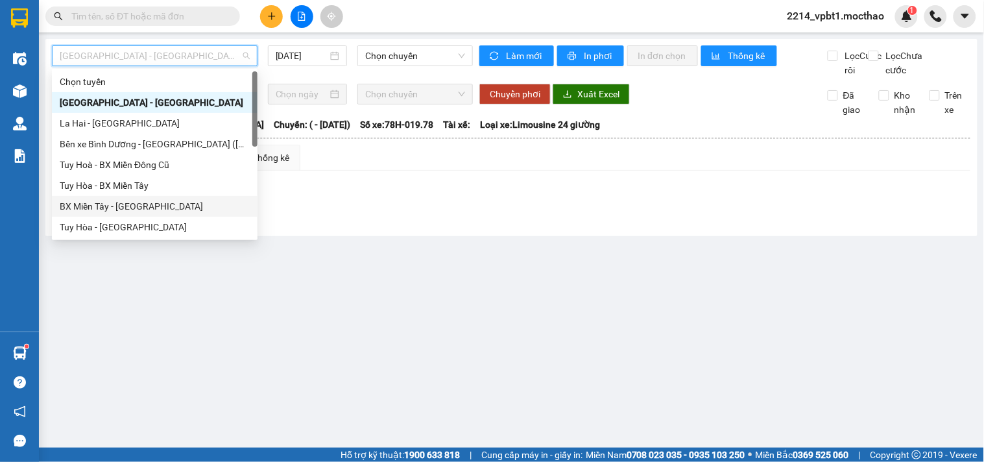
scroll to position [216, 0]
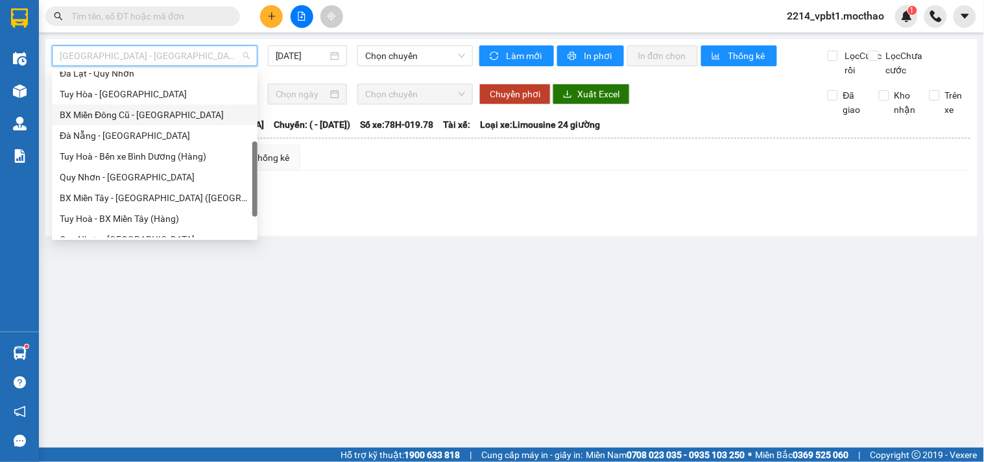
click at [119, 113] on div "BX Miền Đông Cũ - [GEOGRAPHIC_DATA]" at bounding box center [155, 115] width 190 height 14
type input "[DATE]"
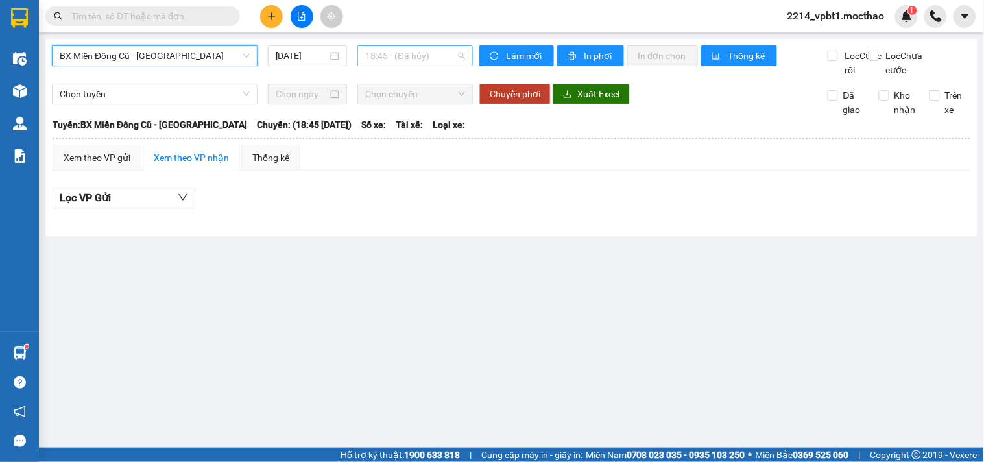
click at [385, 57] on span "18:45 - (Đã hủy)" at bounding box center [415, 55] width 100 height 19
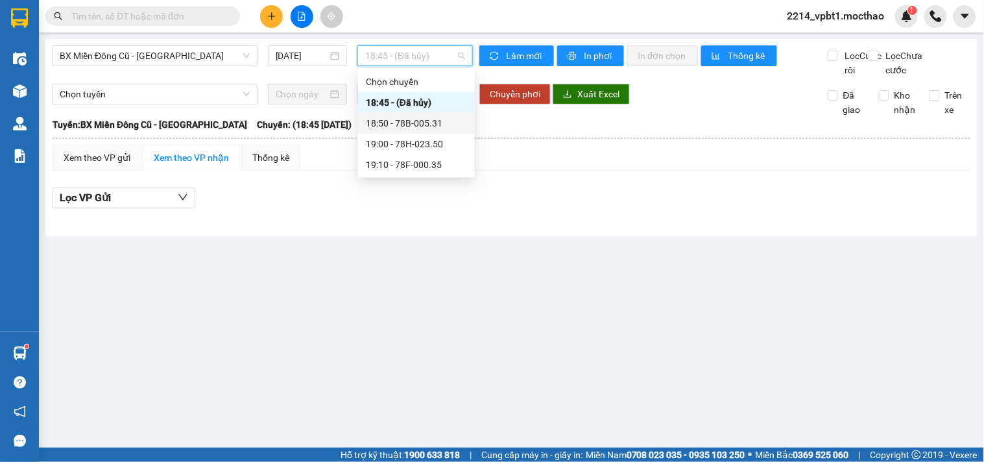
click at [424, 119] on div "18:50 - 78B-005.31" at bounding box center [416, 123] width 101 height 14
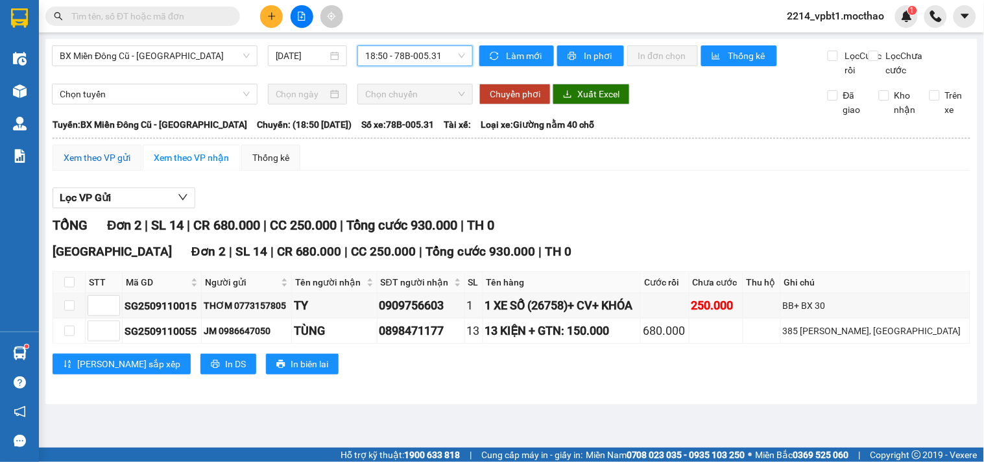
click at [104, 165] on div "Xem theo VP gửi" at bounding box center [97, 157] width 67 height 14
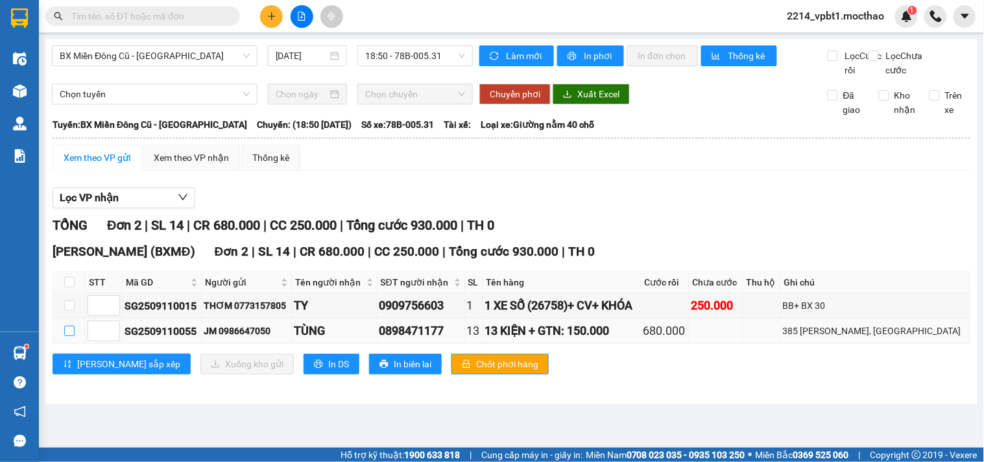
click at [73, 336] on input "checkbox" at bounding box center [69, 331] width 10 height 10
checkbox input "true"
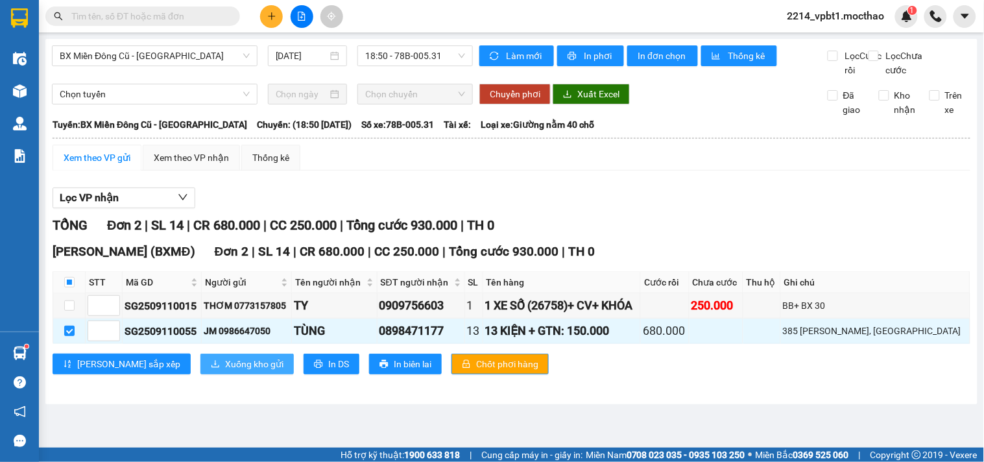
click at [225, 371] on span "Xuống kho gửi" at bounding box center [254, 364] width 58 height 14
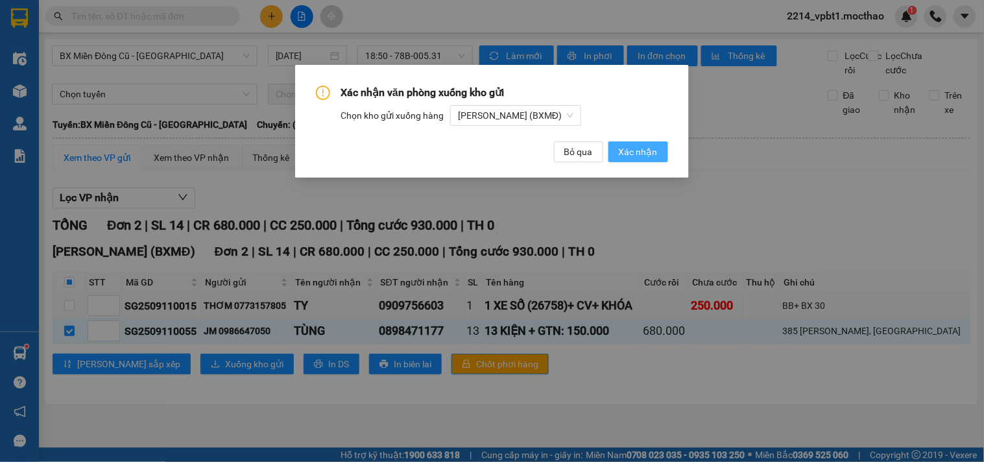
click at [616, 147] on button "Xác nhận" at bounding box center [638, 151] width 60 height 21
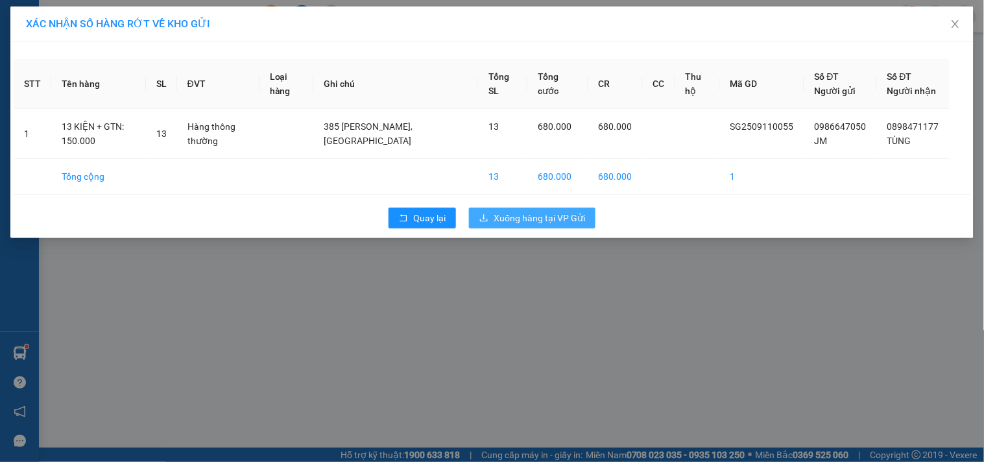
click at [538, 211] on span "Xuống hàng tại VP Gửi" at bounding box center [538, 218] width 91 height 14
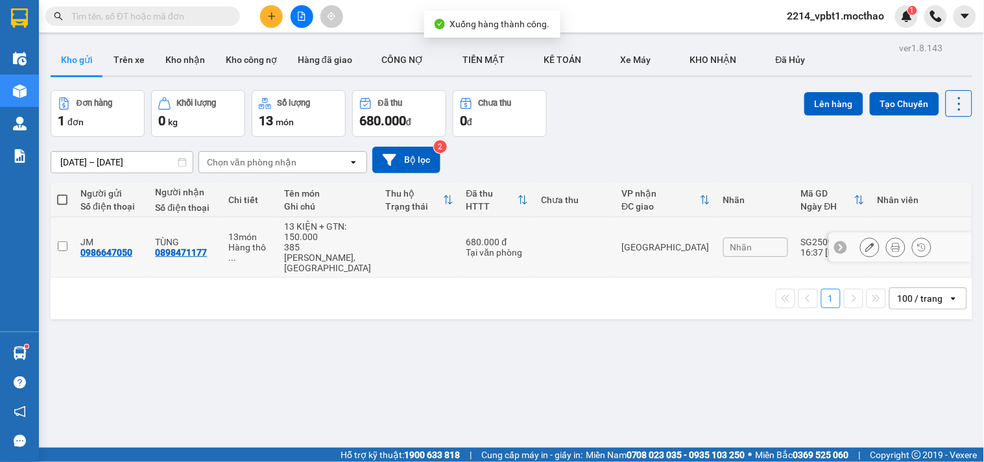
click at [390, 251] on td at bounding box center [419, 247] width 81 height 60
checkbox input "true"
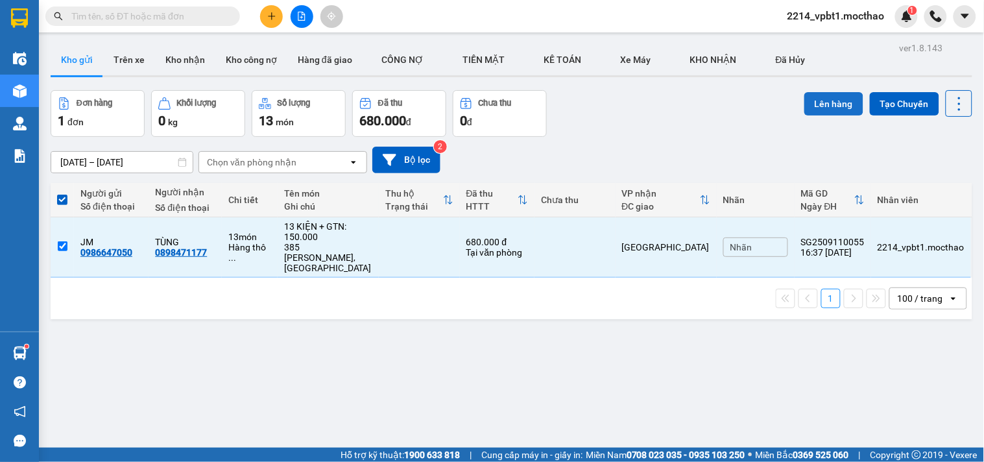
click at [804, 113] on button "Lên hàng" at bounding box center [833, 103] width 59 height 23
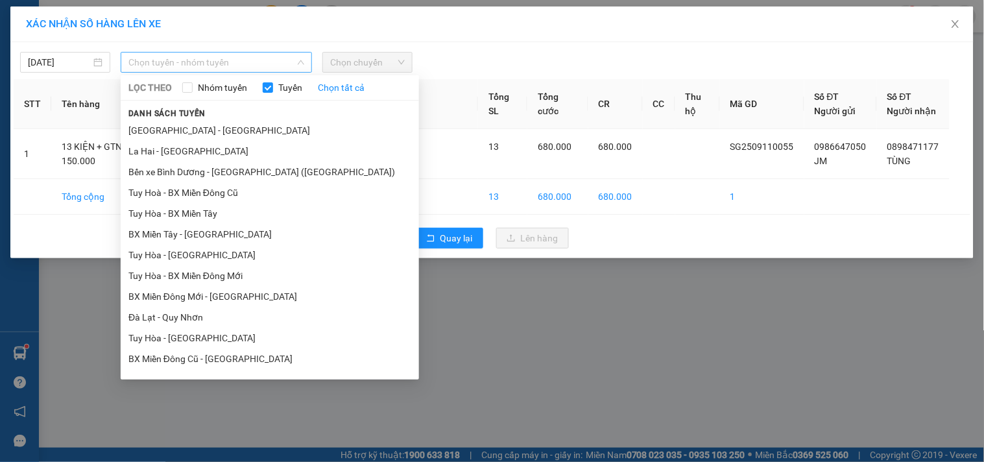
click at [192, 62] on span "Chọn tuyến - nhóm tuyến" at bounding box center [216, 62] width 176 height 19
click at [191, 359] on li "BX Miền Đông Cũ - [GEOGRAPHIC_DATA]" at bounding box center [270, 358] width 298 height 21
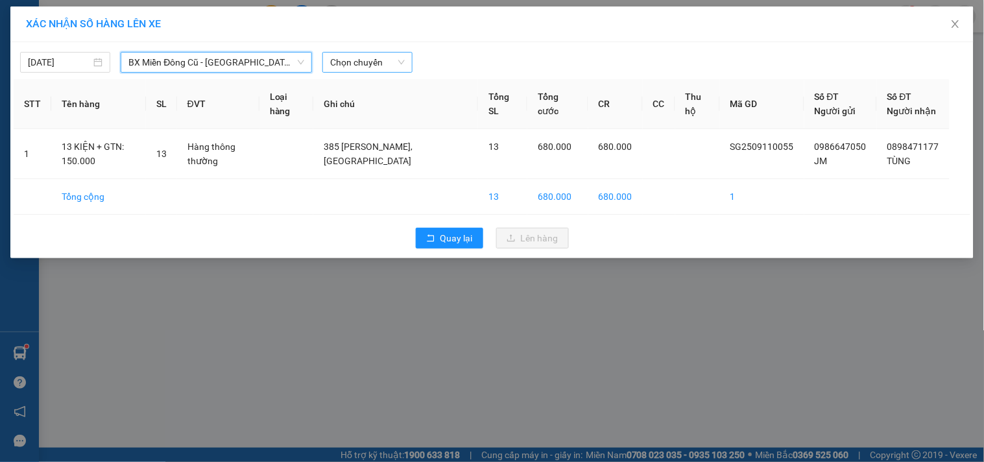
click at [361, 59] on span "Chọn chuyến" at bounding box center [367, 62] width 75 height 19
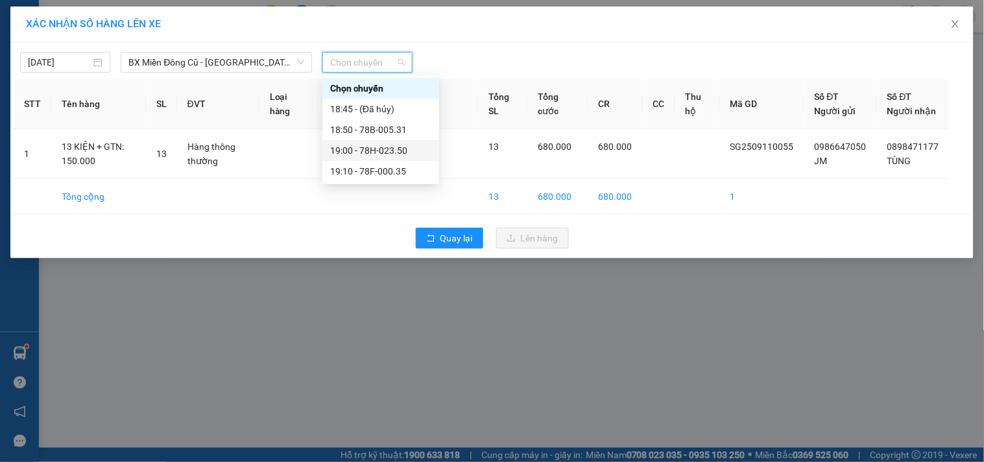
click at [394, 146] on div "19:00 - 78H-023.50" at bounding box center [380, 150] width 101 height 14
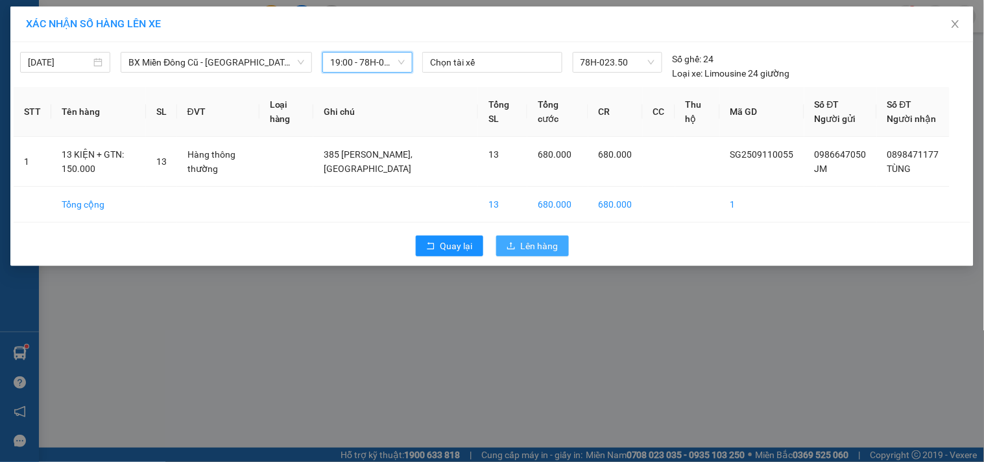
click at [510, 239] on button "Lên hàng" at bounding box center [532, 245] width 73 height 21
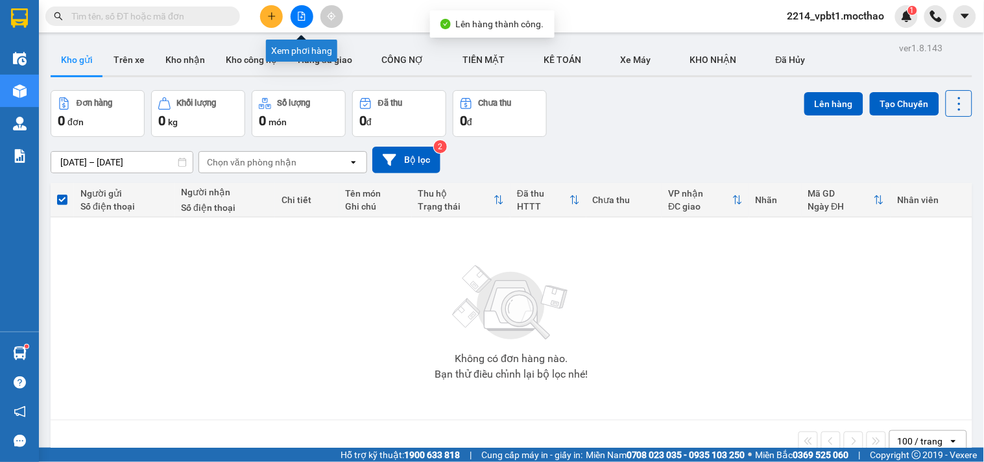
drag, startPoint x: 307, startPoint y: 12, endPoint x: 297, endPoint y: 35, distance: 25.5
click at [306, 13] on button at bounding box center [302, 16] width 23 height 23
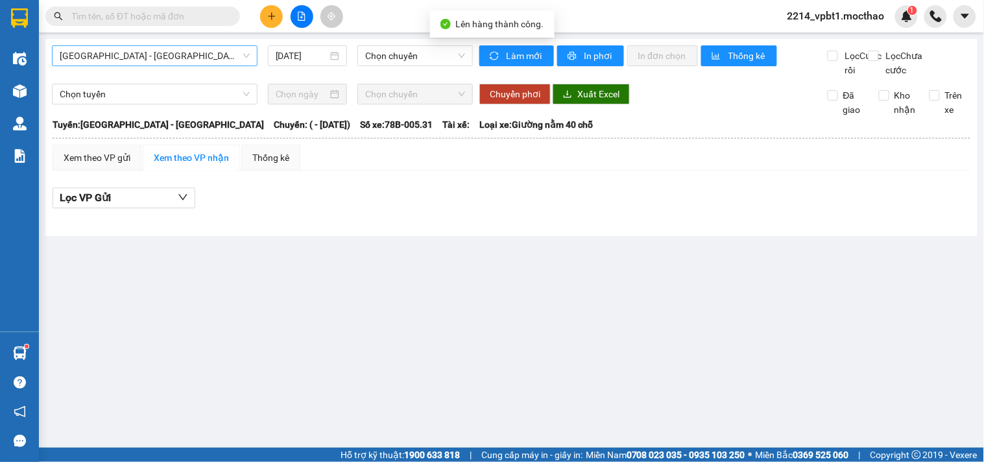
click at [156, 53] on span "[GEOGRAPHIC_DATA] - [GEOGRAPHIC_DATA]" at bounding box center [155, 55] width 190 height 19
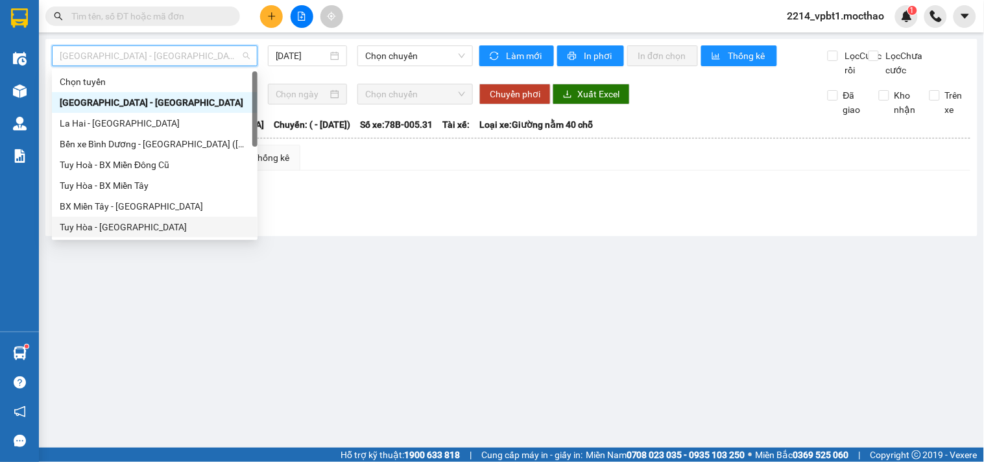
scroll to position [144, 0]
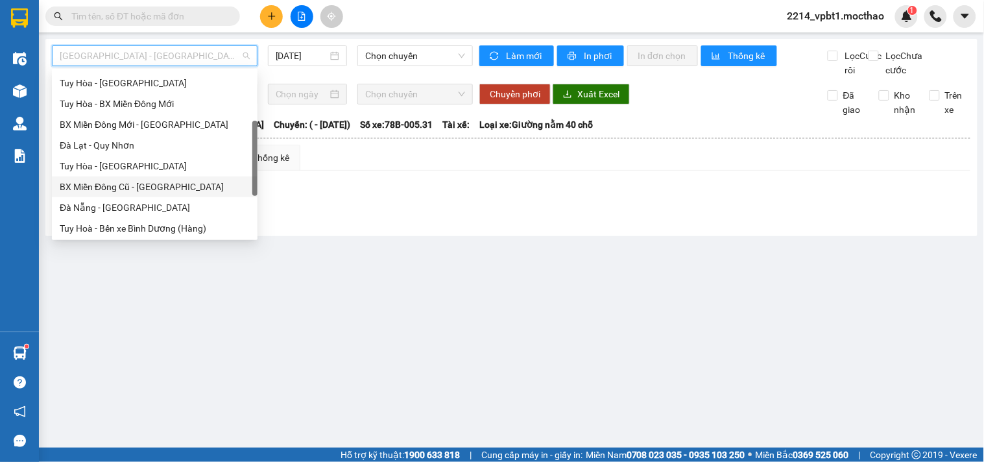
click at [105, 178] on div "BX Miền Đông Cũ - [GEOGRAPHIC_DATA]" at bounding box center [155, 186] width 206 height 21
type input "[DATE]"
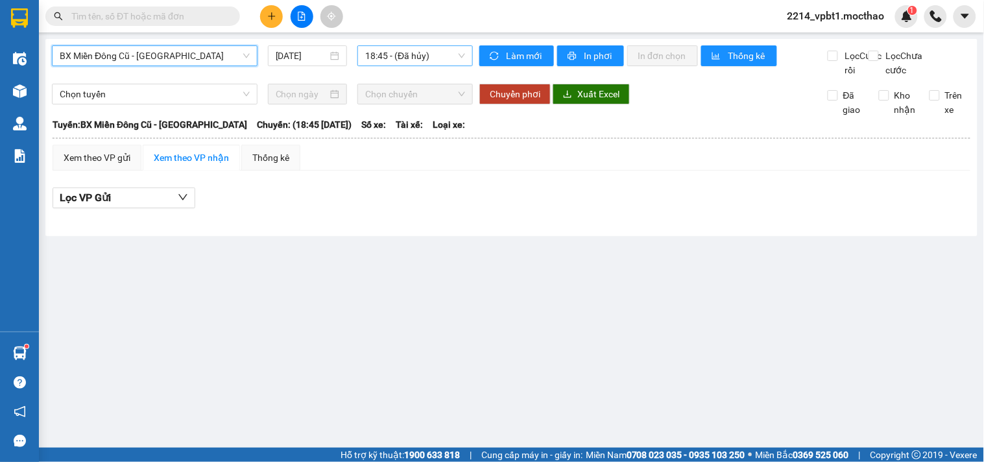
click at [406, 57] on span "18:45 - (Đã hủy)" at bounding box center [415, 55] width 100 height 19
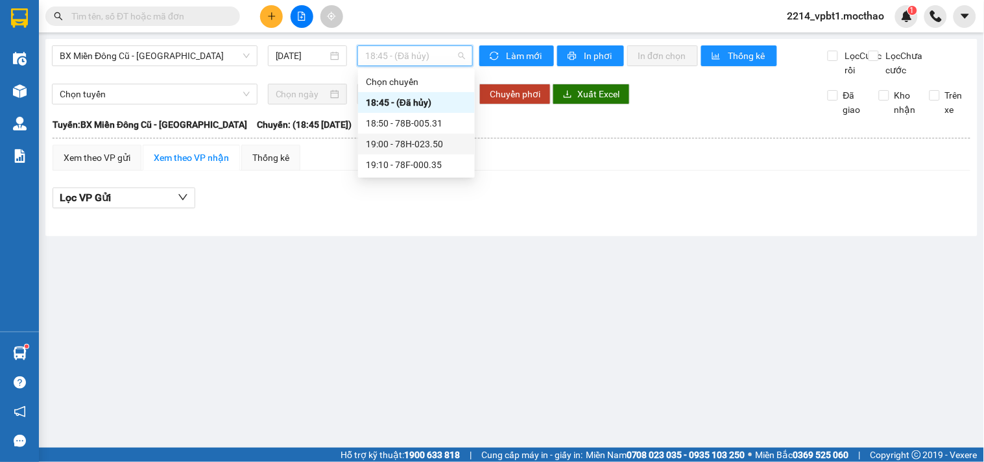
click at [420, 141] on div "19:00 - 78H-023.50" at bounding box center [416, 144] width 101 height 14
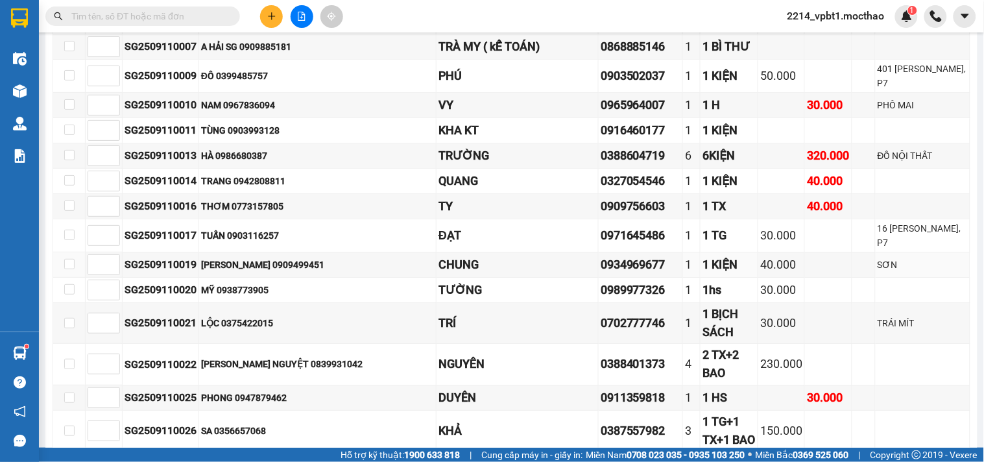
scroll to position [511, 0]
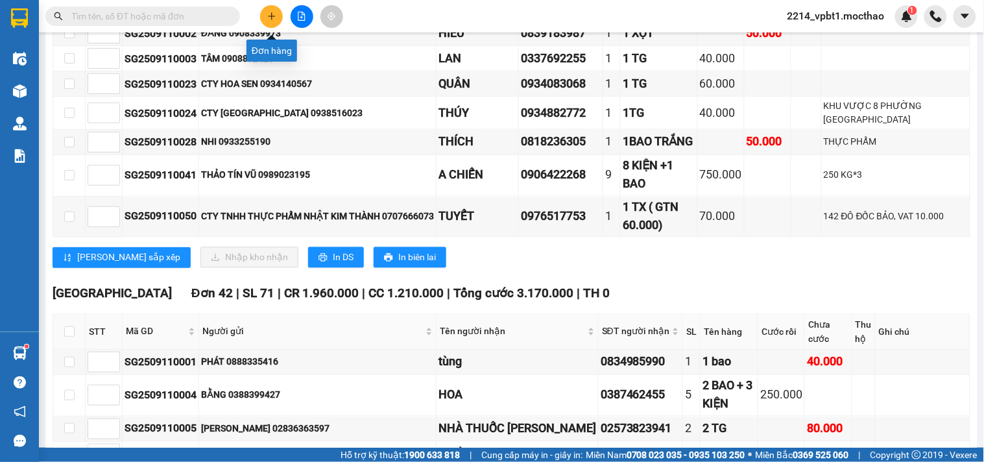
click at [270, 20] on icon "plus" at bounding box center [271, 16] width 9 height 9
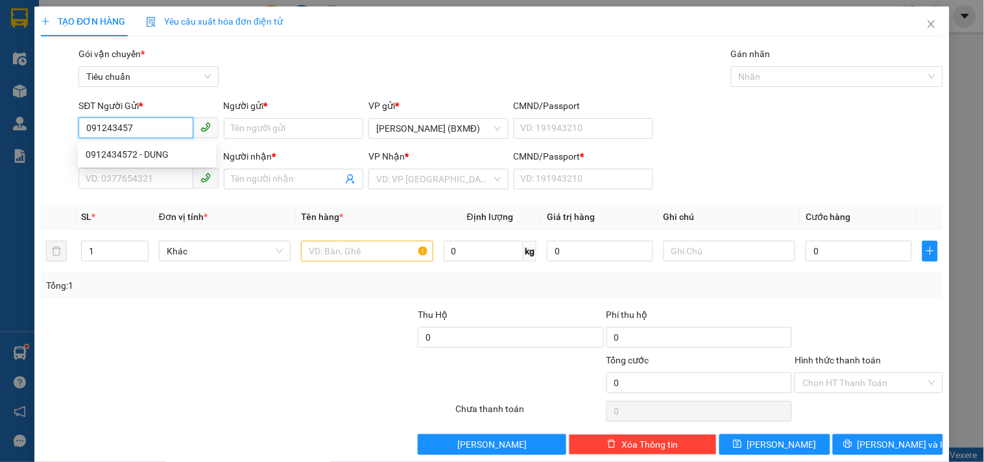
type input "0912434572"
click at [148, 158] on div "0912434572 - DUNG" at bounding box center [147, 154] width 123 height 14
type input "DUNG"
type input "0969152546"
type input "TIỆM"
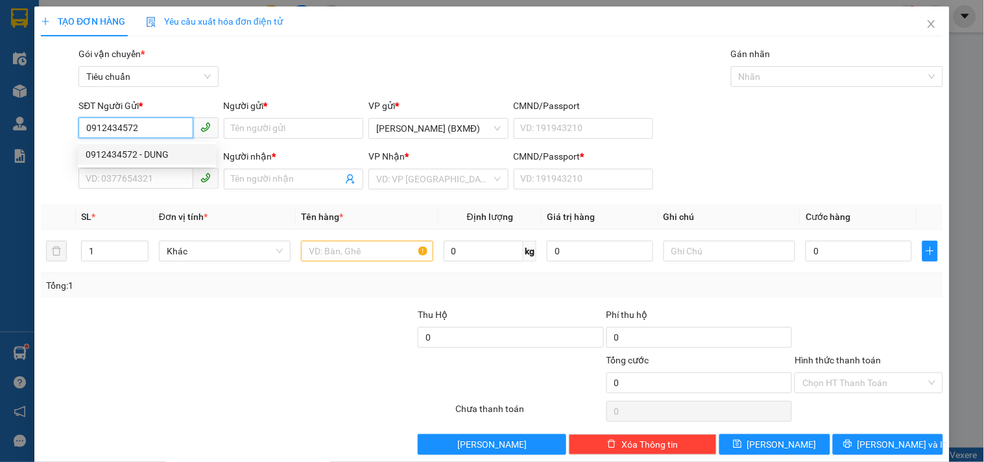
type input "1"
type input "40.000"
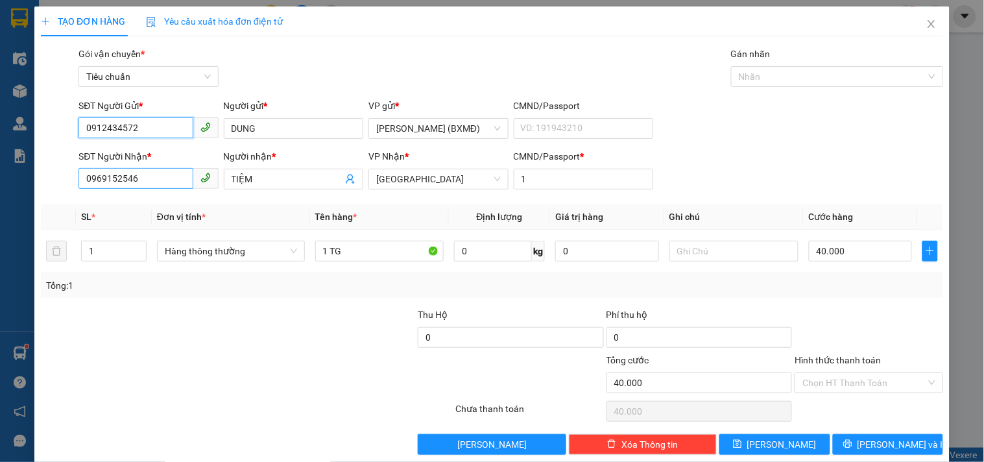
type input "0912434572"
drag, startPoint x: 161, startPoint y: 178, endPoint x: 32, endPoint y: 196, distance: 129.6
click at [32, 196] on div "TẠO ĐƠN HÀNG Yêu cầu xuất hóa đơn điện tử Transit Pickup Surcharge Ids Transit …" at bounding box center [492, 231] width 984 height 462
type input "0766783872"
click at [135, 195] on div "0766783872 - TRANG" at bounding box center [147, 205] width 138 height 21
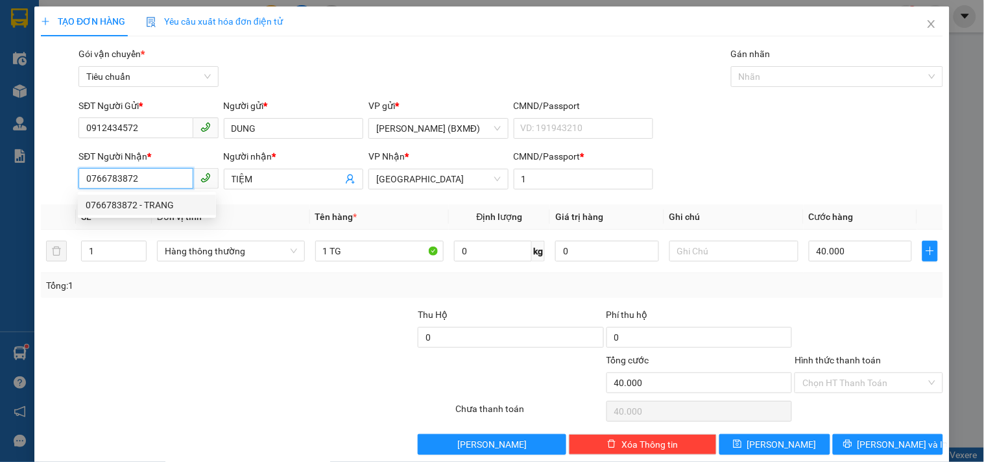
type input "TRANG"
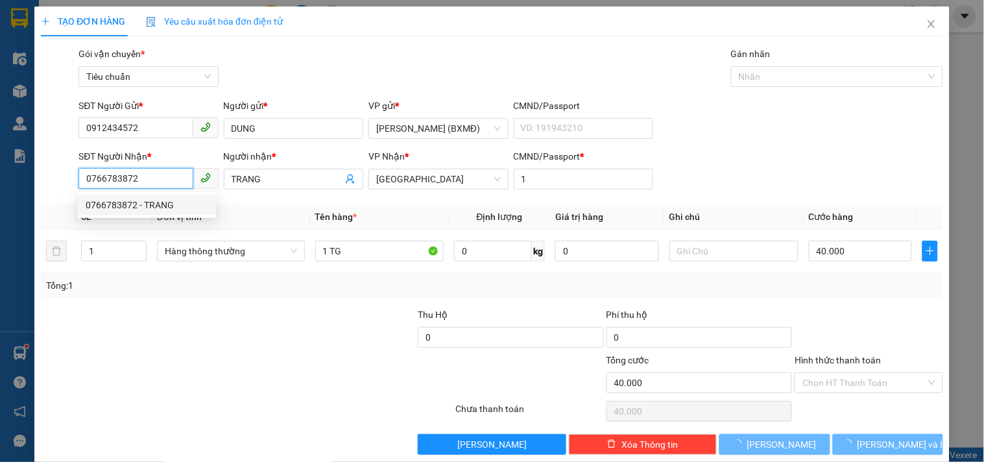
type input "100.000"
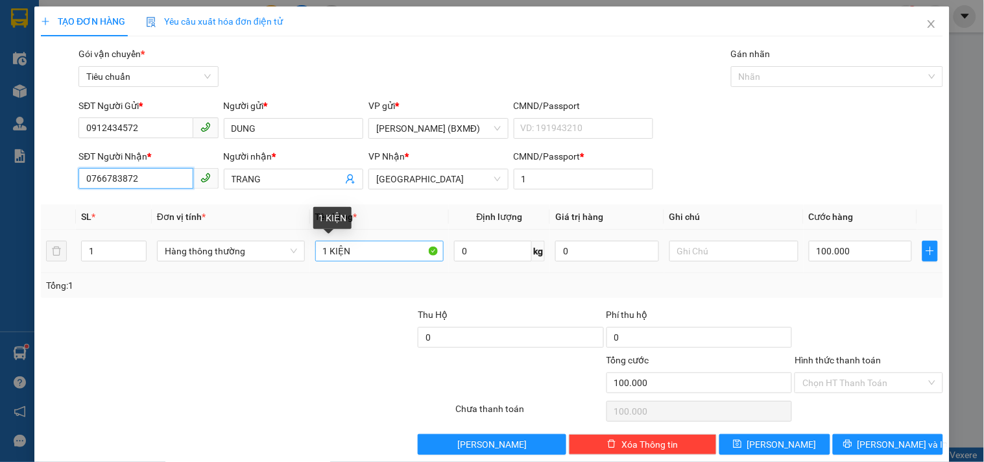
type input "0766783872"
click at [355, 257] on input "1 KIỆN" at bounding box center [379, 251] width 129 height 21
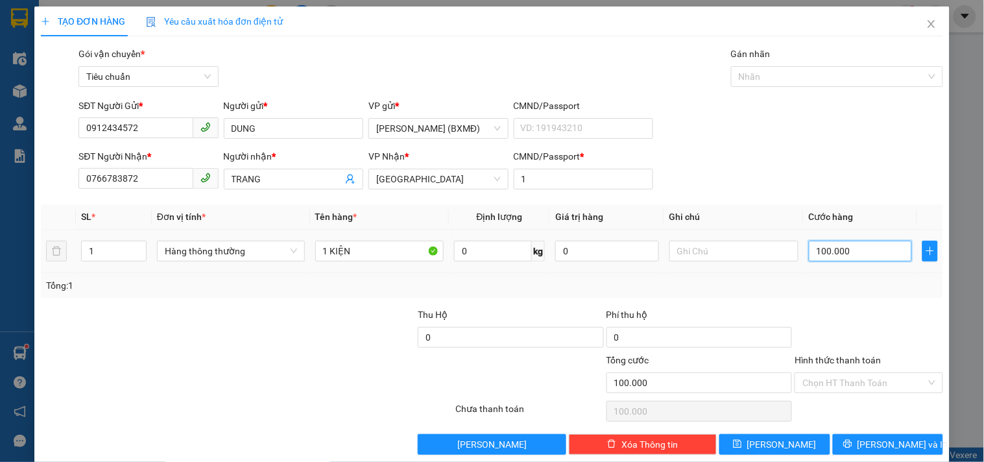
click at [840, 254] on input "100.000" at bounding box center [861, 251] width 104 height 21
type input "0"
type input "5"
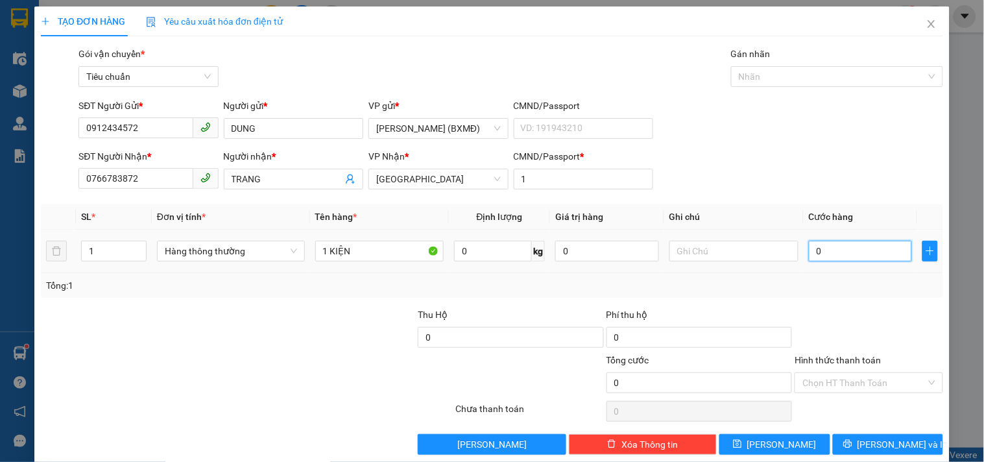
type input "5"
type input "005"
type input "50"
type input "0.050"
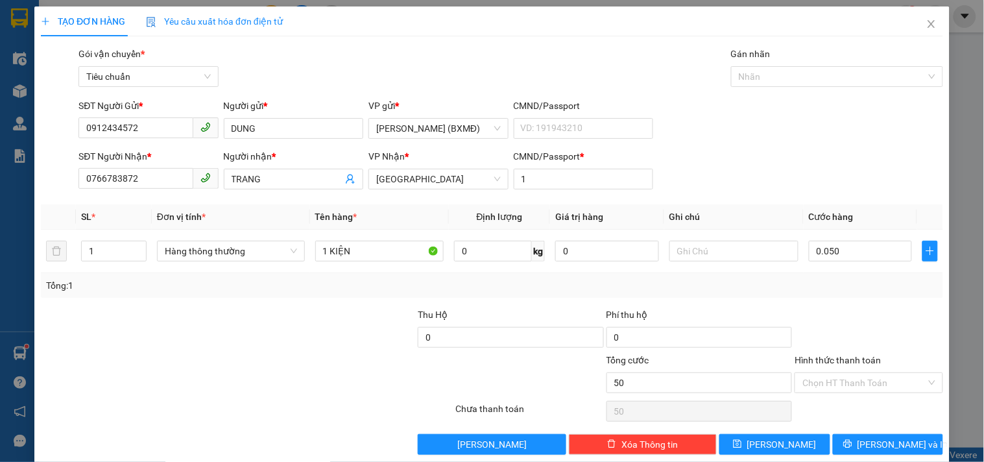
type input "50.000"
click at [840, 313] on div at bounding box center [868, 329] width 150 height 45
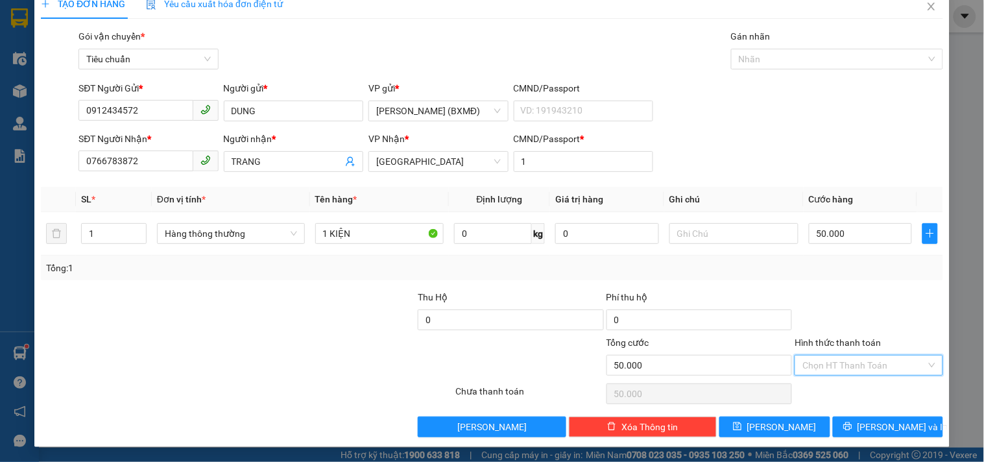
click at [844, 359] on input "Hình thức thanh toán" at bounding box center [863, 364] width 123 height 19
click at [842, 281] on div "Tại văn phòng" at bounding box center [860, 277] width 131 height 14
type input "0"
click at [852, 431] on icon "printer" at bounding box center [847, 426] width 9 height 9
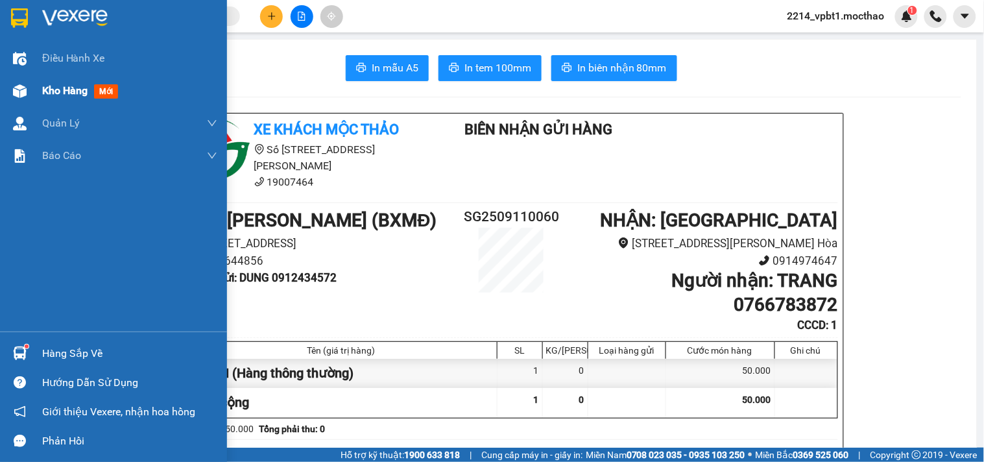
click at [60, 89] on span "Kho hàng" at bounding box center [64, 90] width 45 height 12
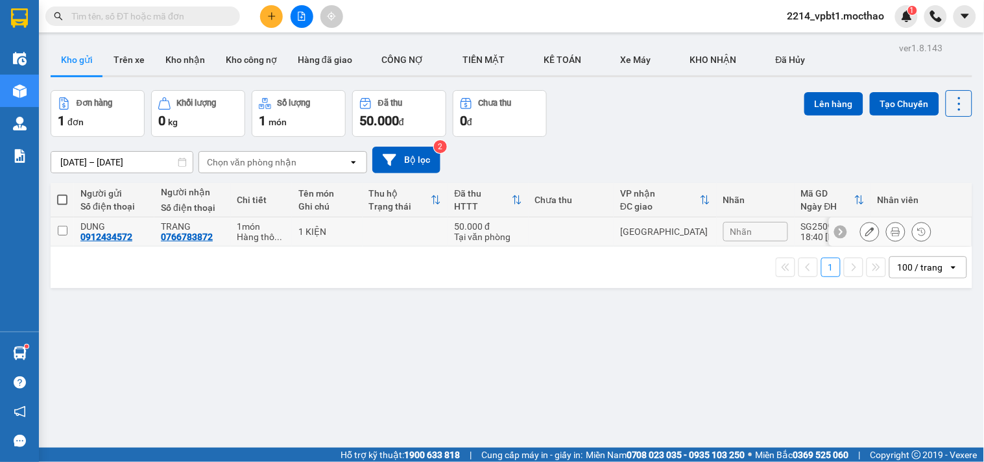
click at [547, 229] on td at bounding box center [572, 231] width 86 height 29
checkbox input "true"
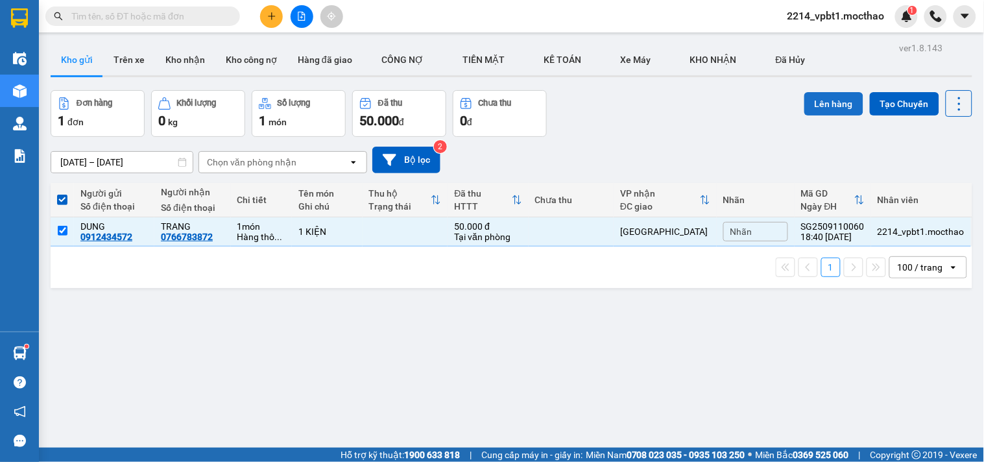
click at [814, 106] on button "Lên hàng" at bounding box center [833, 103] width 59 height 23
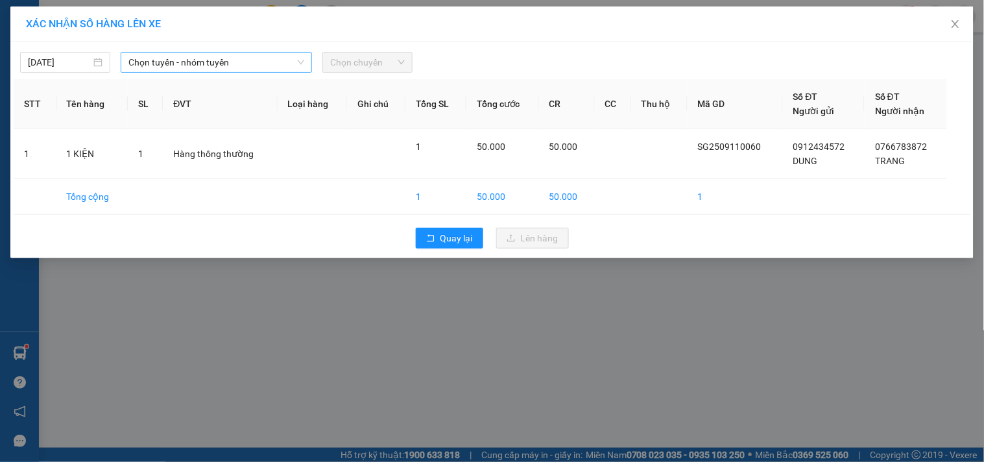
click at [230, 67] on span "Chọn tuyến - nhóm tuyến" at bounding box center [216, 62] width 176 height 19
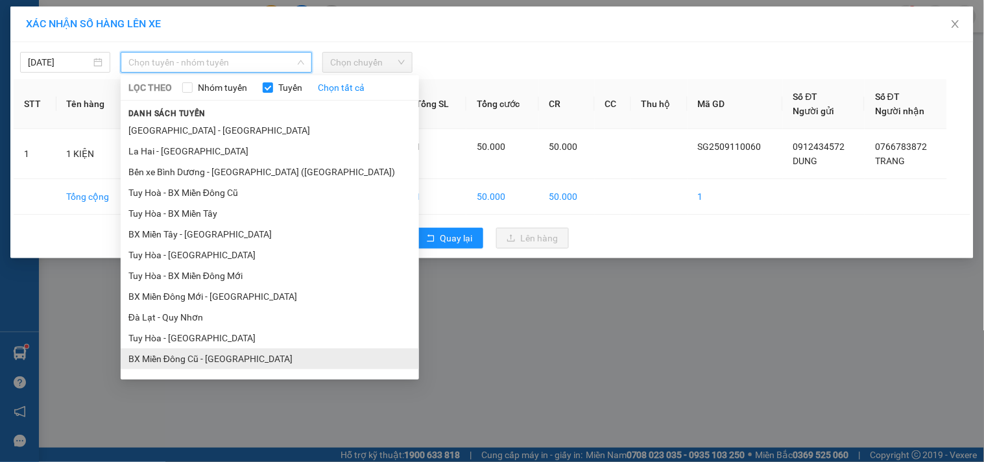
click at [188, 357] on li "BX Miền Đông Cũ - [GEOGRAPHIC_DATA]" at bounding box center [270, 358] width 298 height 21
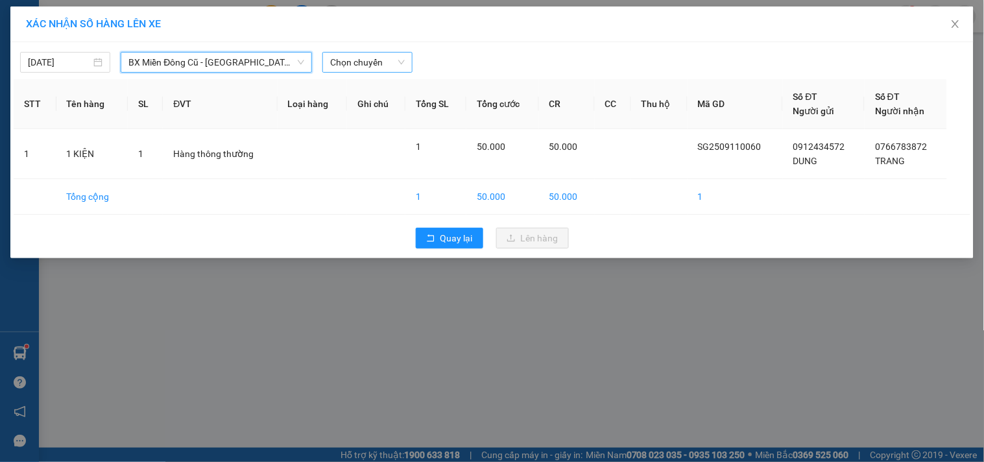
click at [352, 60] on span "Chọn chuyến" at bounding box center [367, 62] width 75 height 19
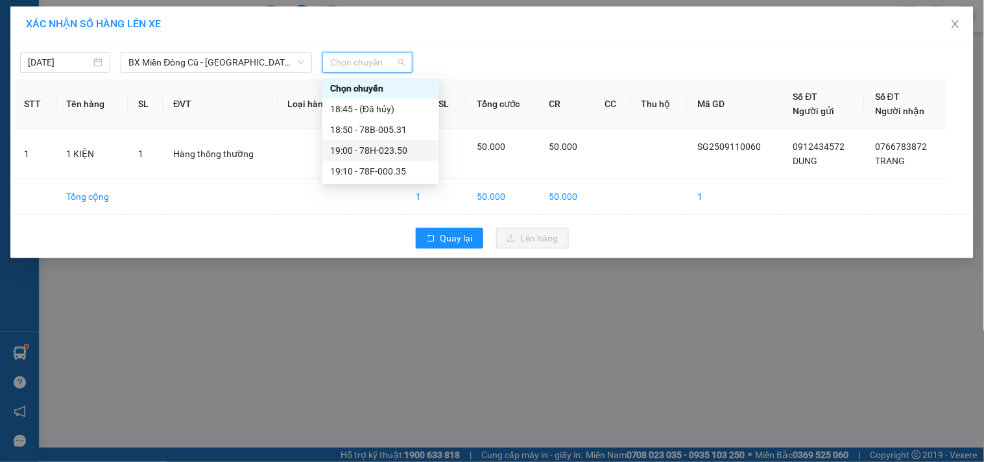
click at [386, 145] on div "19:00 - 78H-023.50" at bounding box center [380, 150] width 101 height 14
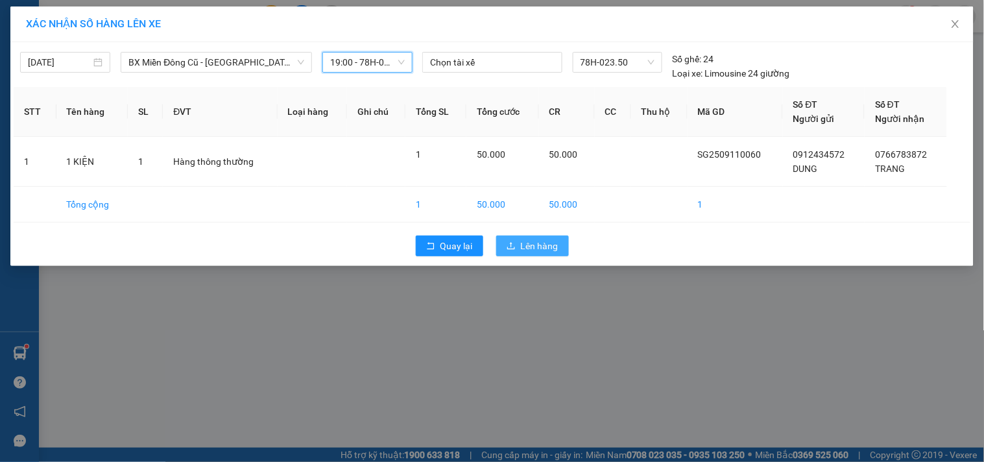
click at [540, 241] on span "Lên hàng" at bounding box center [540, 246] width 38 height 14
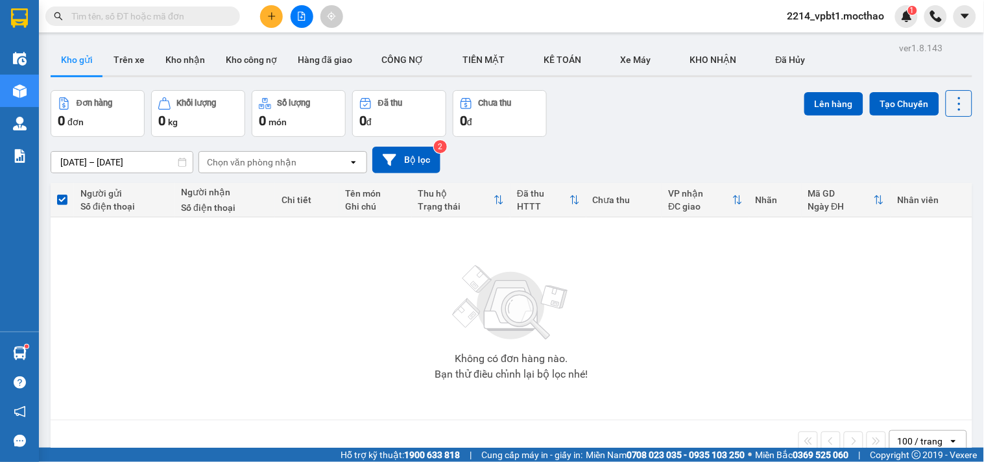
click at [299, 14] on icon "file-add" at bounding box center [301, 16] width 9 height 9
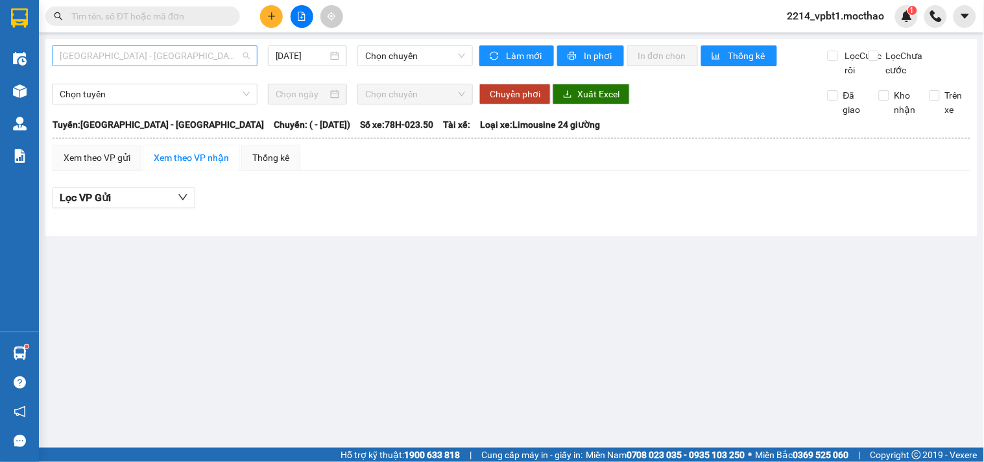
click at [218, 58] on span "[GEOGRAPHIC_DATA] - [GEOGRAPHIC_DATA]" at bounding box center [155, 55] width 190 height 19
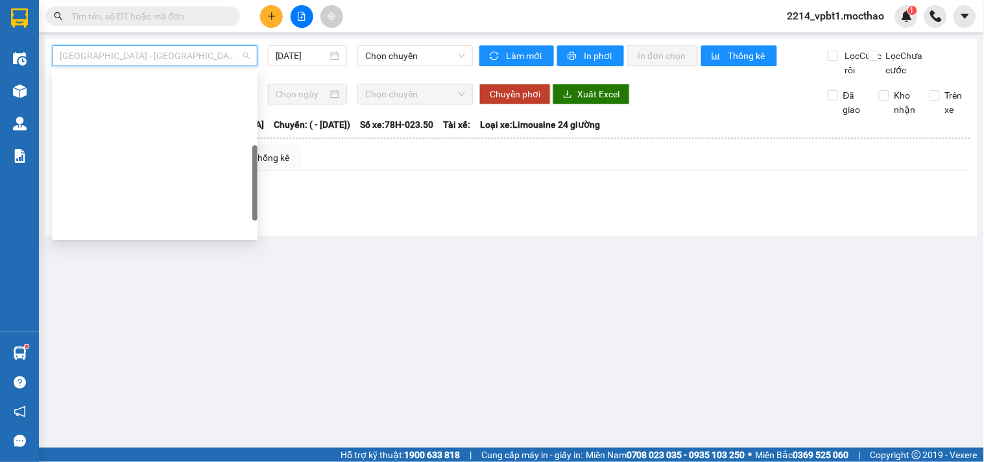
scroll to position [216, 0]
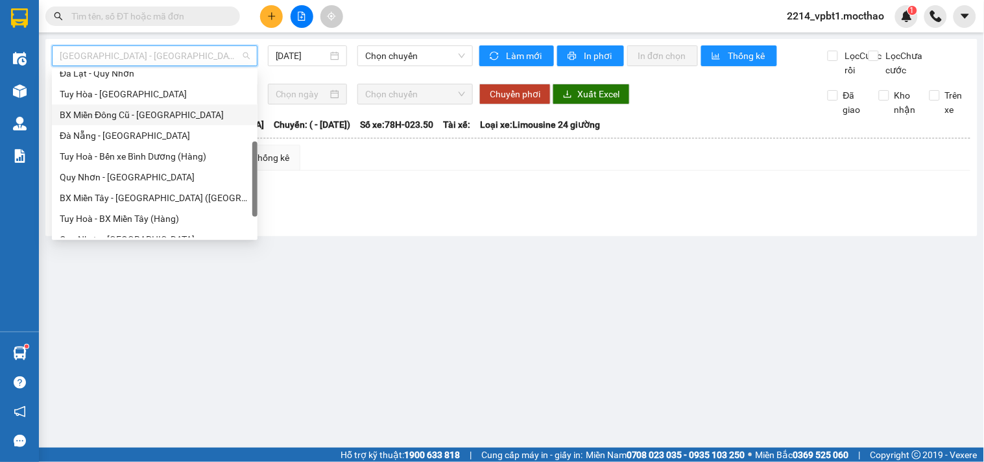
click at [132, 117] on div "BX Miền Đông Cũ - [GEOGRAPHIC_DATA]" at bounding box center [155, 115] width 190 height 14
type input "[DATE]"
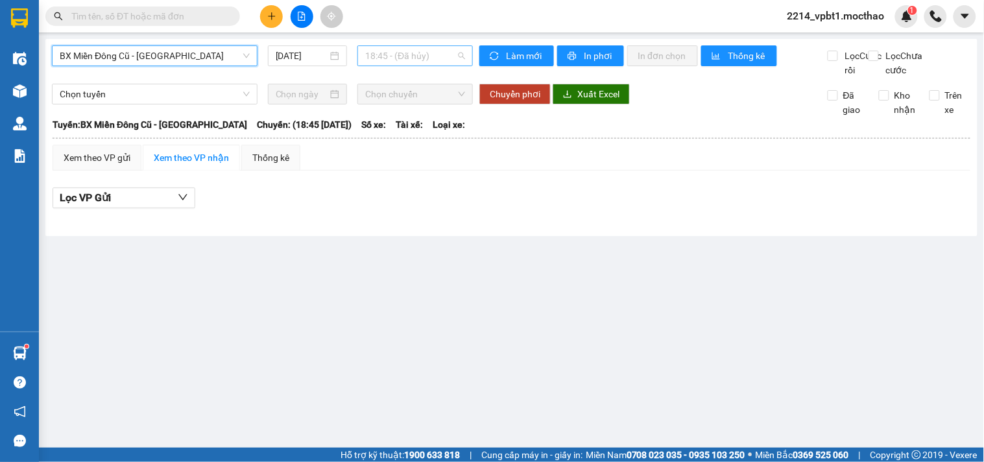
click at [389, 54] on span "18:45 - (Đã hủy)" at bounding box center [415, 55] width 100 height 19
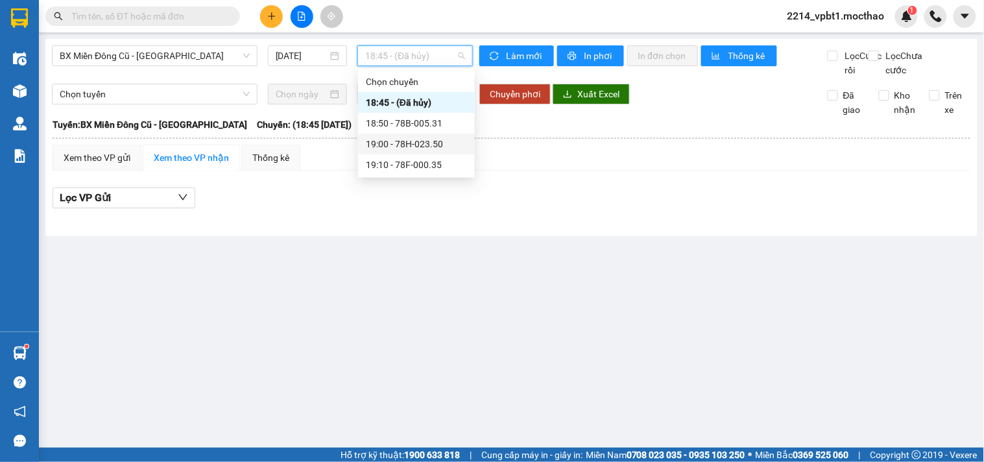
click at [436, 143] on div "19:00 - 78H-023.50" at bounding box center [416, 144] width 101 height 14
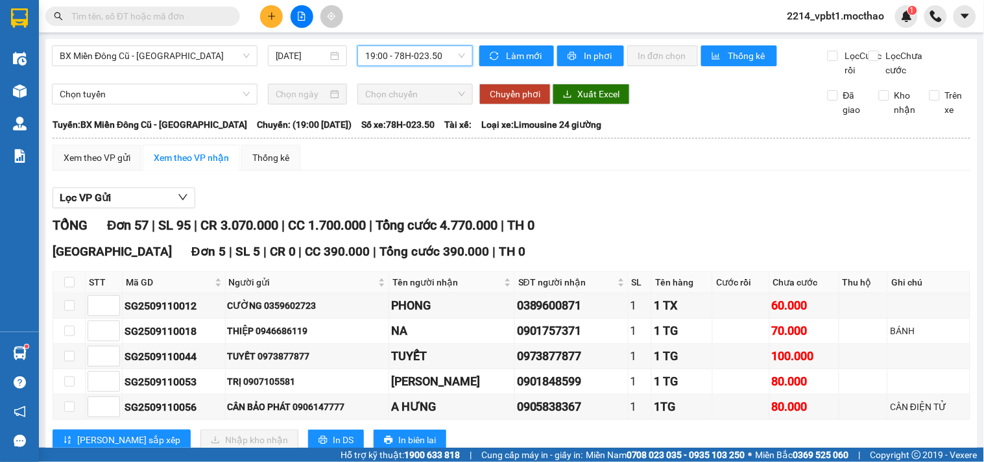
click at [425, 45] on div "19:00 - 78H-023.50" at bounding box center [414, 55] width 115 height 21
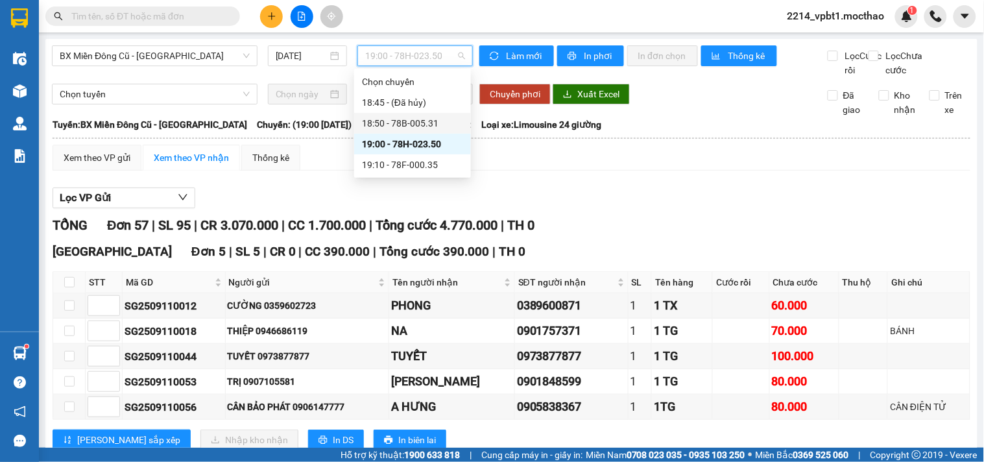
click at [422, 122] on div "18:50 - 78B-005.31" at bounding box center [412, 123] width 101 height 14
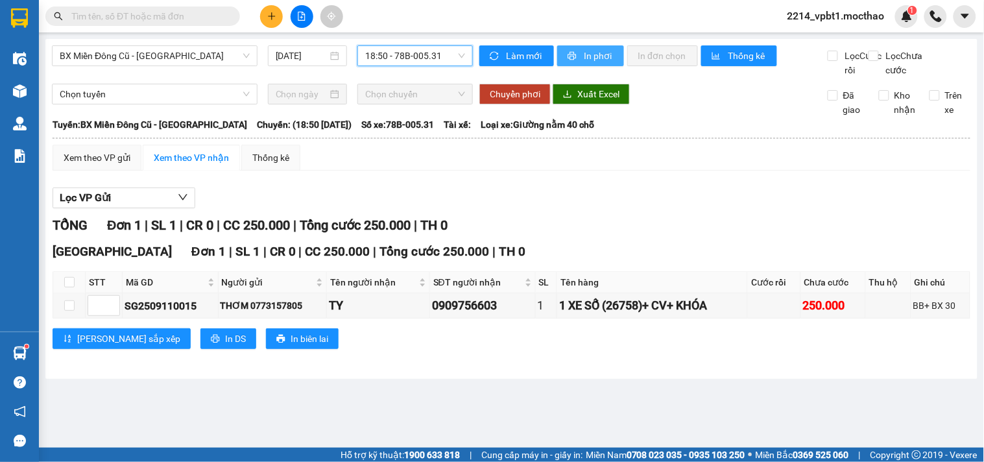
click at [580, 55] on button "In phơi" at bounding box center [590, 55] width 67 height 21
click at [427, 58] on span "18:50 - 78B-005.31" at bounding box center [415, 55] width 100 height 19
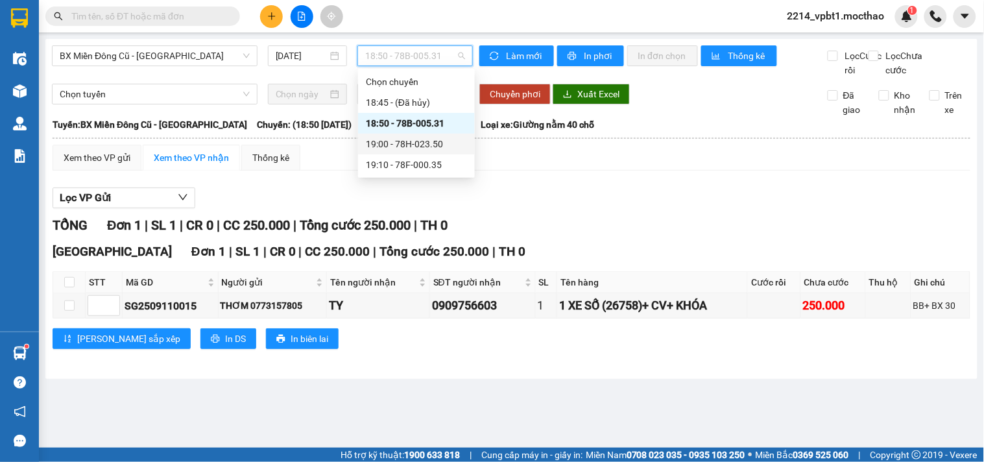
click at [423, 139] on div "19:00 - 78H-023.50" at bounding box center [416, 144] width 101 height 14
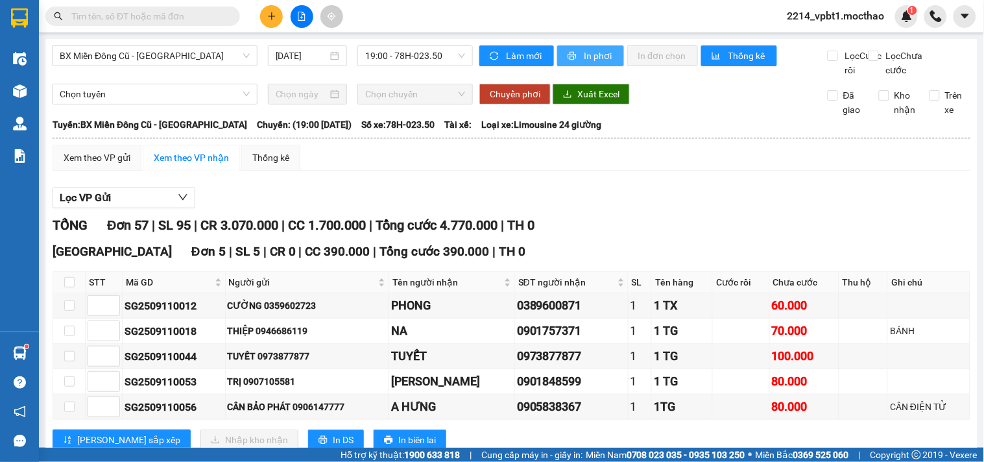
click at [587, 56] on span "In phơi" at bounding box center [599, 56] width 30 height 14
